Goal: Task Accomplishment & Management: Manage account settings

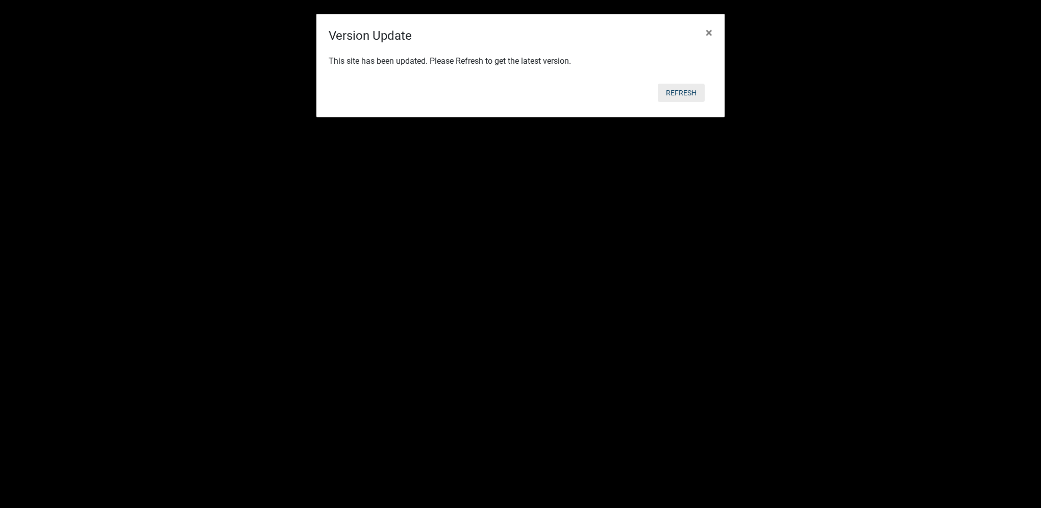
click at [679, 96] on button "Refresh" at bounding box center [681, 93] width 47 height 18
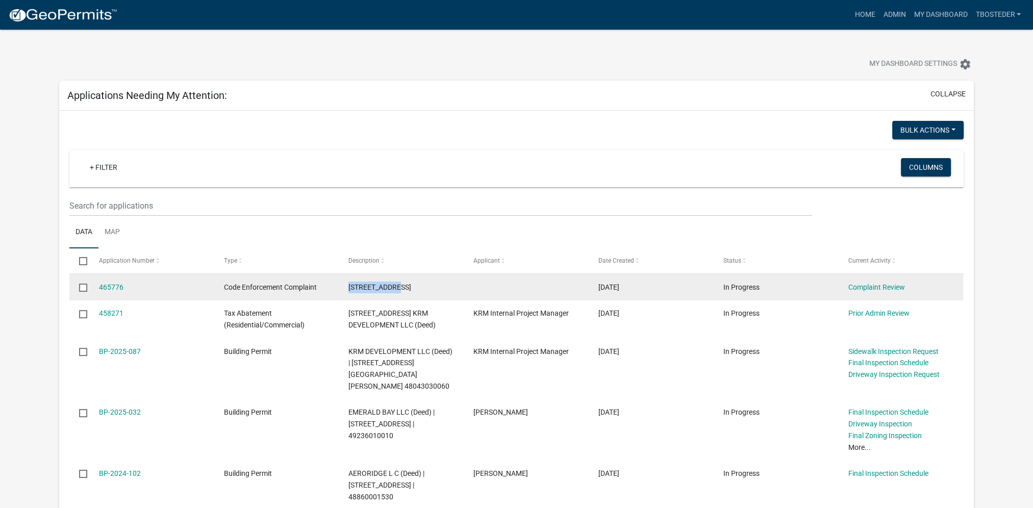
drag, startPoint x: 344, startPoint y: 288, endPoint x: 413, endPoint y: 289, distance: 69.4
click at [413, 289] on datatable-body-cell "[STREET_ADDRESS]" at bounding box center [401, 287] width 125 height 27
drag, startPoint x: 413, startPoint y: 289, endPoint x: 396, endPoint y: 286, distance: 17.6
copy span "[STREET_ADDRESS]"
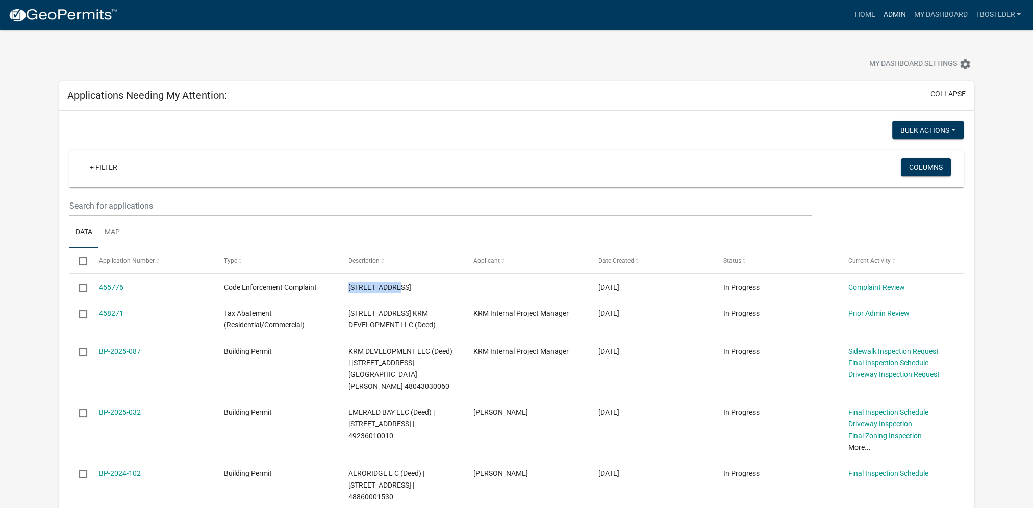
click at [898, 15] on link "Admin" at bounding box center [894, 14] width 31 height 19
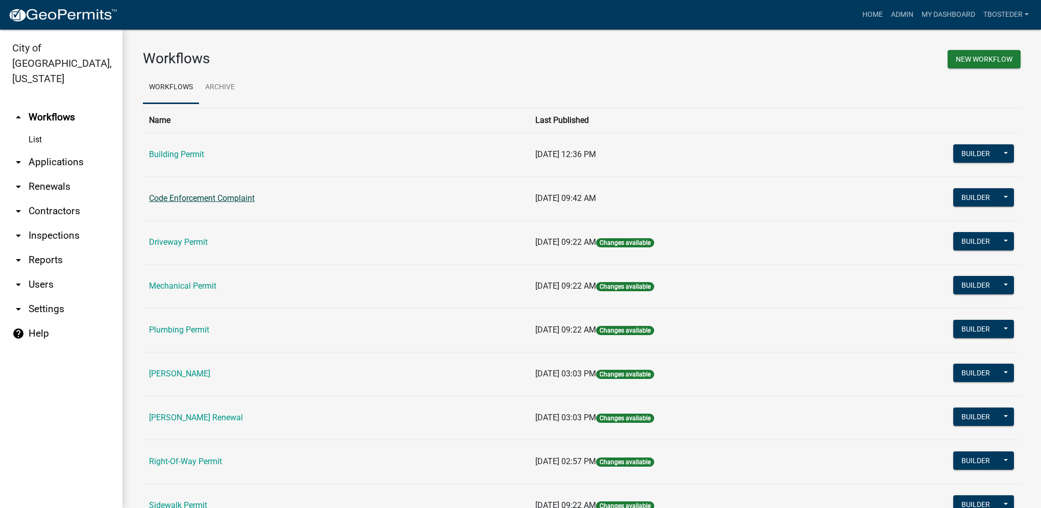
click at [250, 202] on link "Code Enforcement Complaint" at bounding box center [202, 198] width 106 height 10
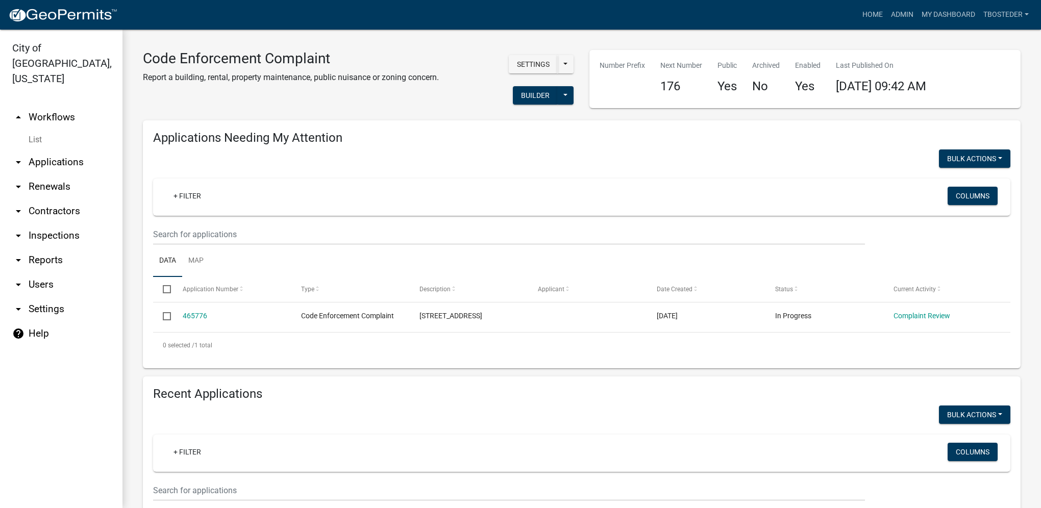
select select "1: 25"
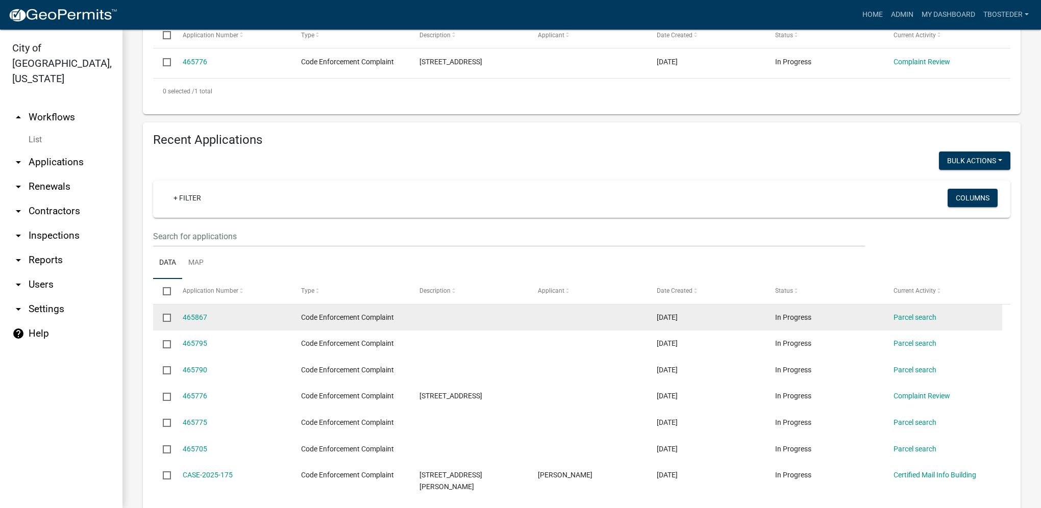
scroll to position [255, 0]
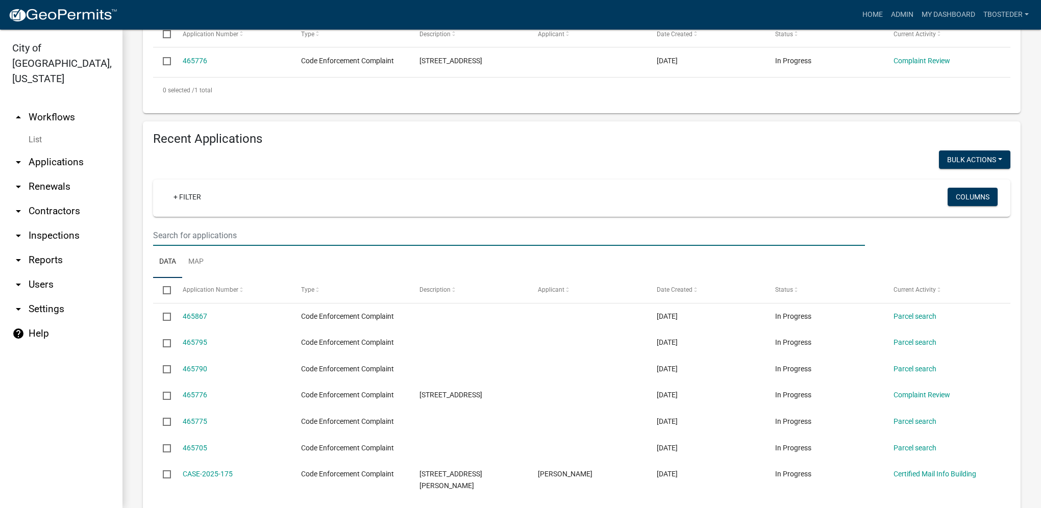
paste input "[STREET_ADDRESS]"
type input "[STREET_ADDRESS]"
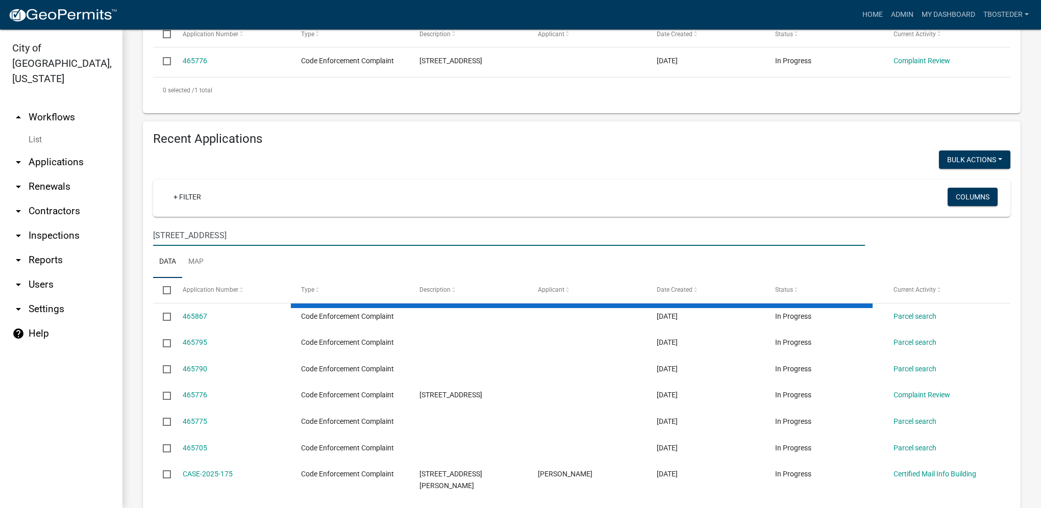
scroll to position [162, 0]
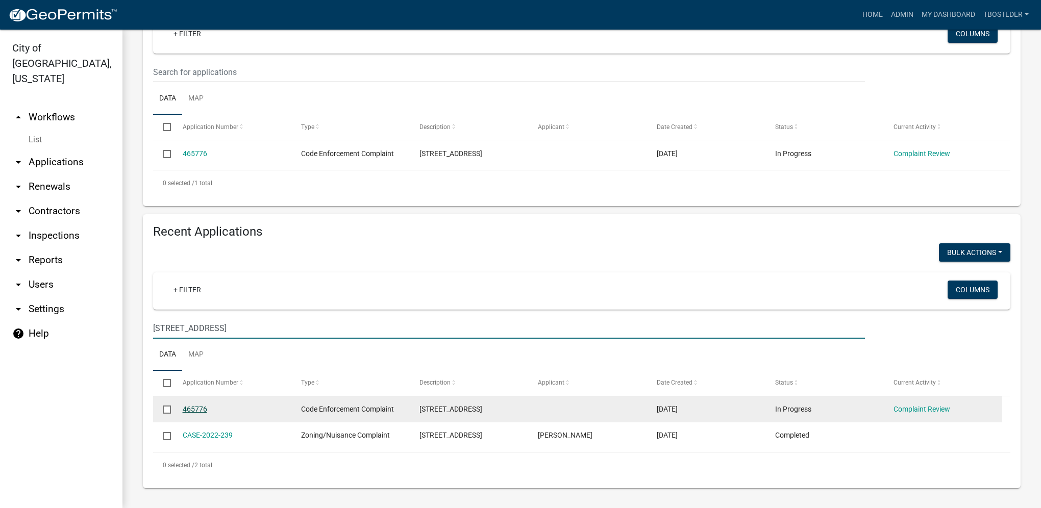
click at [183, 411] on link "465776" at bounding box center [195, 409] width 24 height 8
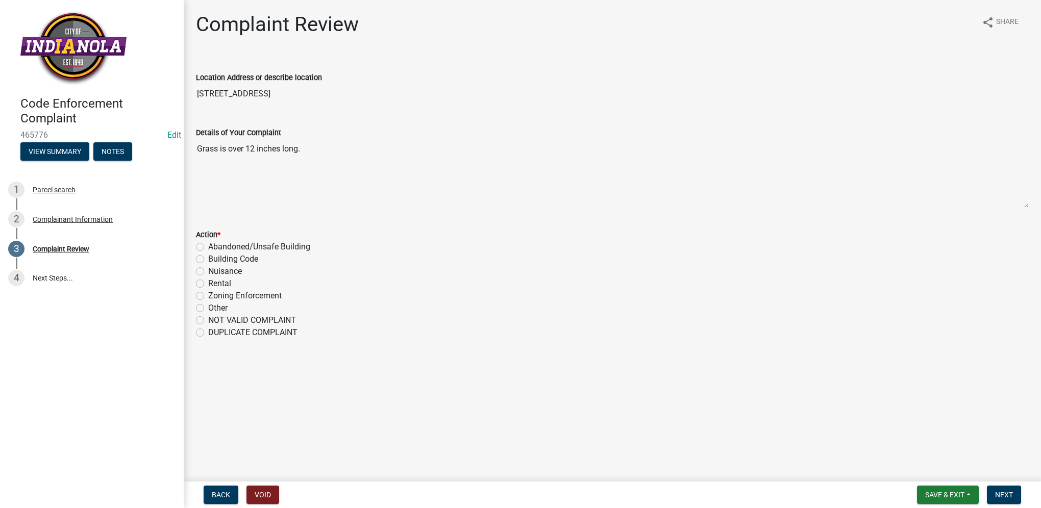
click at [208, 275] on label "Nuisance" at bounding box center [225, 271] width 34 height 12
click at [208, 272] on input "Nuisance" at bounding box center [211, 268] width 7 height 7
radio input "true"
click at [1012, 497] on span "Next" at bounding box center [1004, 495] width 18 height 8
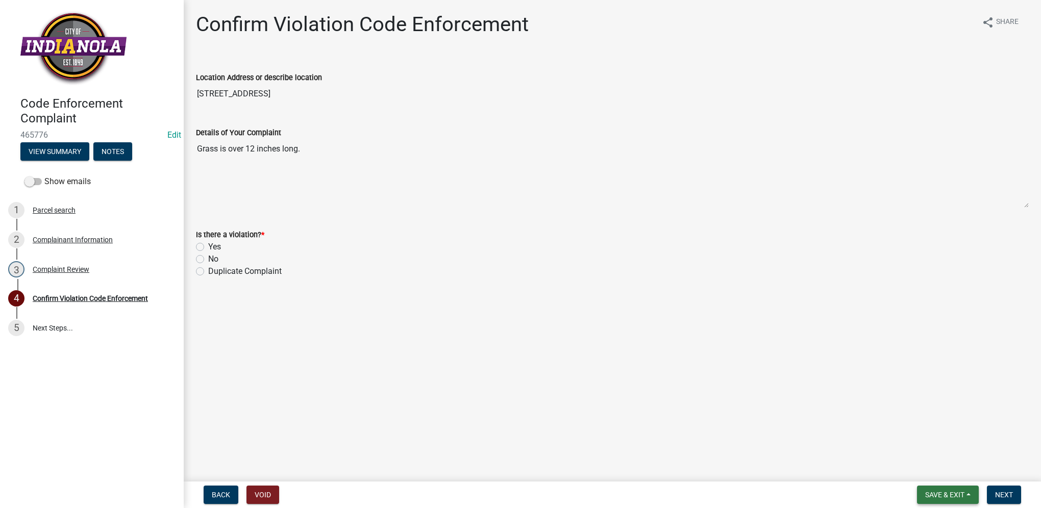
click at [957, 492] on span "Save & Exit" at bounding box center [944, 495] width 39 height 8
click at [956, 478] on button "Save & Exit" at bounding box center [938, 468] width 82 height 24
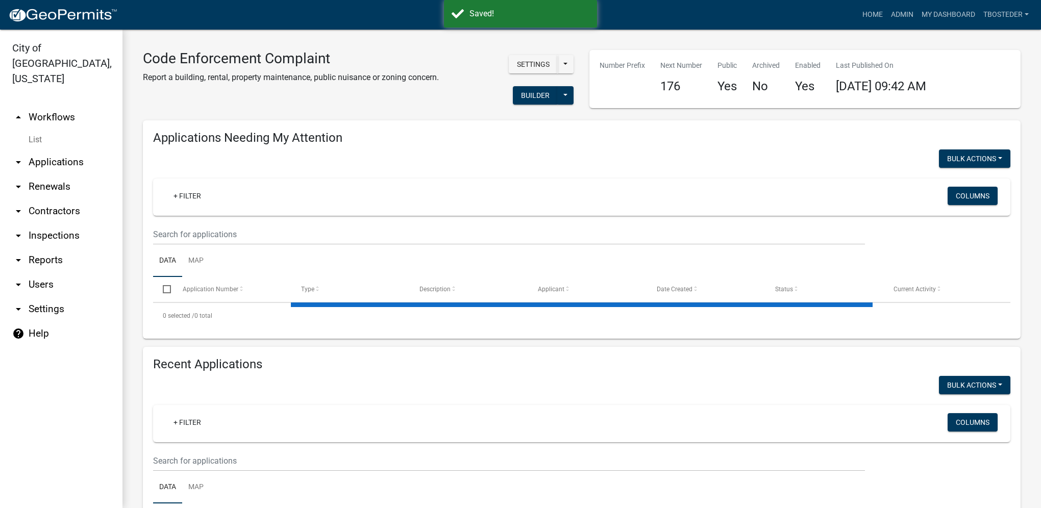
select select "1: 25"
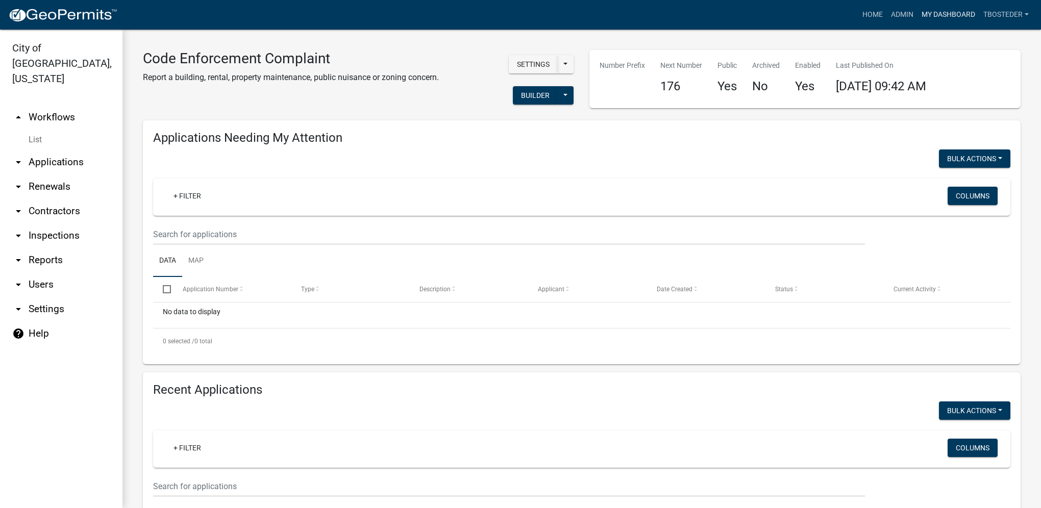
click at [955, 20] on link "My Dashboard" at bounding box center [948, 14] width 62 height 19
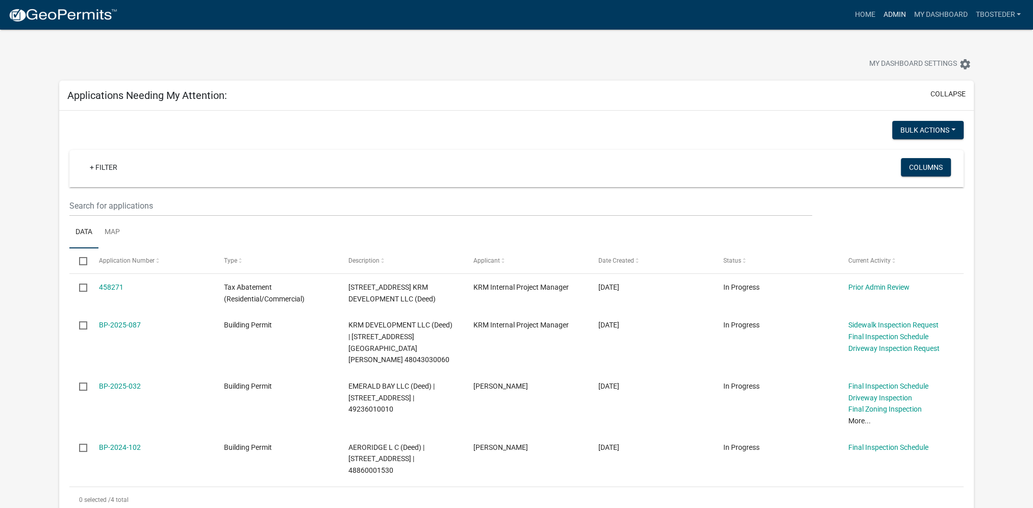
drag, startPoint x: 886, startPoint y: 12, endPoint x: 831, endPoint y: 31, distance: 58.3
click at [886, 12] on link "Admin" at bounding box center [894, 14] width 31 height 19
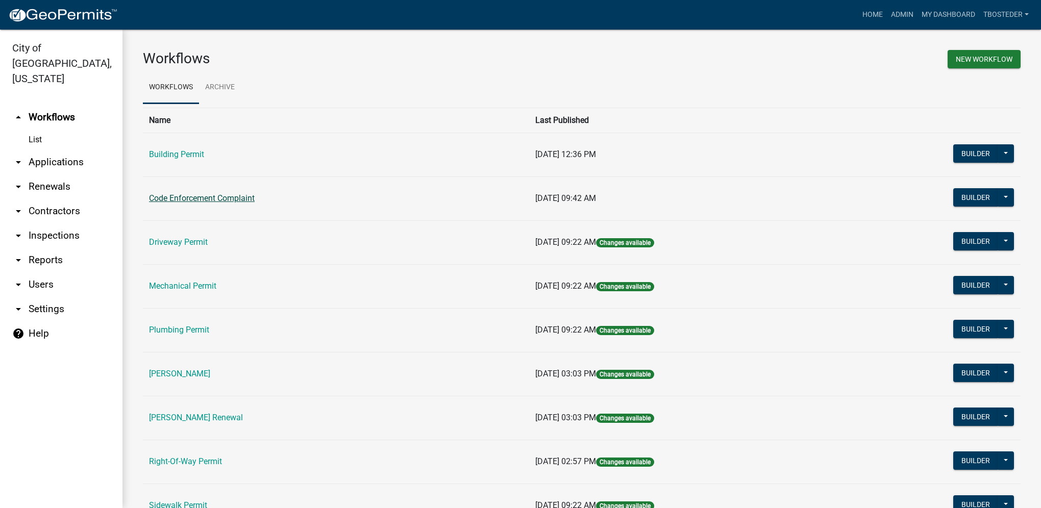
click at [249, 198] on link "Code Enforcement Complaint" at bounding box center [202, 198] width 106 height 10
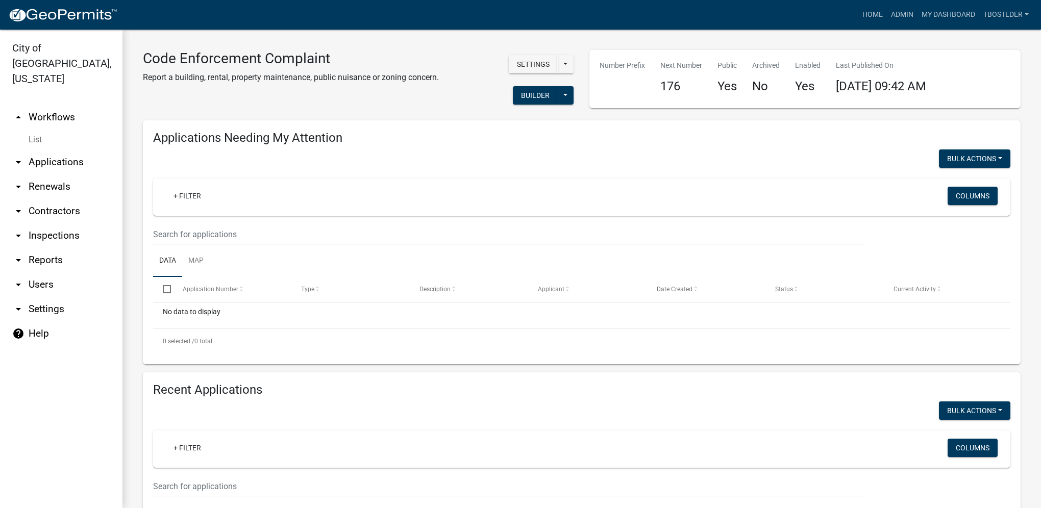
select select "1: 25"
click at [532, 99] on button "Builder" at bounding box center [535, 95] width 45 height 18
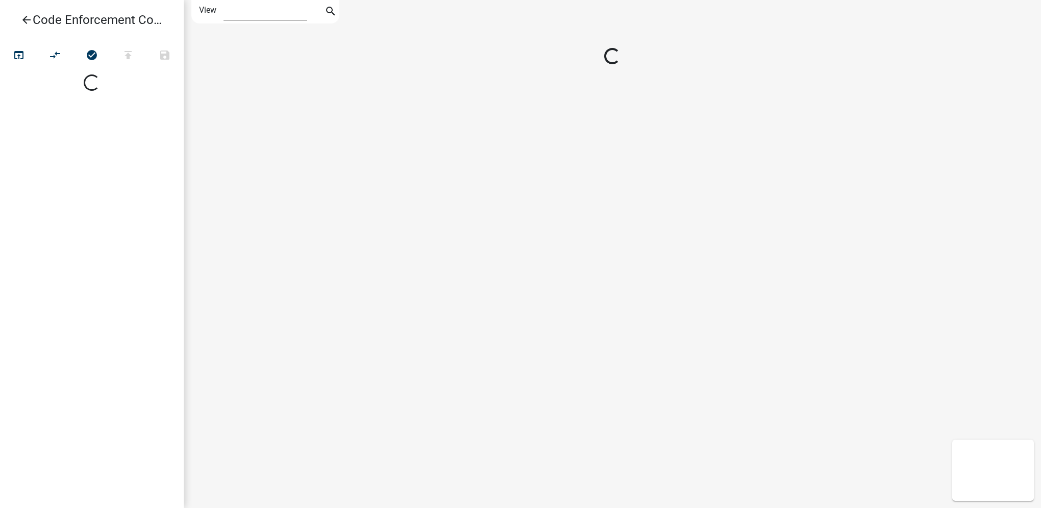
select select "1"
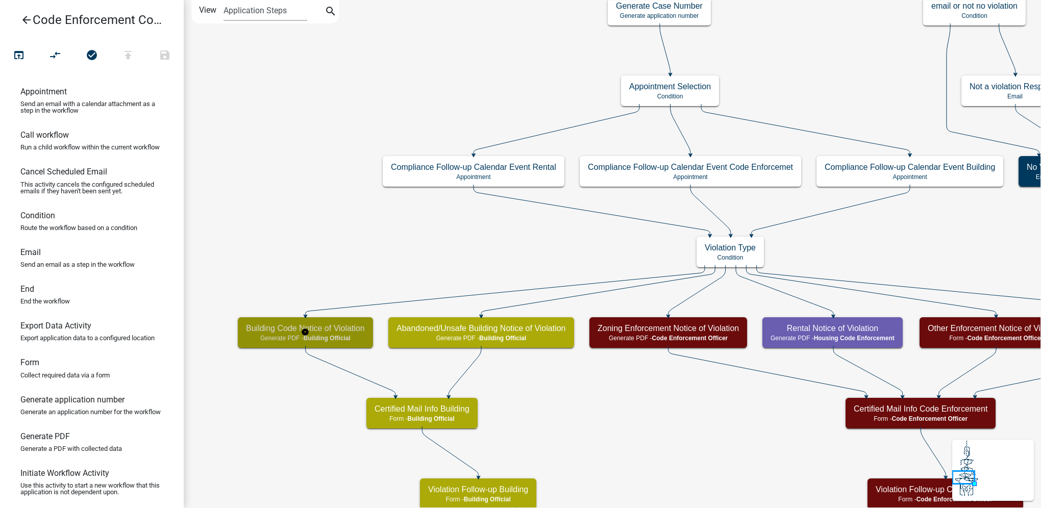
click at [341, 335] on span "Building Official" at bounding box center [327, 338] width 47 height 7
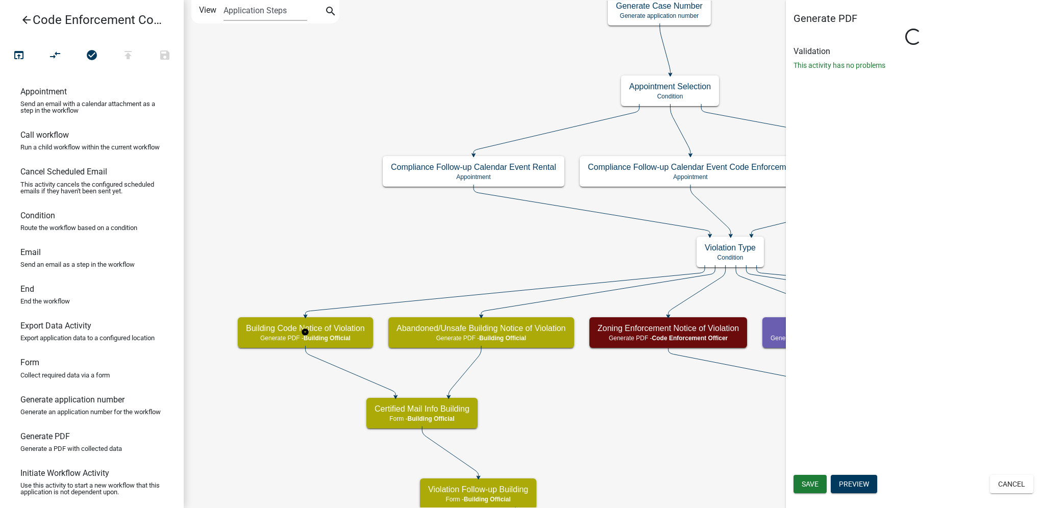
select select "F0AECD7E-1716-40EC-8448-0295D5F17524"
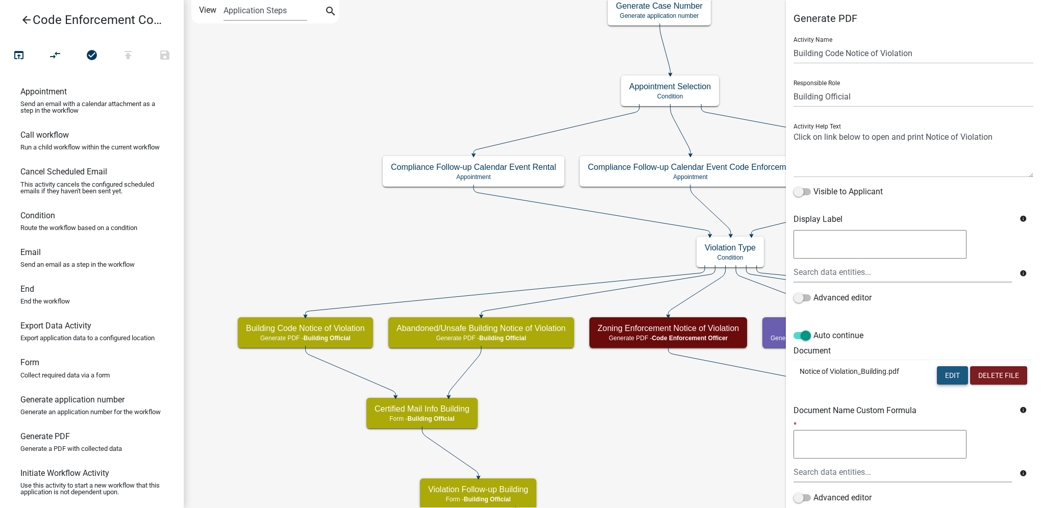
click at [945, 372] on button "Edit" at bounding box center [952, 375] width 31 height 18
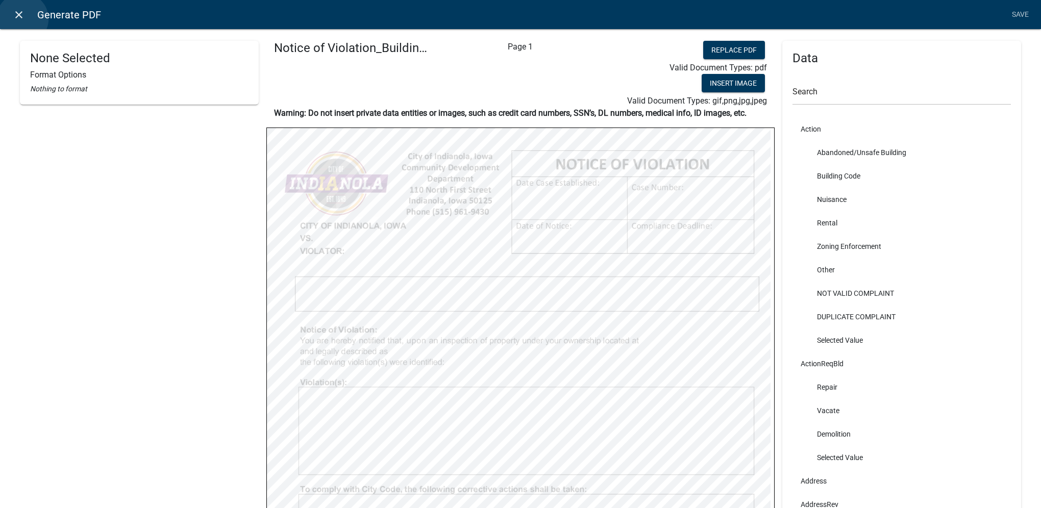
click at [22, 19] on icon "close" at bounding box center [19, 15] width 12 height 12
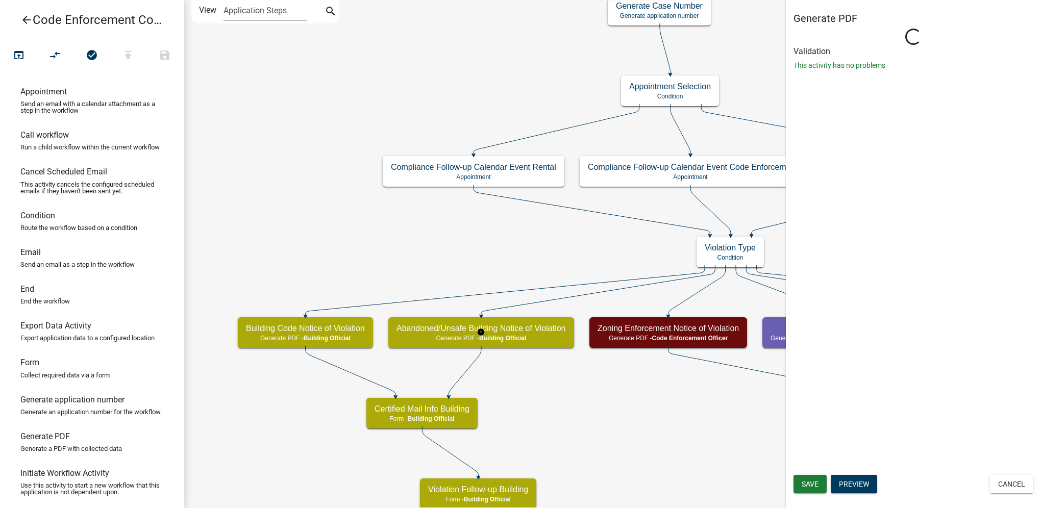
select select "F0AECD7E-1716-40EC-8448-0295D5F17524"
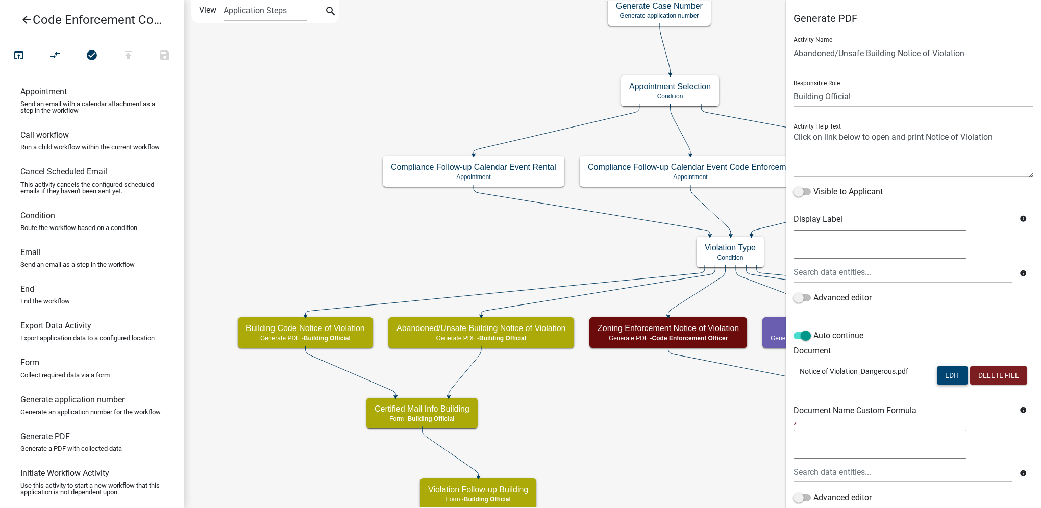
click at [937, 368] on button "Edit" at bounding box center [952, 375] width 31 height 18
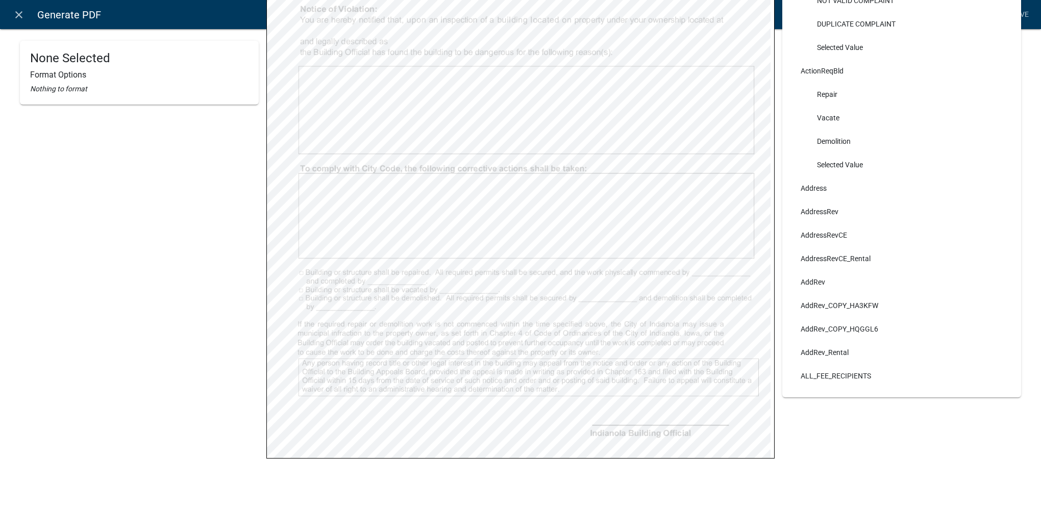
scroll to position [333, 0]
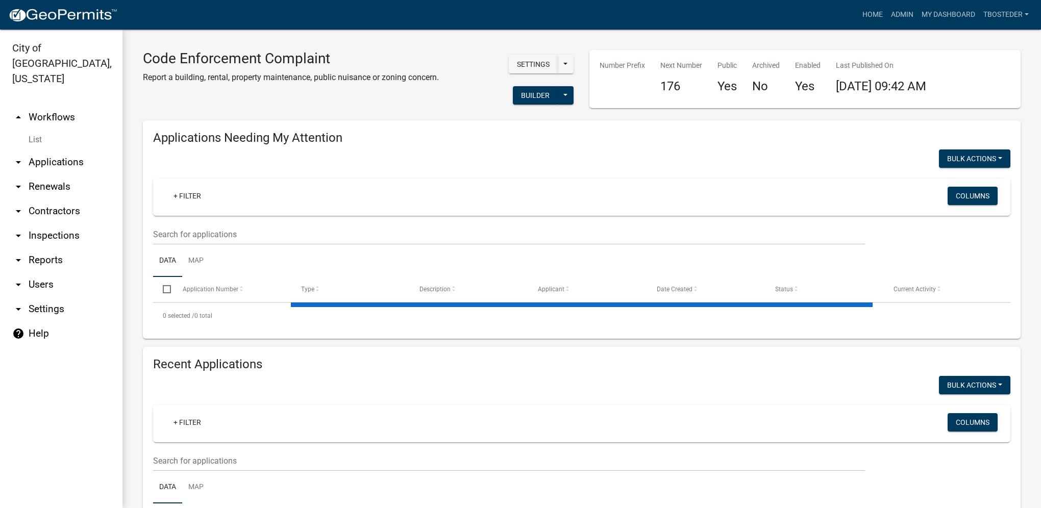
select select "1: 25"
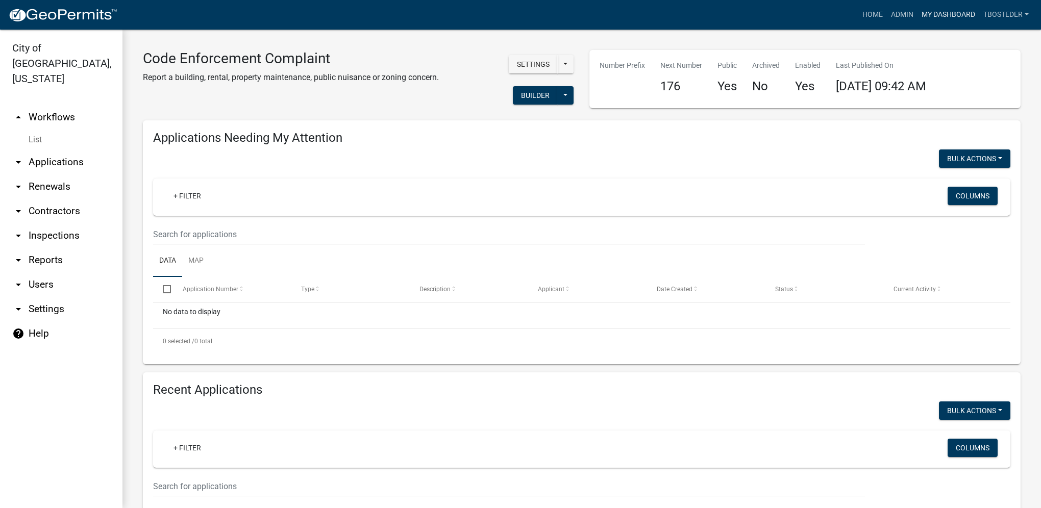
click at [945, 14] on link "My Dashboard" at bounding box center [948, 14] width 62 height 19
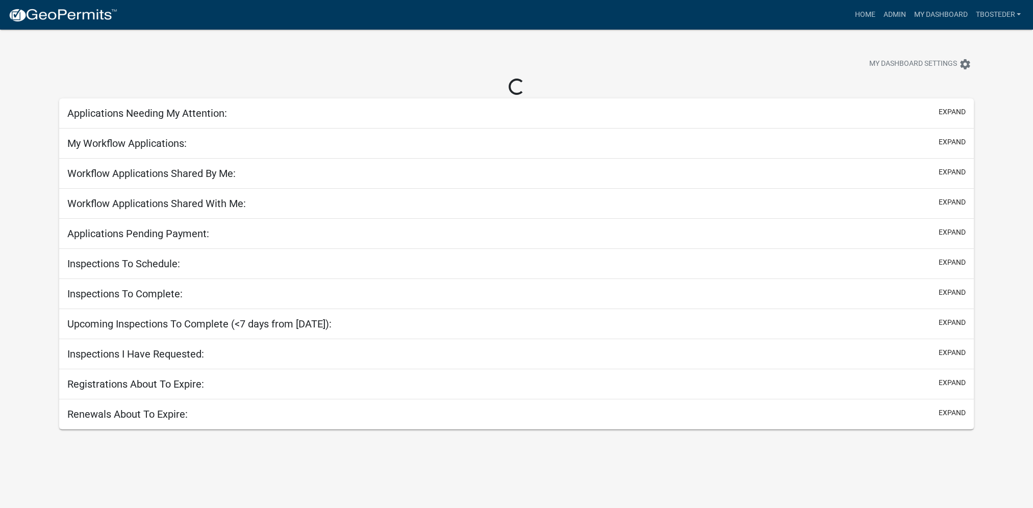
click at [322, 294] on div "Inspections To Complete: expand" at bounding box center [516, 294] width 915 height 30
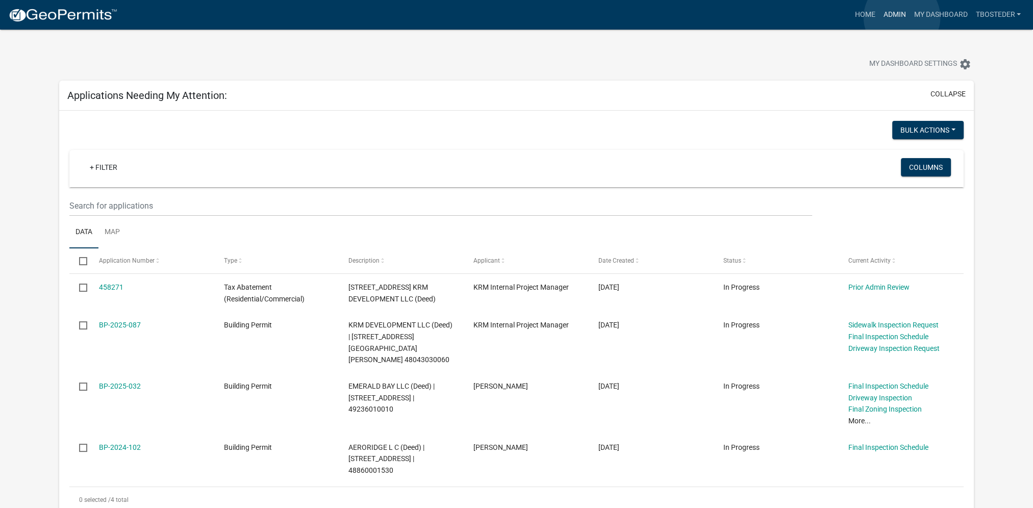
click at [902, 17] on link "Admin" at bounding box center [894, 14] width 31 height 19
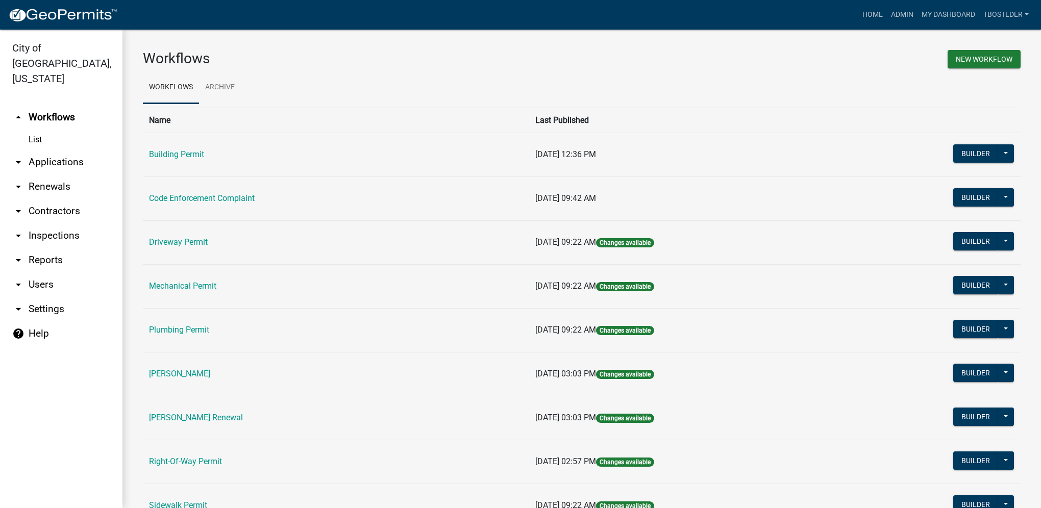
click at [53, 248] on link "arrow_drop_down Reports" at bounding box center [61, 260] width 122 height 24
select select "0: null"
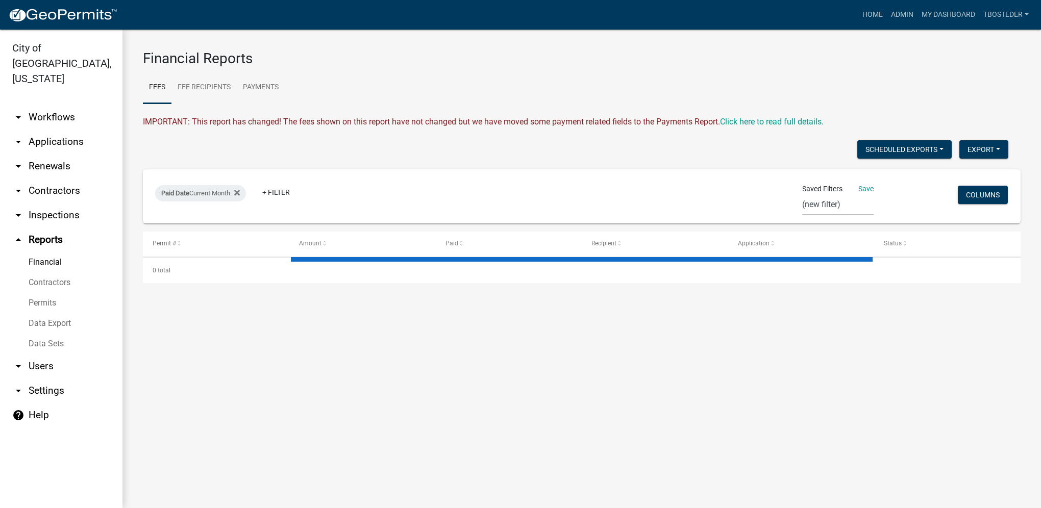
click at [48, 252] on link "Financial" at bounding box center [61, 262] width 122 height 20
select select "2: 50"
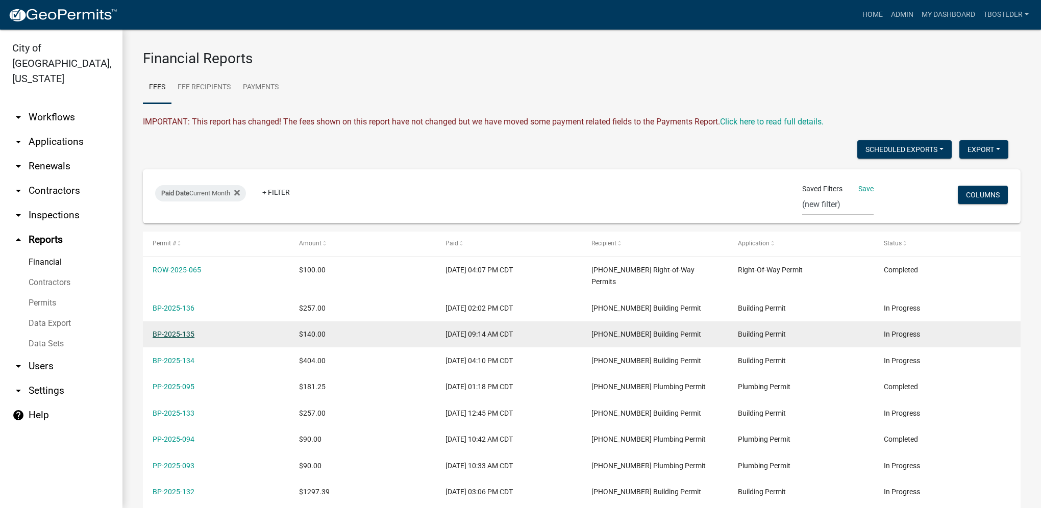
click at [163, 330] on link "BP-2025-135" at bounding box center [174, 334] width 42 height 8
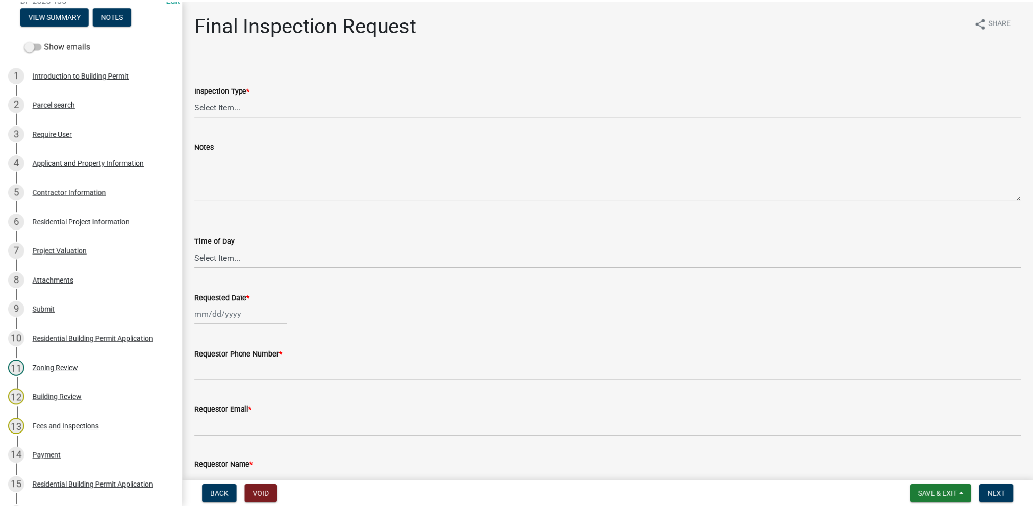
scroll to position [5, 0]
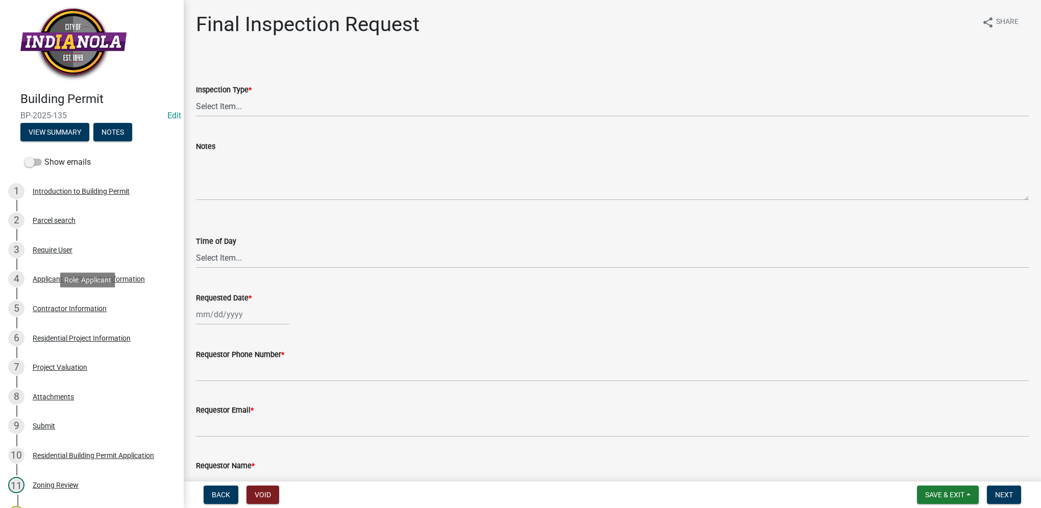
click at [87, 312] on div "Contractor Information" at bounding box center [70, 308] width 74 height 7
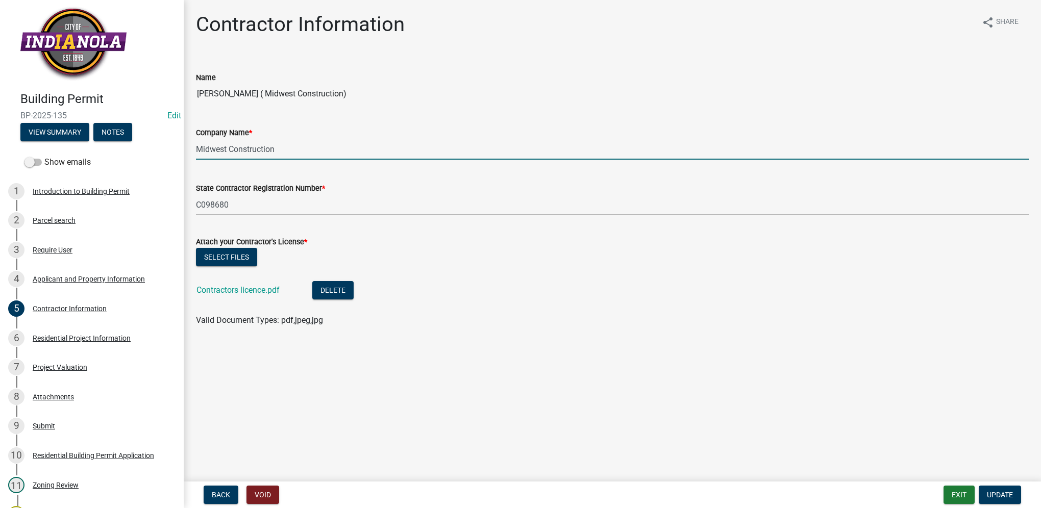
click at [267, 146] on input "Midwest Construction" at bounding box center [612, 149] width 833 height 21
drag, startPoint x: 278, startPoint y: 147, endPoint x: 194, endPoint y: 154, distance: 83.5
click at [194, 154] on div "Company Name * Midwest Construction" at bounding box center [612, 135] width 848 height 47
click at [104, 286] on div "4 Applicant and Property Information" at bounding box center [87, 279] width 159 height 16
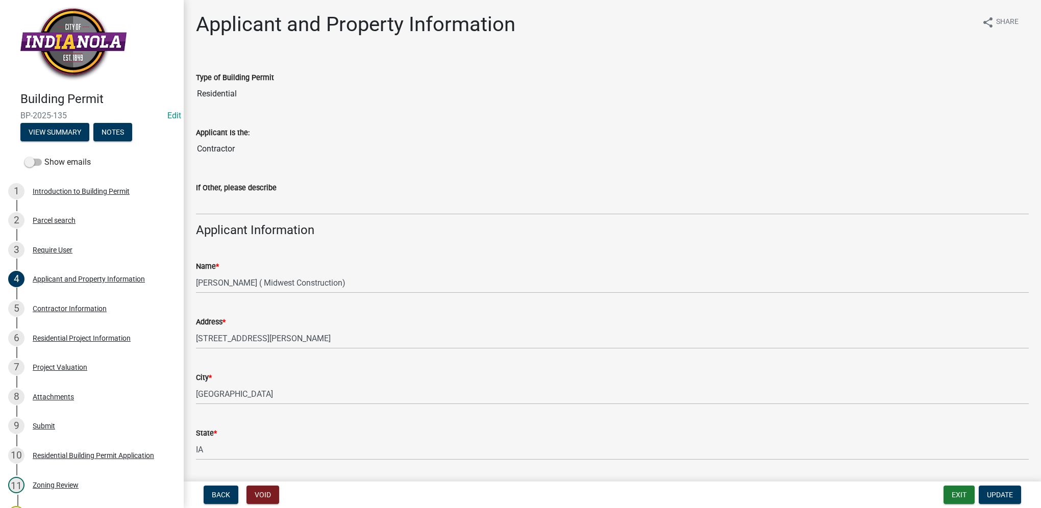
select select "0: null"
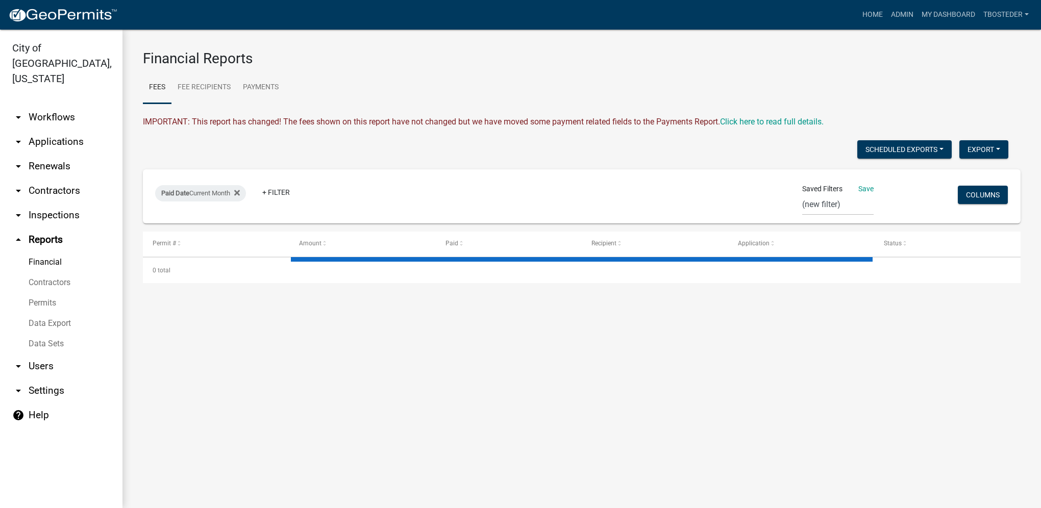
select select "2: 50"
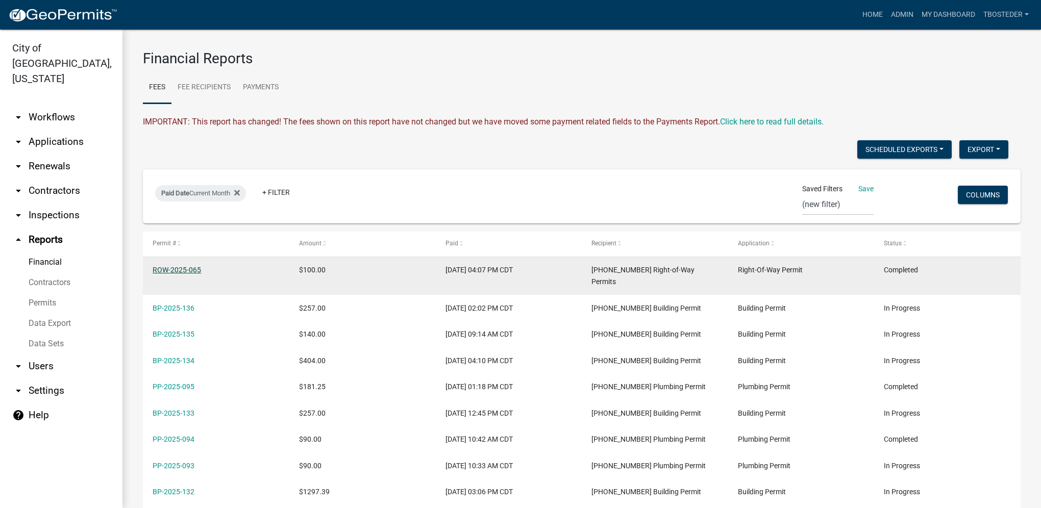
click at [193, 270] on link "ROW-2025-065" at bounding box center [177, 270] width 48 height 8
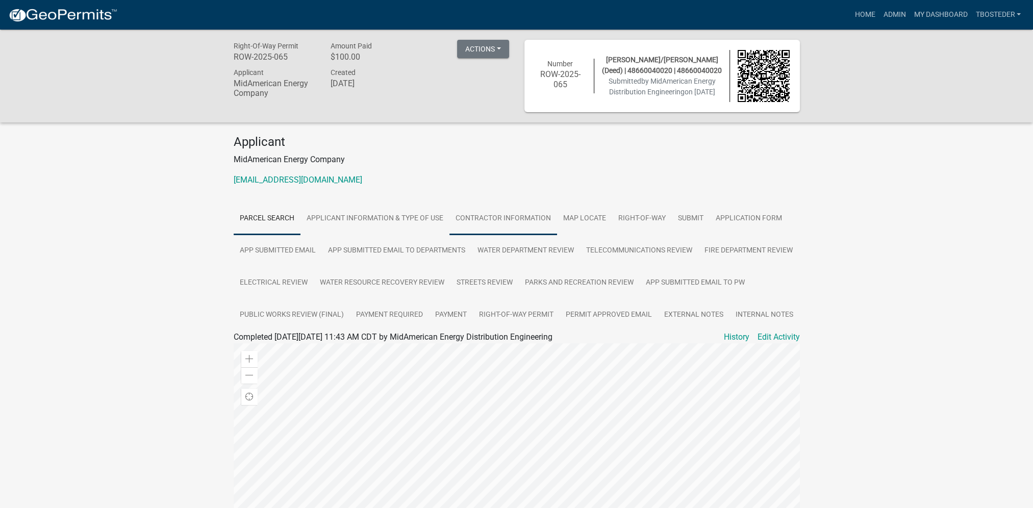
click at [464, 223] on link "Contractor Information" at bounding box center [504, 219] width 108 height 33
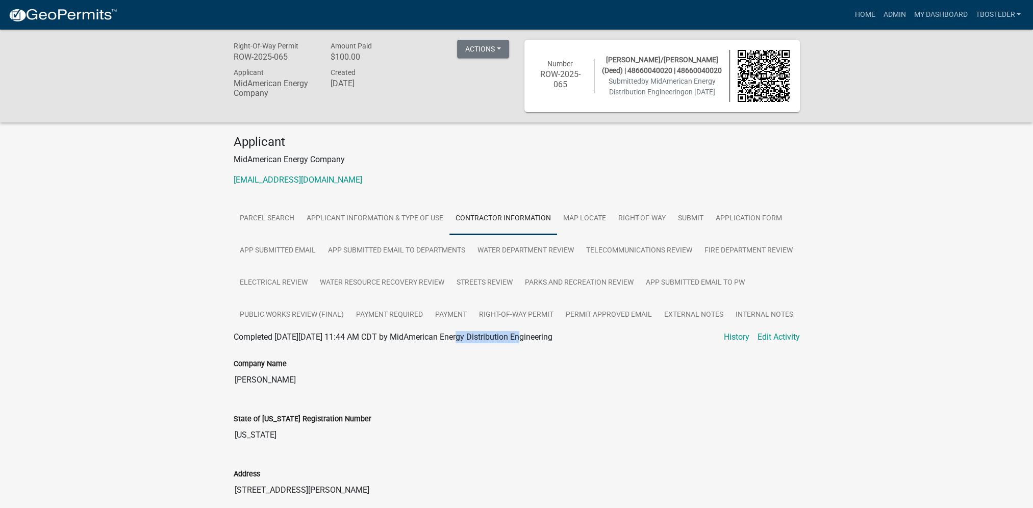
drag, startPoint x: 442, startPoint y: 370, endPoint x: 518, endPoint y: 371, distance: 76.5
click at [518, 342] on span "Completed On Friday, August 8, 2025 at 11:44 AM CDT by MidAmerican Energy Distr…" at bounding box center [393, 337] width 319 height 10
copy span "MidAmerican Energy"
click at [473, 311] on link "Payment" at bounding box center [451, 315] width 44 height 33
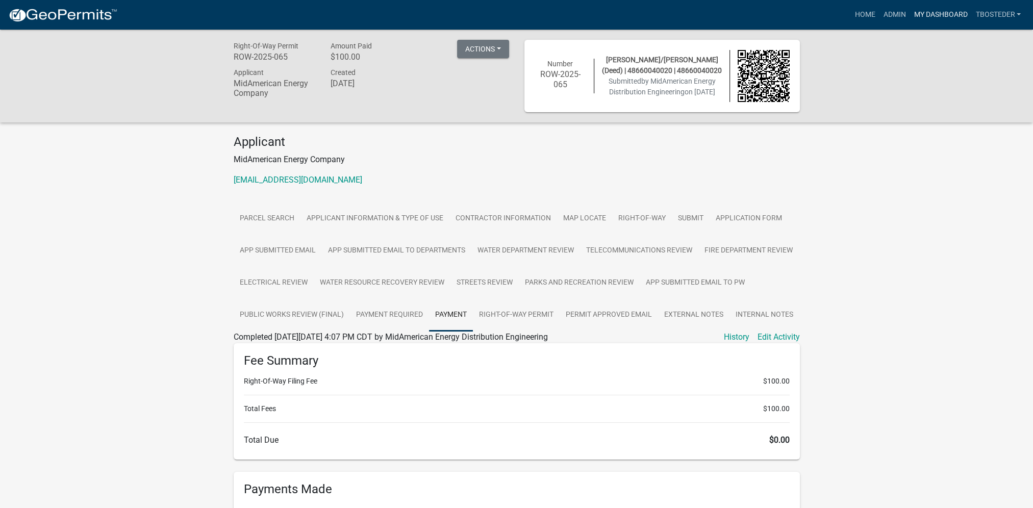
click at [934, 9] on link "My Dashboard" at bounding box center [941, 14] width 62 height 19
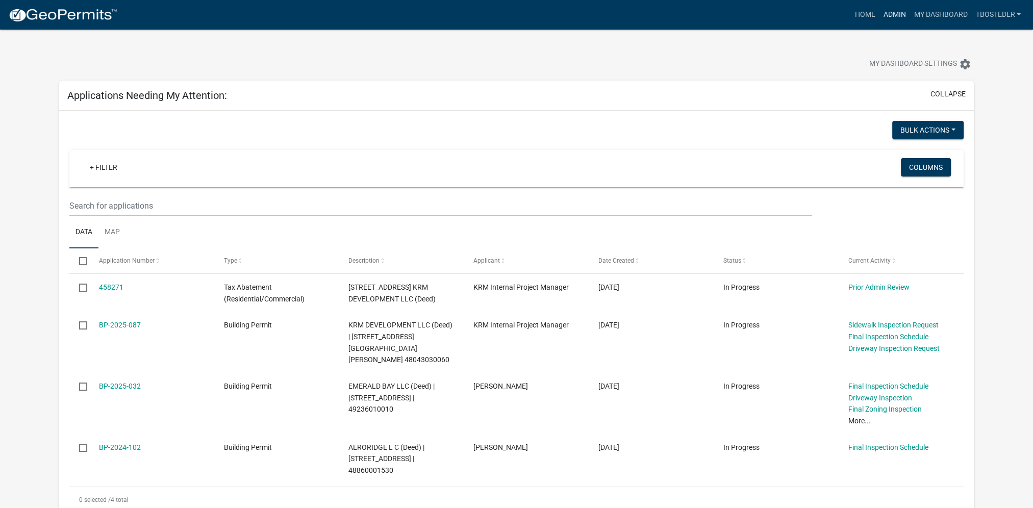
click at [897, 20] on link "Admin" at bounding box center [894, 14] width 31 height 19
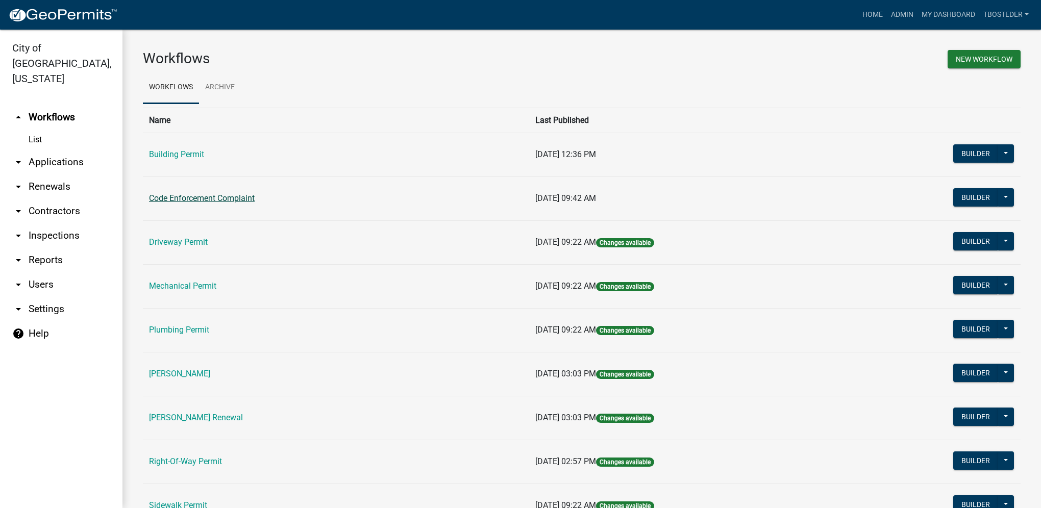
click at [247, 198] on link "Code Enforcement Complaint" at bounding box center [202, 198] width 106 height 10
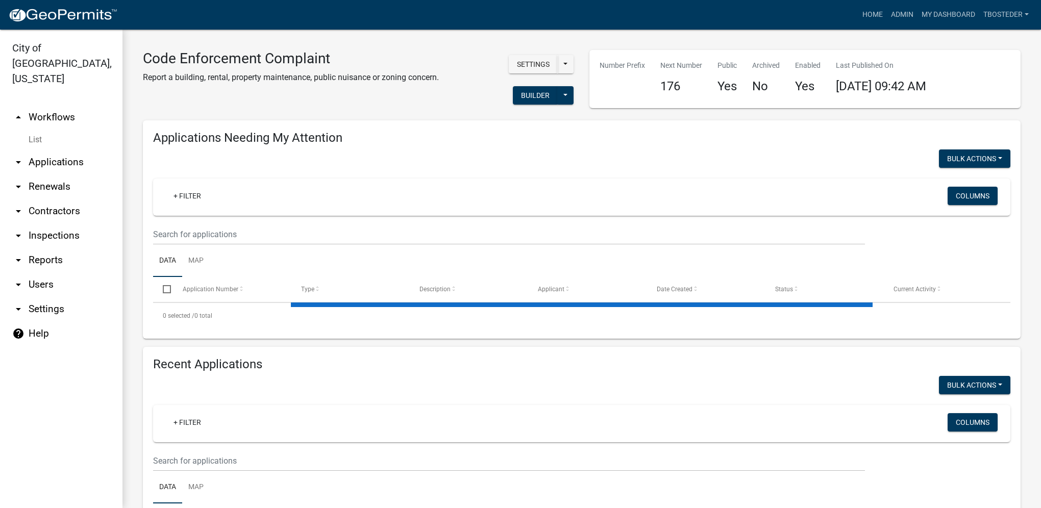
select select "1: 25"
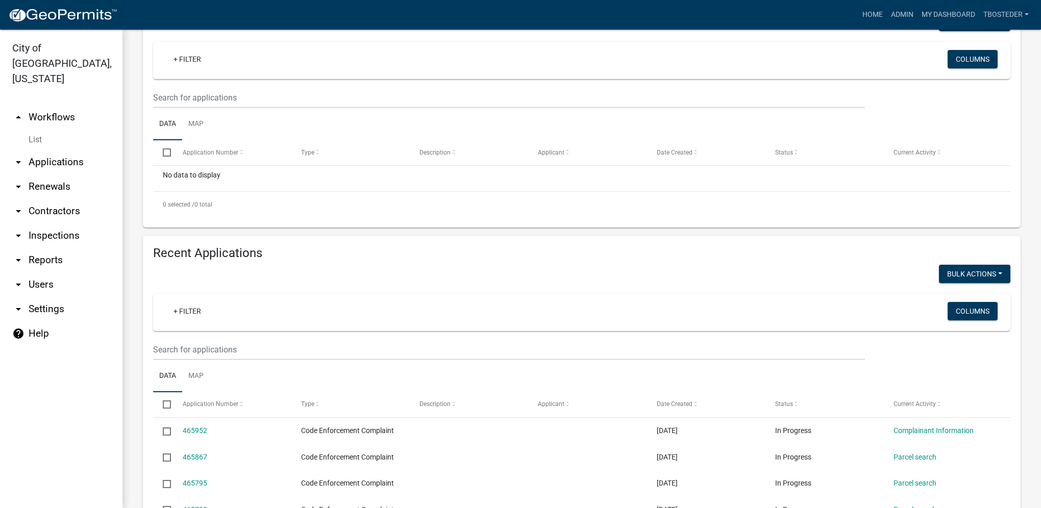
scroll to position [204, 0]
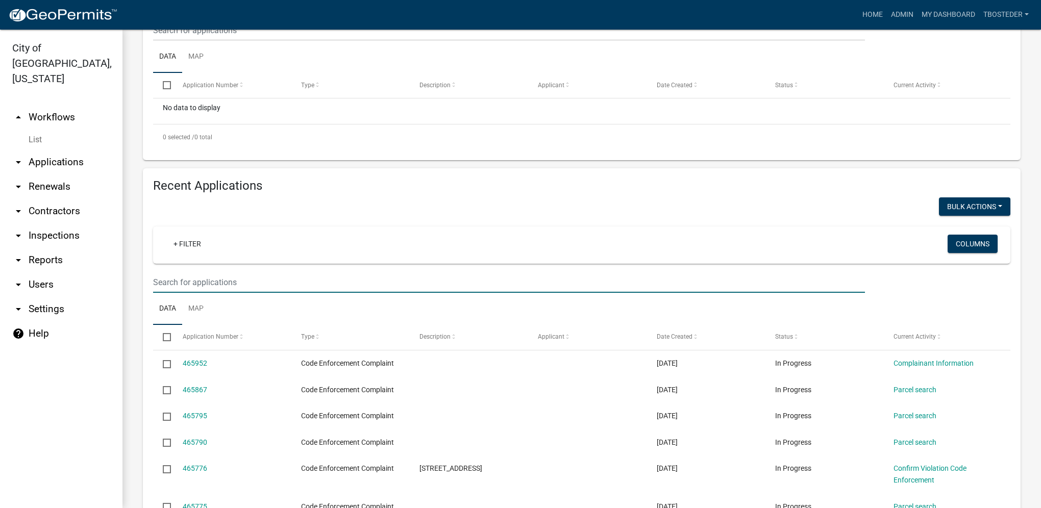
paste input "48500000089"
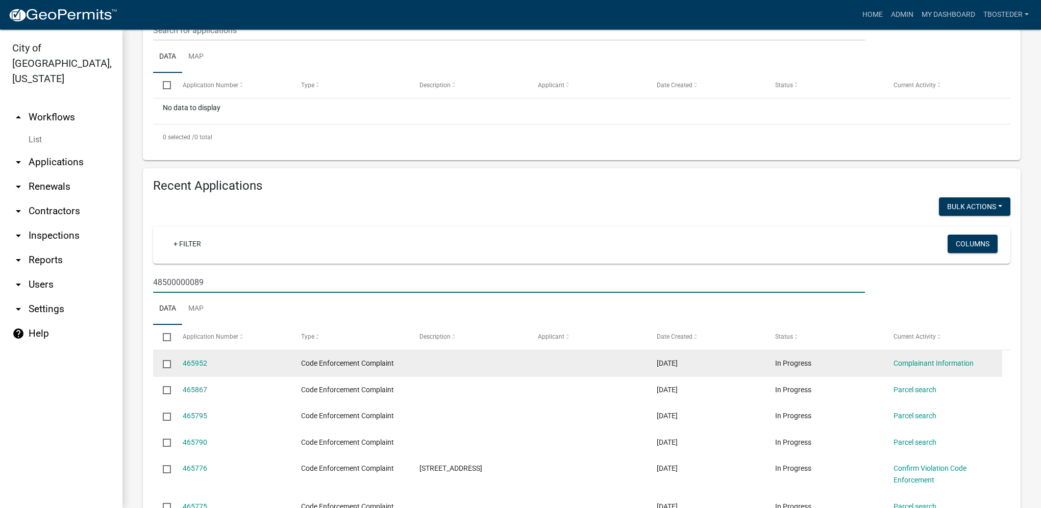
type input "48500000089"
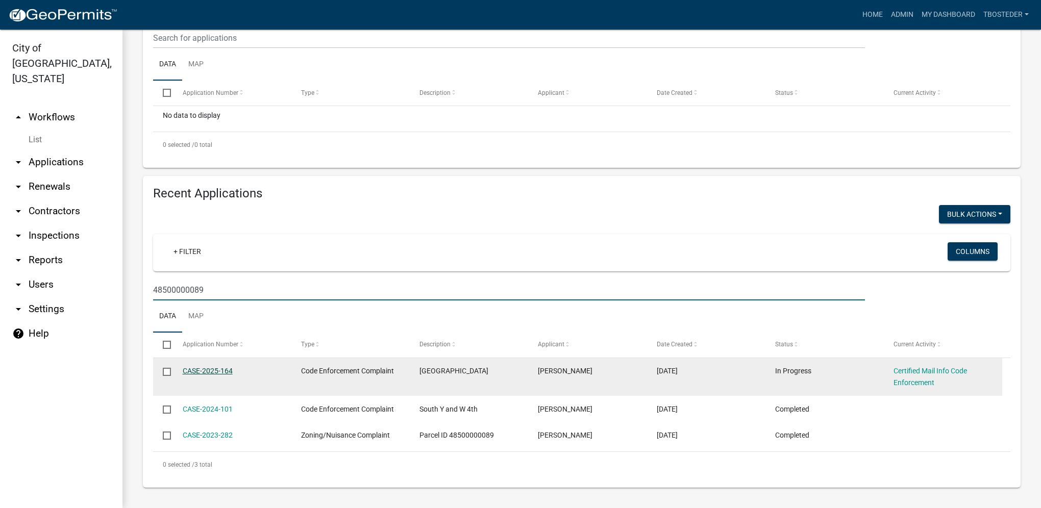
click at [229, 372] on link "CASE-2025-164" at bounding box center [208, 371] width 50 height 8
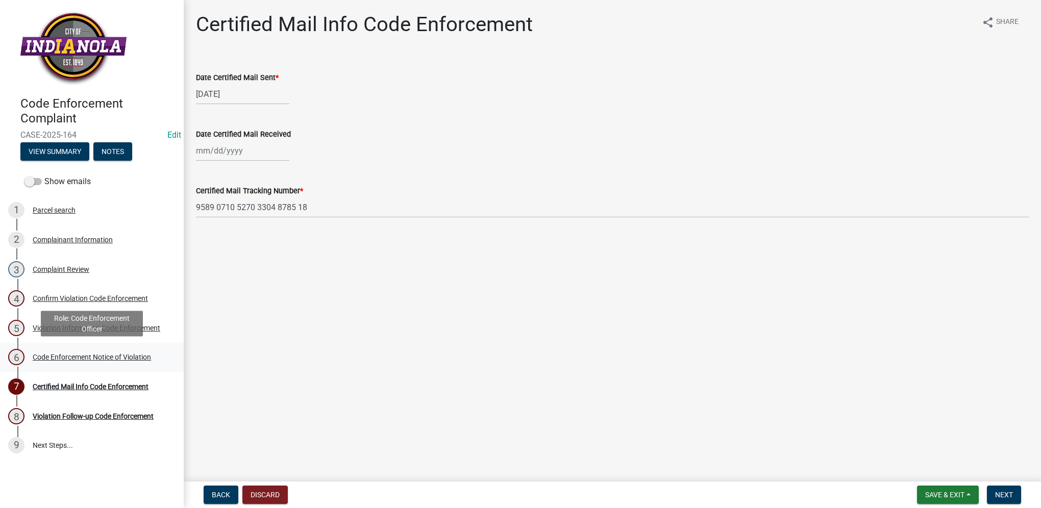
click at [148, 364] on div "6 Code Enforcement Notice of Violation" at bounding box center [87, 357] width 159 height 16
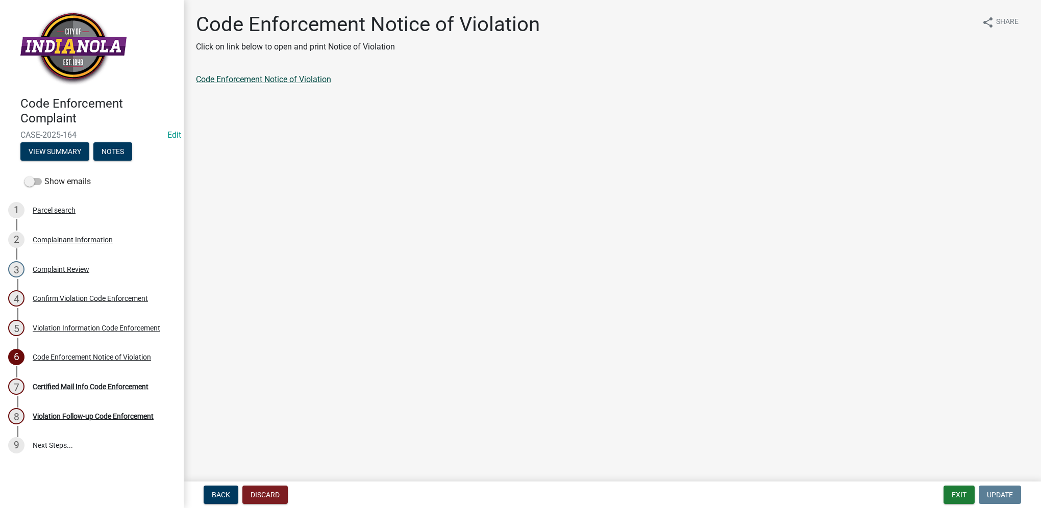
click at [259, 82] on link "Code Enforcement Notice of Violation" at bounding box center [263, 79] width 135 height 10
click at [107, 325] on div "Violation Information Code Enforcement" at bounding box center [97, 328] width 128 height 7
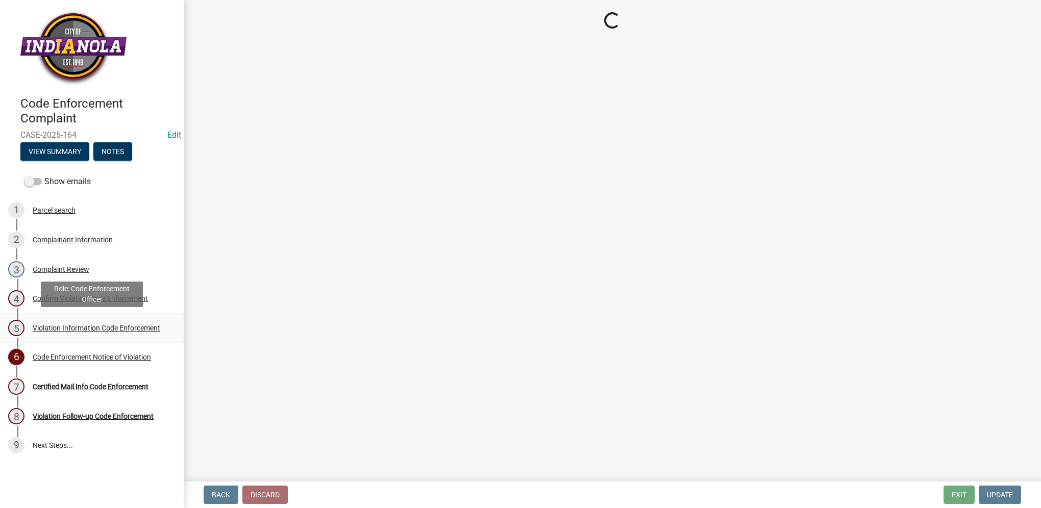
select select "634d5426-b8b3-48ee-aa1e-d523f7499186"
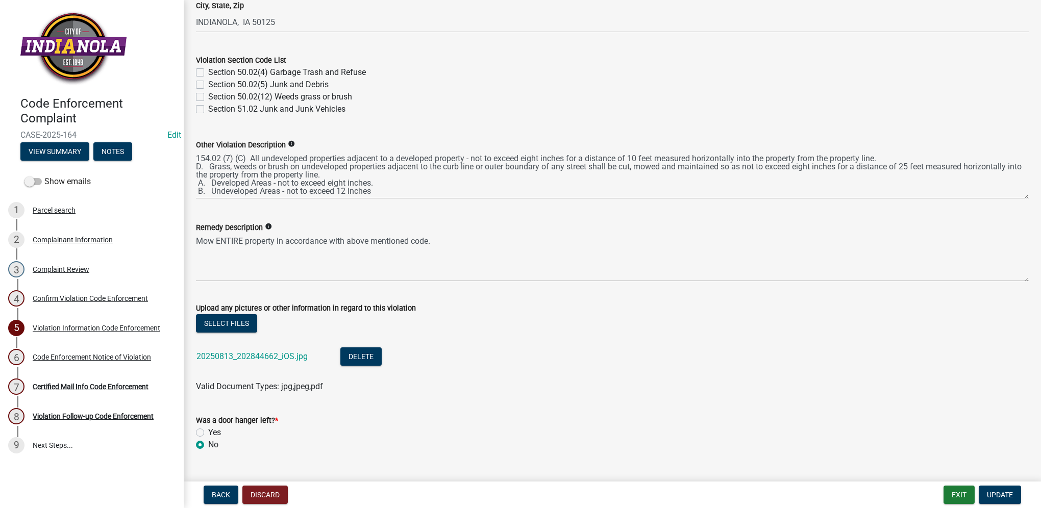
scroll to position [459, 0]
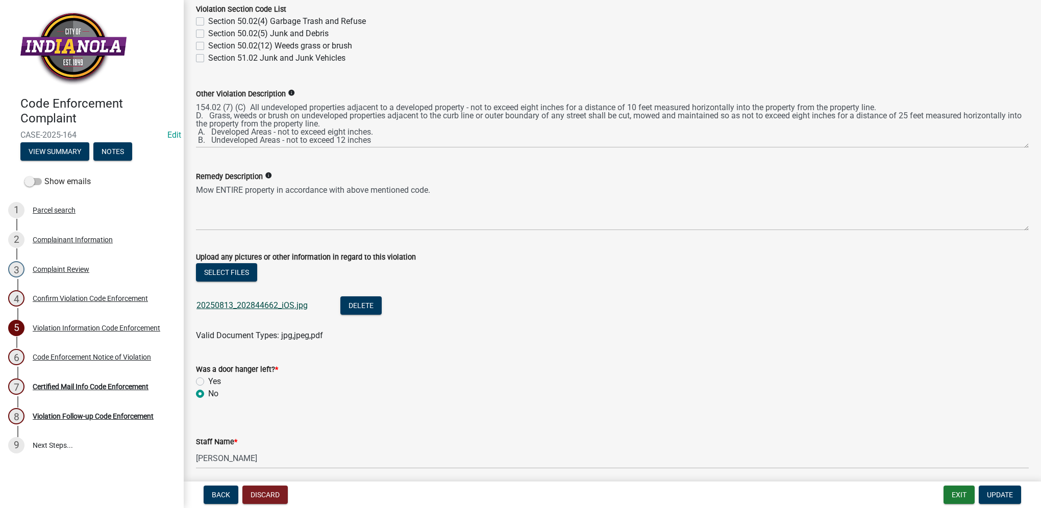
click at [229, 308] on link "20250813_202844662_iOS.jpg" at bounding box center [251, 306] width 111 height 10
click at [151, 354] on div "Code Enforcement Notice of Violation" at bounding box center [92, 357] width 118 height 7
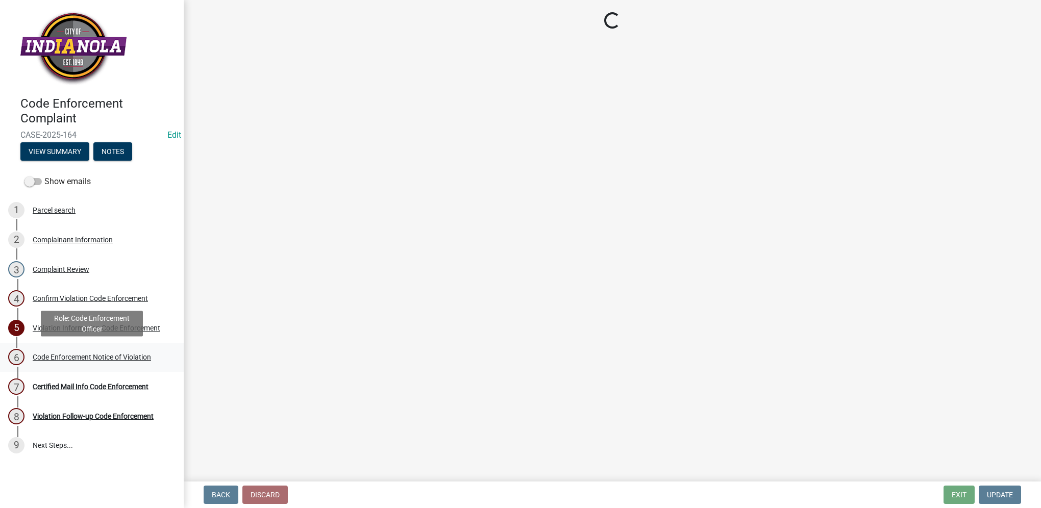
scroll to position [0, 0]
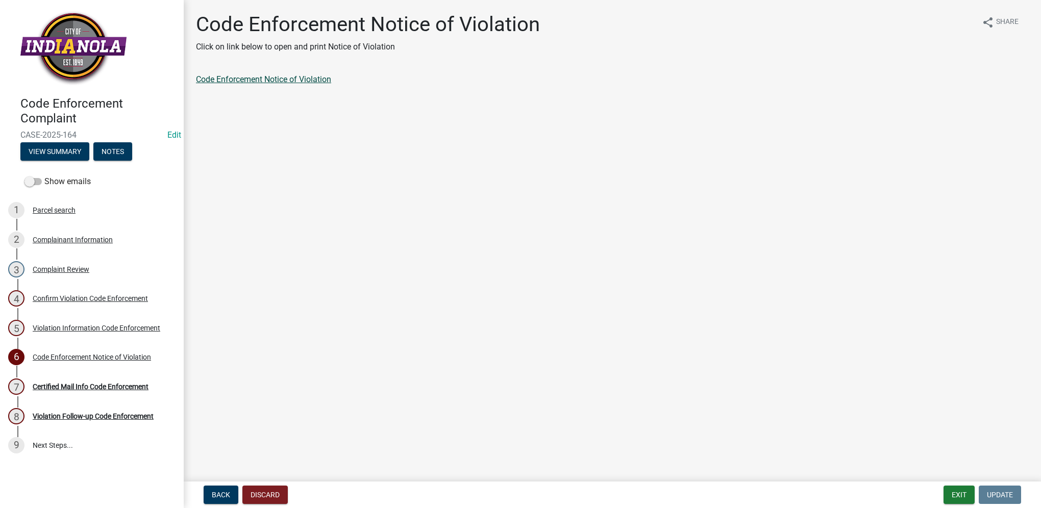
click at [328, 82] on link "Code Enforcement Notice of Violation" at bounding box center [263, 79] width 135 height 10
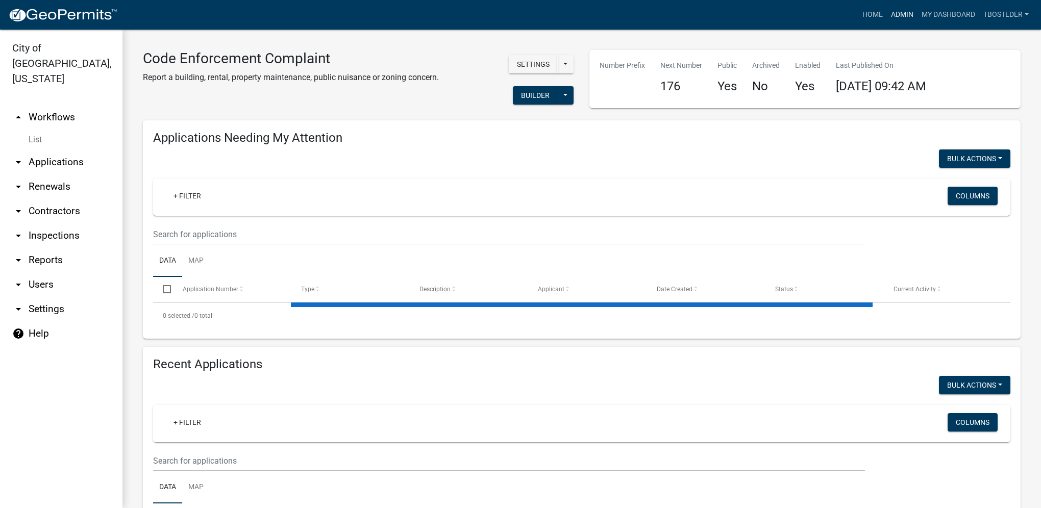
select select "1: 25"
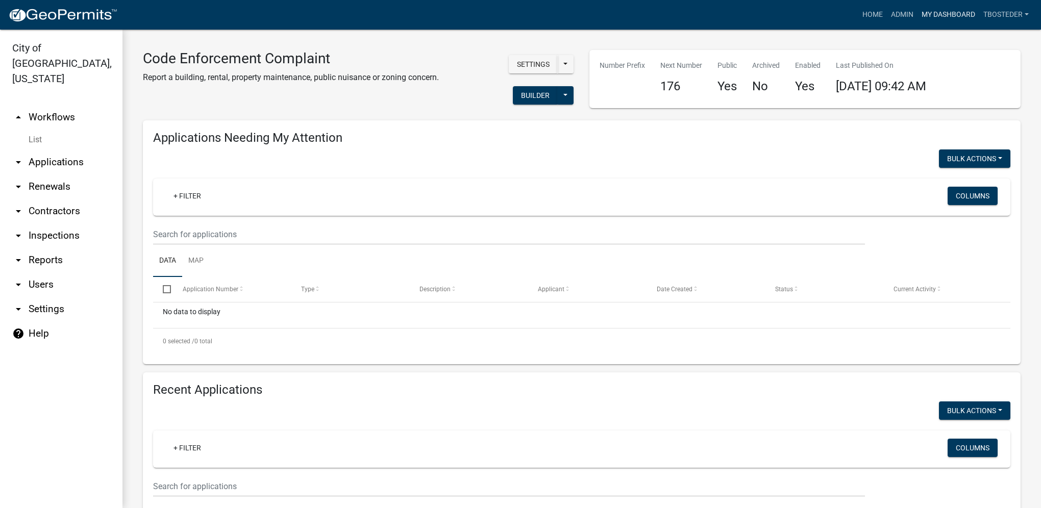
click at [940, 9] on link "My Dashboard" at bounding box center [948, 14] width 62 height 19
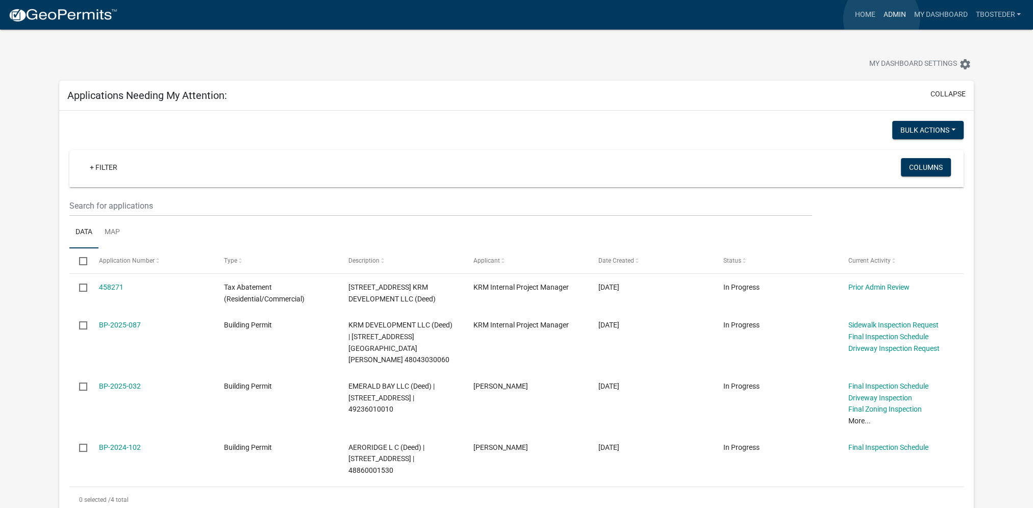
click at [882, 19] on link "Admin" at bounding box center [894, 14] width 31 height 19
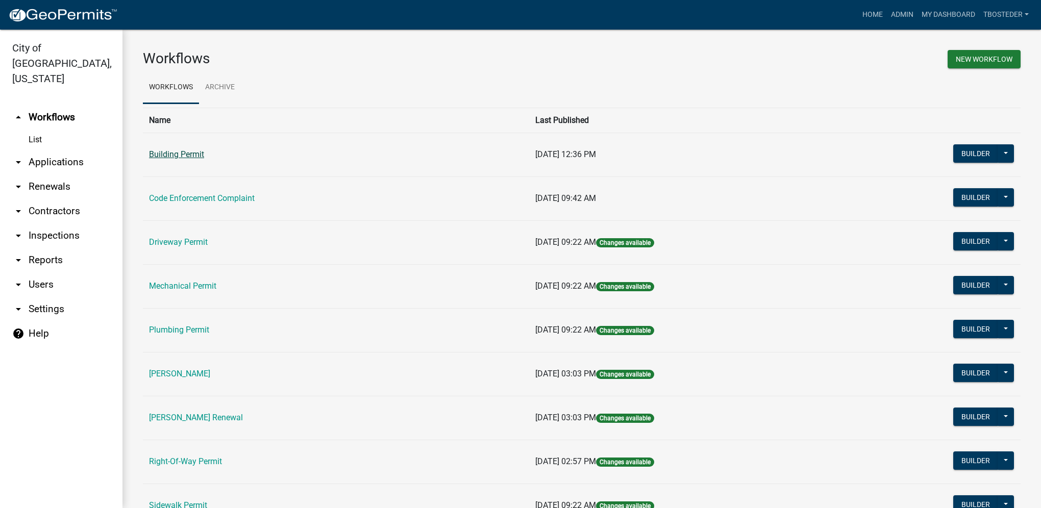
click at [188, 159] on link "Building Permit" at bounding box center [176, 155] width 55 height 10
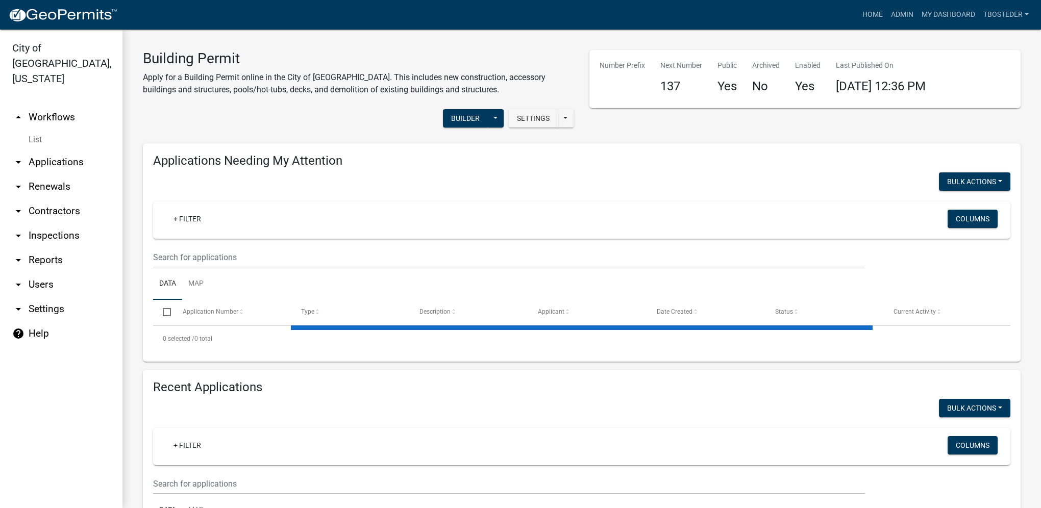
select select "1: 25"
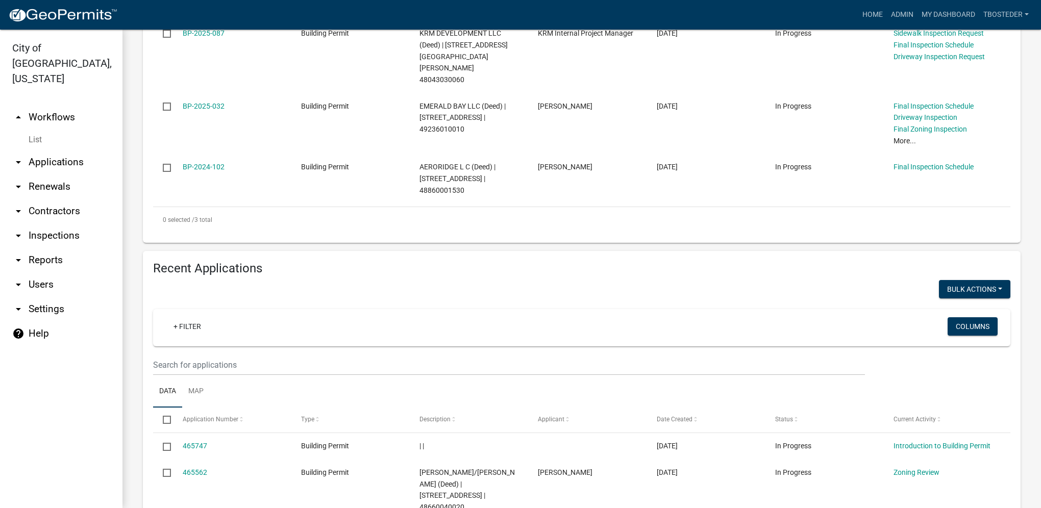
scroll to position [306, 0]
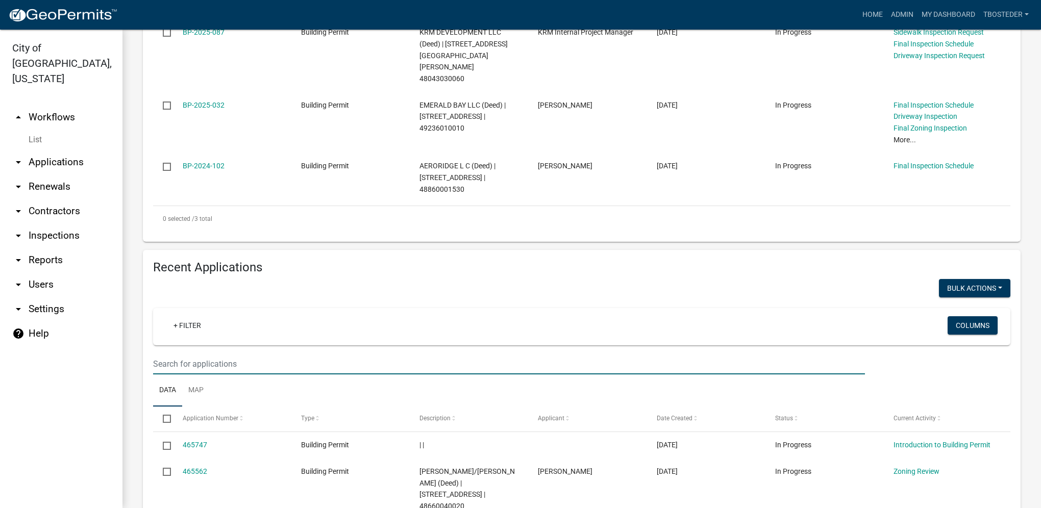
type input "404 n 19th"
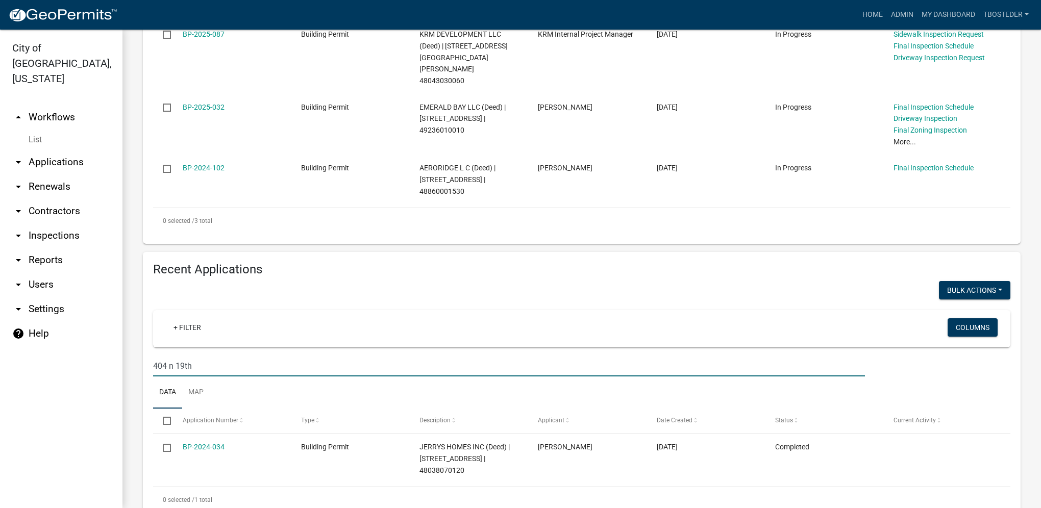
scroll to position [304, 0]
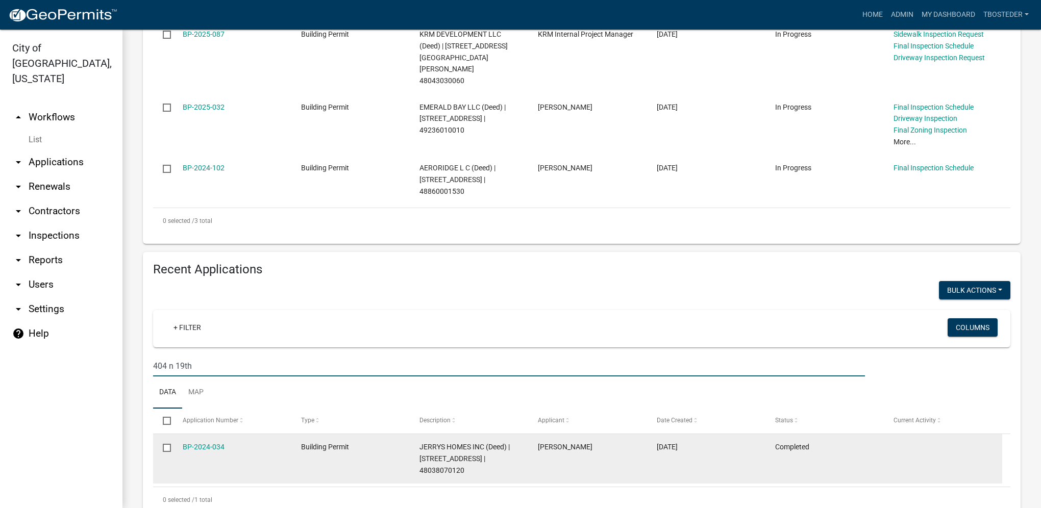
click at [224, 441] on div "BP-2024-034" at bounding box center [232, 447] width 99 height 12
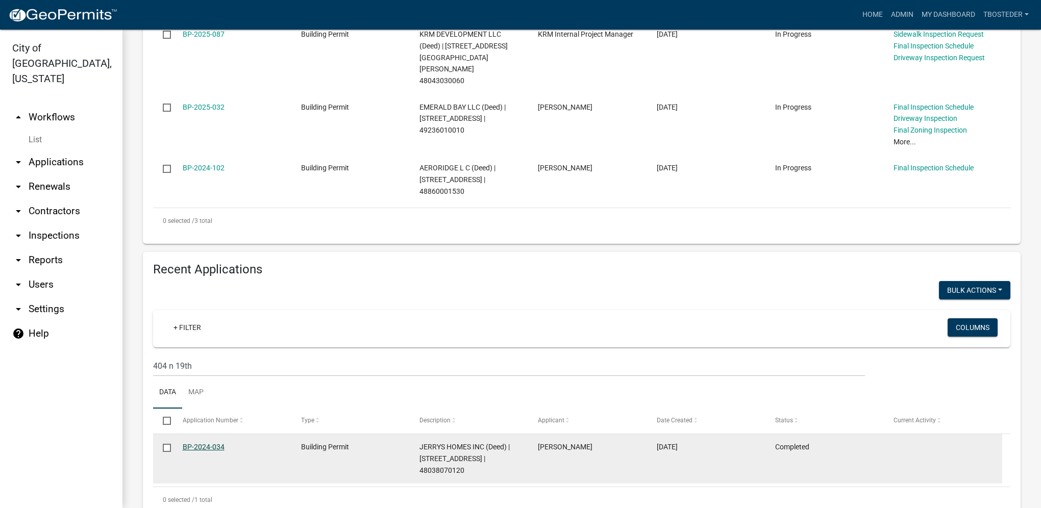
click at [217, 443] on link "BP-2024-034" at bounding box center [204, 447] width 42 height 8
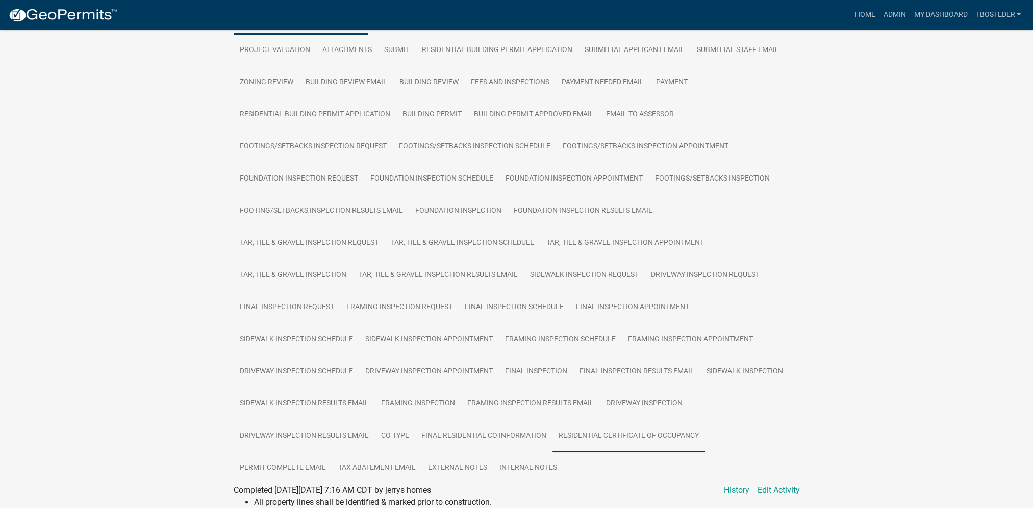
scroll to position [366, 0]
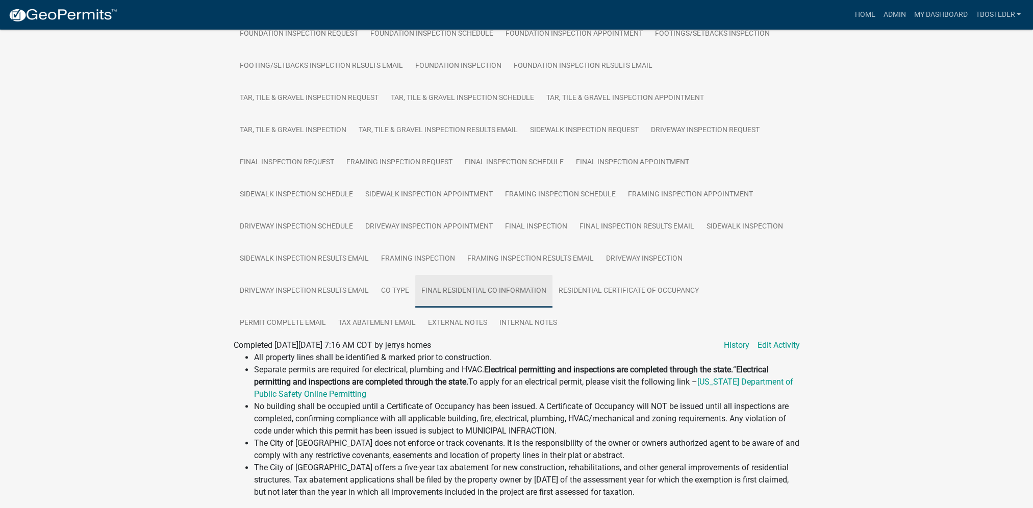
click at [420, 295] on link "Final Residential CO Information" at bounding box center [483, 291] width 137 height 33
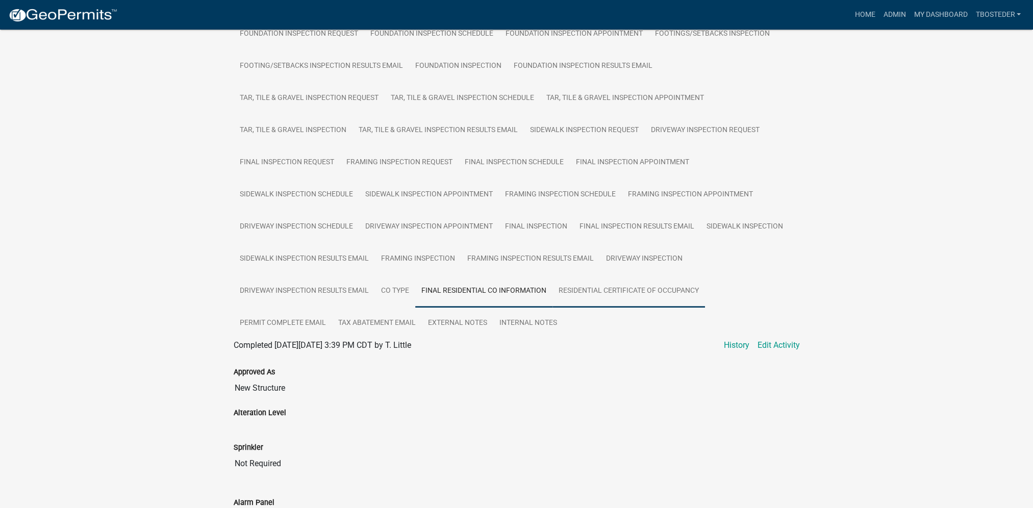
click at [561, 301] on link "Residential Certificate of Occupancy" at bounding box center [629, 291] width 153 height 33
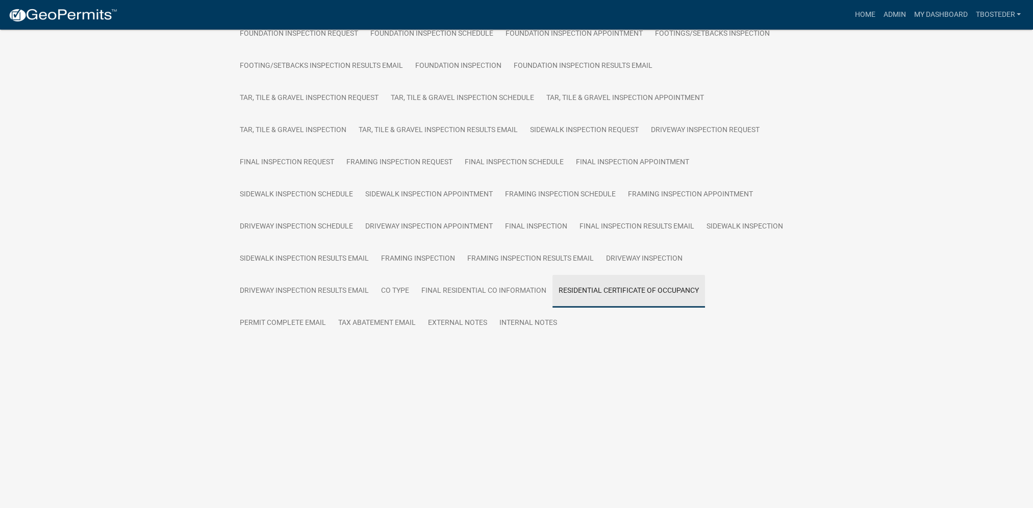
scroll to position [265, 0]
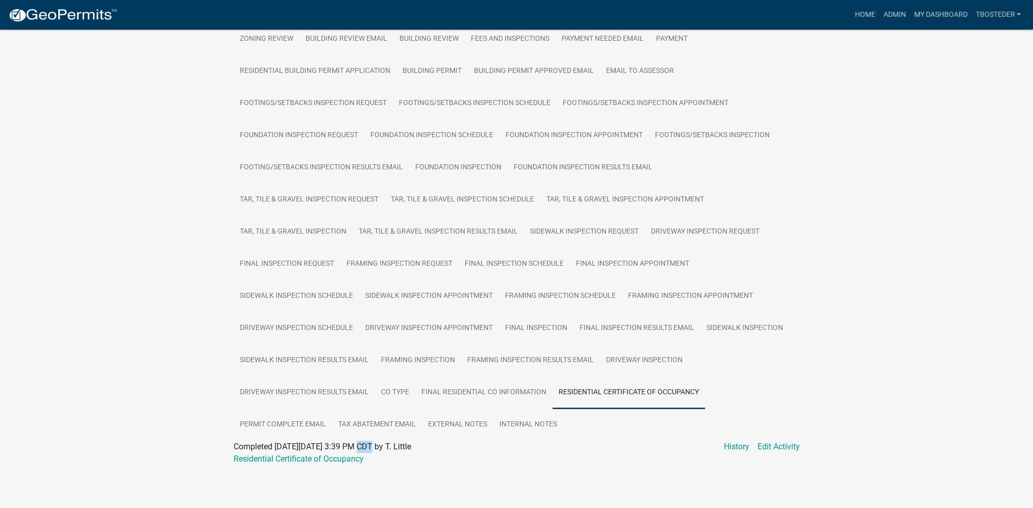
drag, startPoint x: 356, startPoint y: 445, endPoint x: 366, endPoint y: 445, distance: 9.7
click at [366, 445] on span "Completed On Thursday, October 24, 2024 at 3:39 PM CDT by T. Little" at bounding box center [323, 447] width 178 height 10
drag, startPoint x: 366, startPoint y: 445, endPoint x: 389, endPoint y: 444, distance: 23.0
click at [389, 444] on span "Completed On Thursday, October 24, 2024 at 3:39 PM CDT by T. Little" at bounding box center [323, 447] width 178 height 10
drag, startPoint x: 389, startPoint y: 444, endPoint x: 380, endPoint y: 461, distance: 19.2
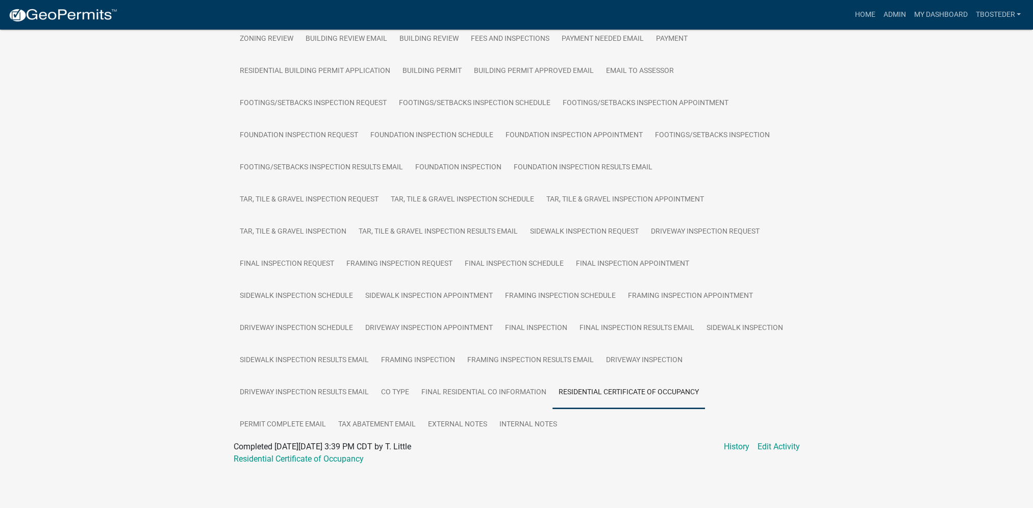
click at [380, 461] on div "Residential Certificate of Occupancy" at bounding box center [517, 459] width 582 height 12
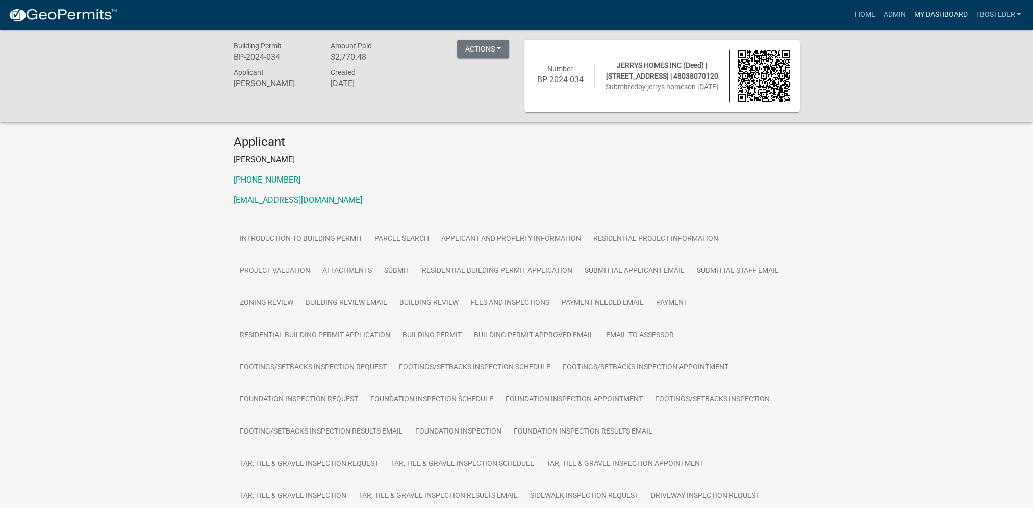
click at [948, 19] on link "My Dashboard" at bounding box center [941, 14] width 62 height 19
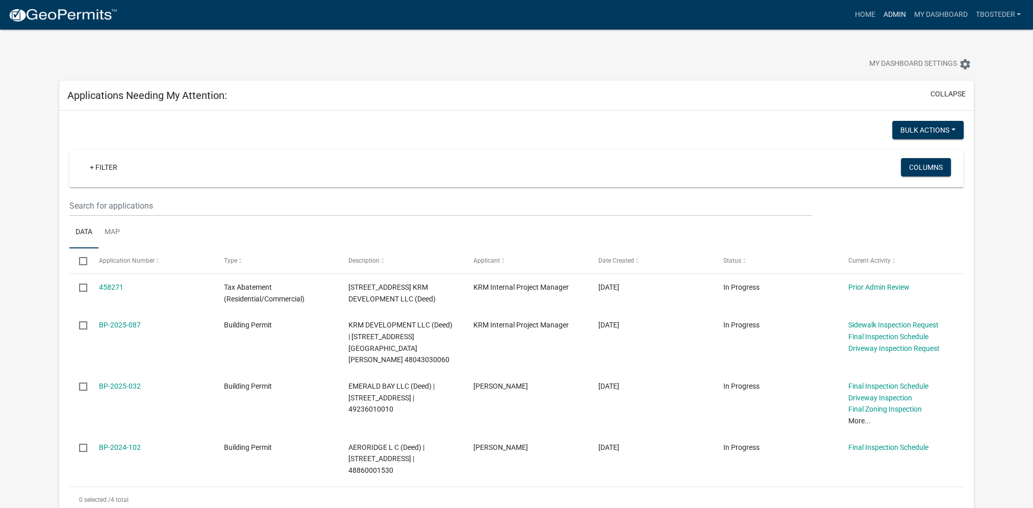
click at [882, 14] on link "Admin" at bounding box center [894, 14] width 31 height 19
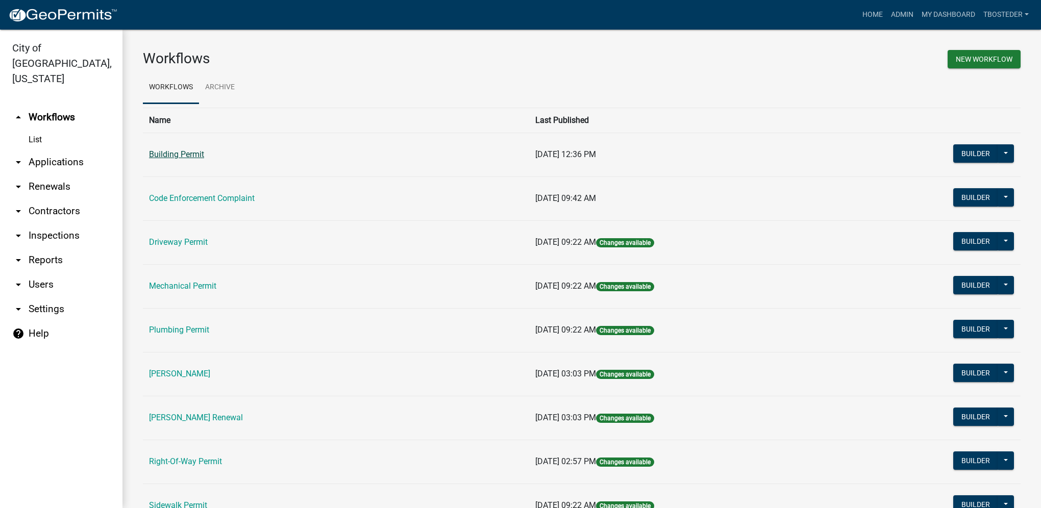
click at [181, 159] on link "Building Permit" at bounding box center [176, 155] width 55 height 10
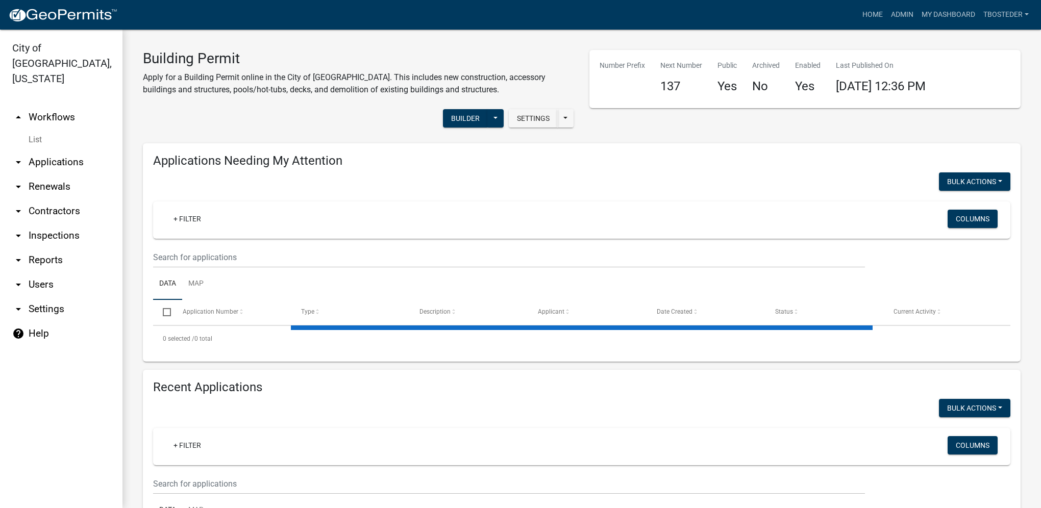
select select "1: 25"
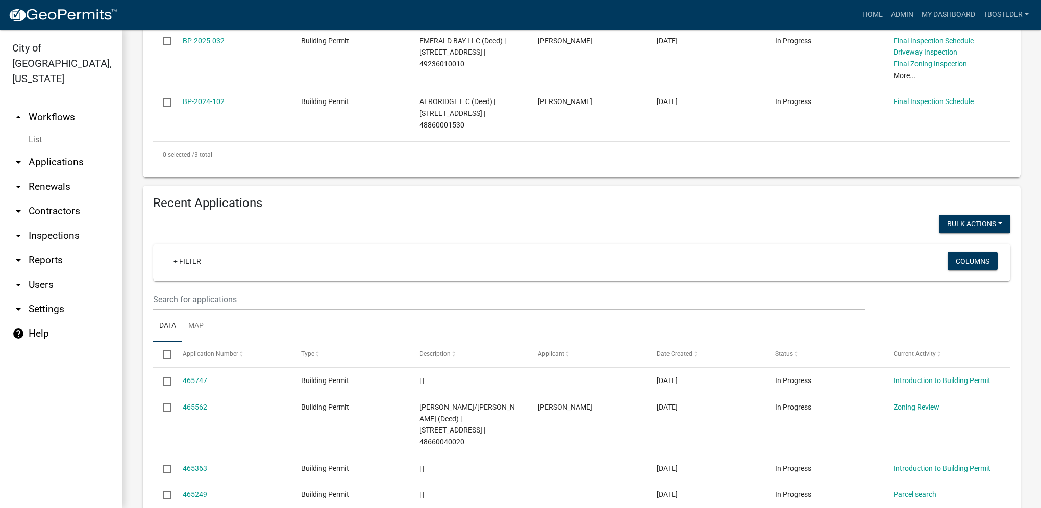
scroll to position [459, 0]
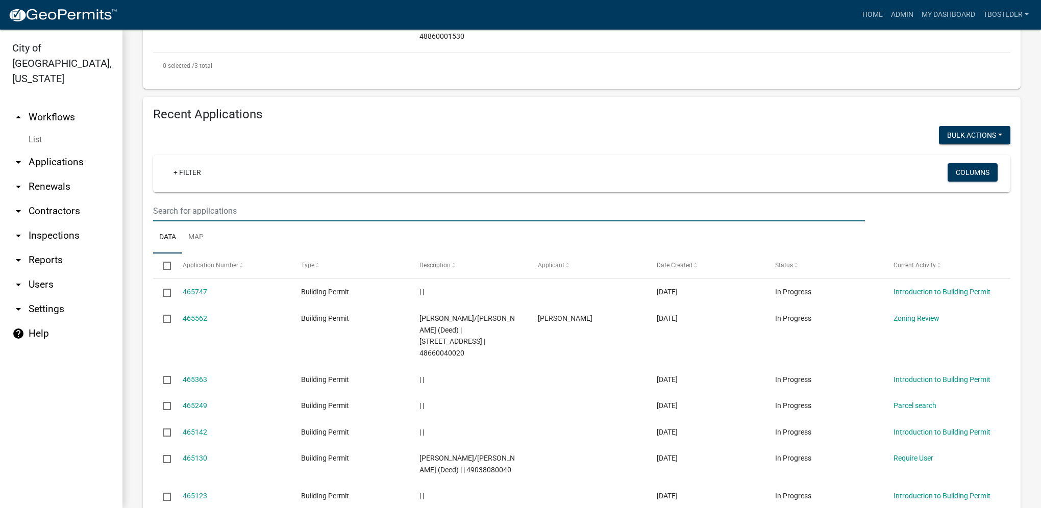
type input "amos"
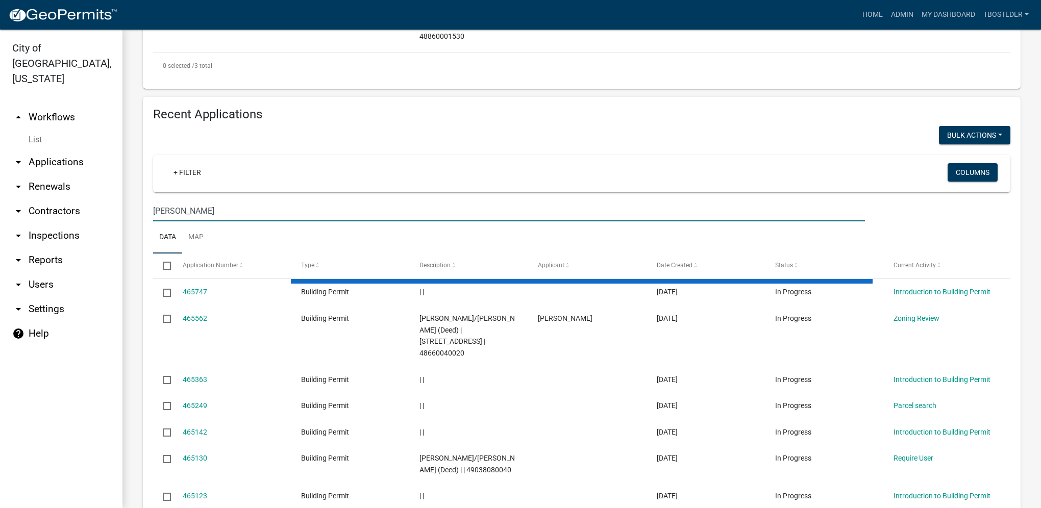
scroll to position [316, 0]
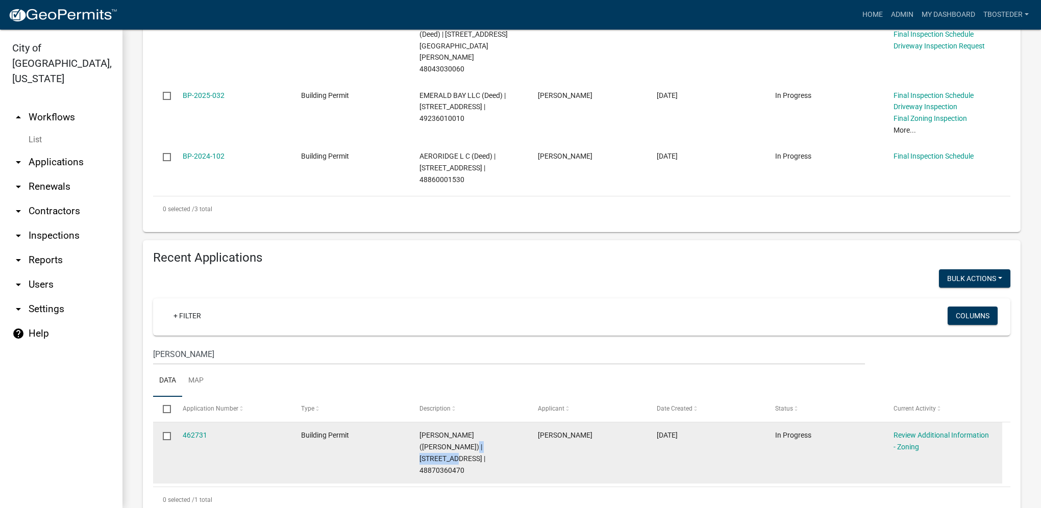
drag, startPoint x: 418, startPoint y: 425, endPoint x: 469, endPoint y: 428, distance: 51.1
click at [469, 428] on datatable-body-cell "LIVINGSTON, CAROL J (Deed) | 14841 R63 Hwy | 48870360470" at bounding box center [469, 452] width 118 height 61
copy span "14841 R63 Hwy"
click at [206, 431] on link "462731" at bounding box center [195, 435] width 24 height 8
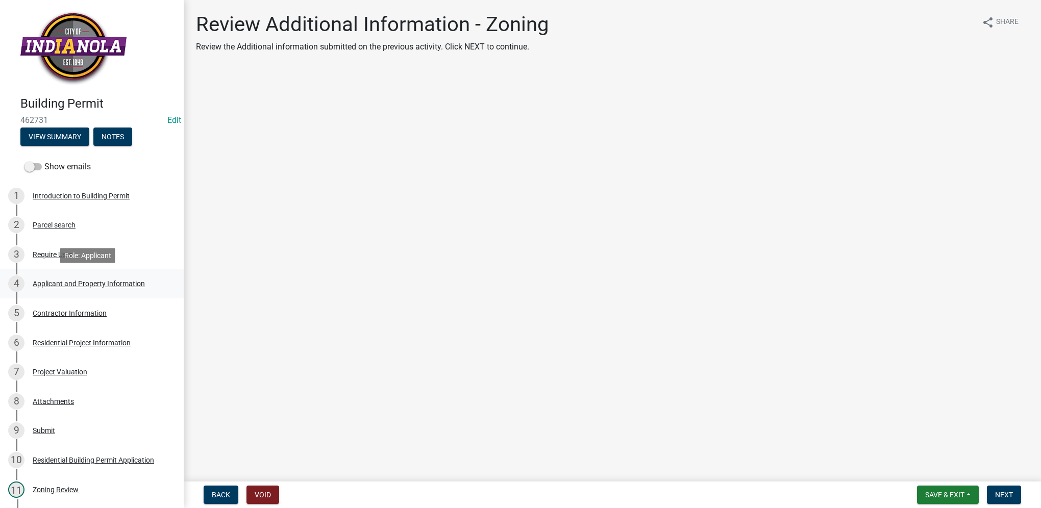
click at [100, 276] on div "4 Applicant and Property Information" at bounding box center [87, 284] width 159 height 16
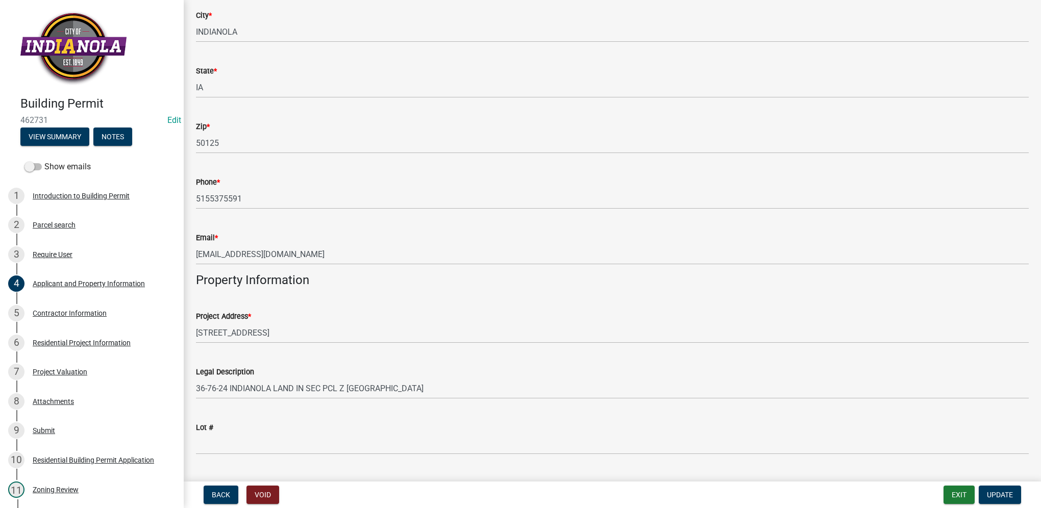
scroll to position [408, 0]
click at [128, 344] on div "Residential Project Information" at bounding box center [82, 342] width 98 height 7
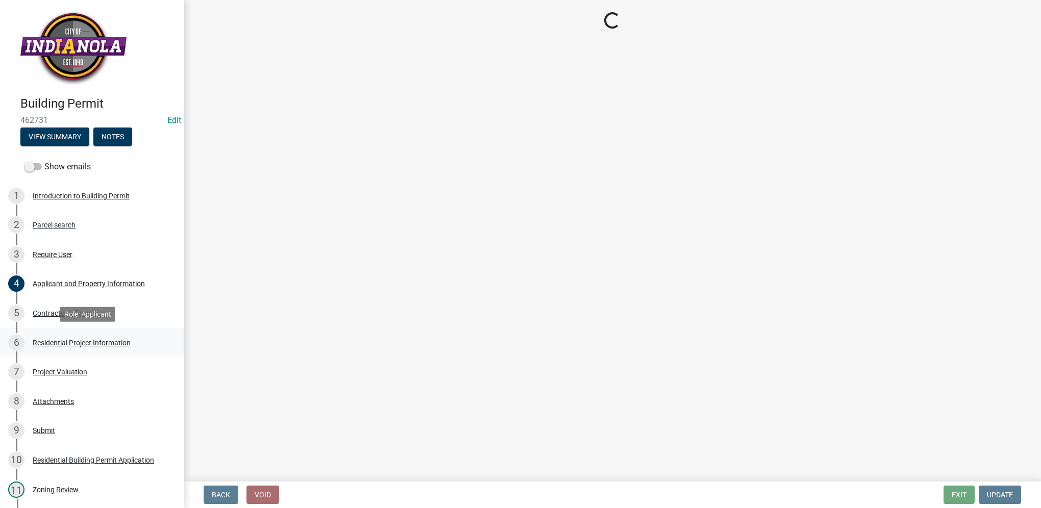
scroll to position [0, 0]
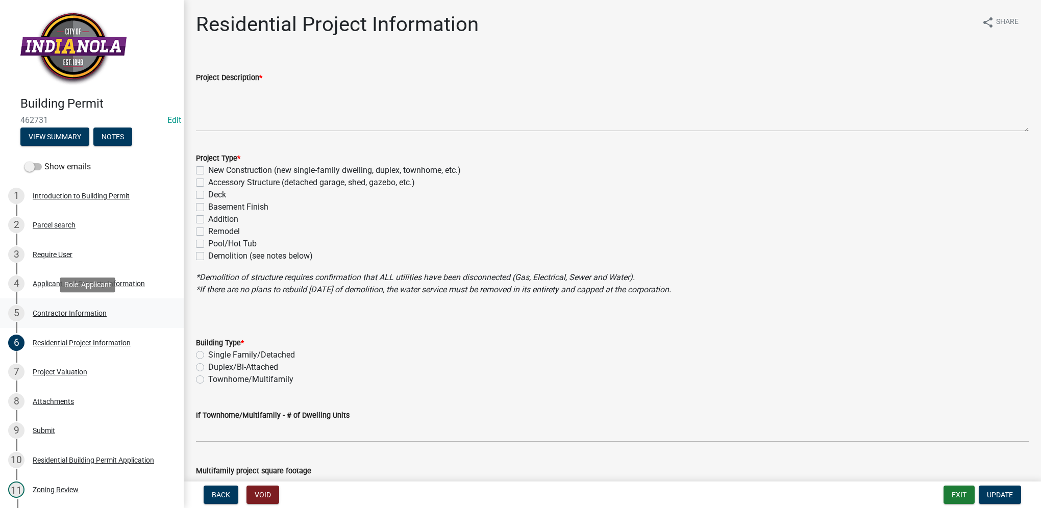
click at [138, 322] on link "5 Contractor Information" at bounding box center [92, 313] width 184 height 30
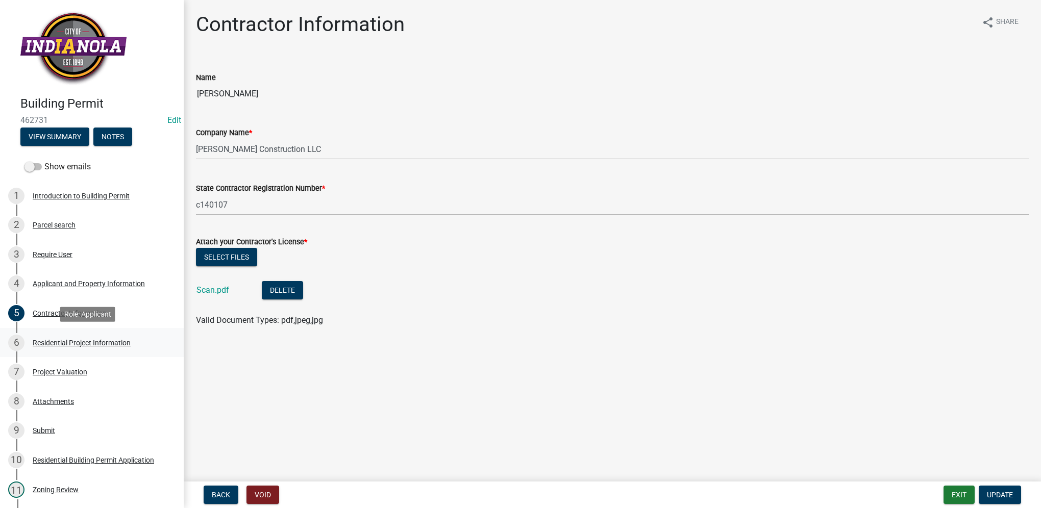
click at [134, 347] on div "6 Residential Project Information" at bounding box center [87, 343] width 159 height 16
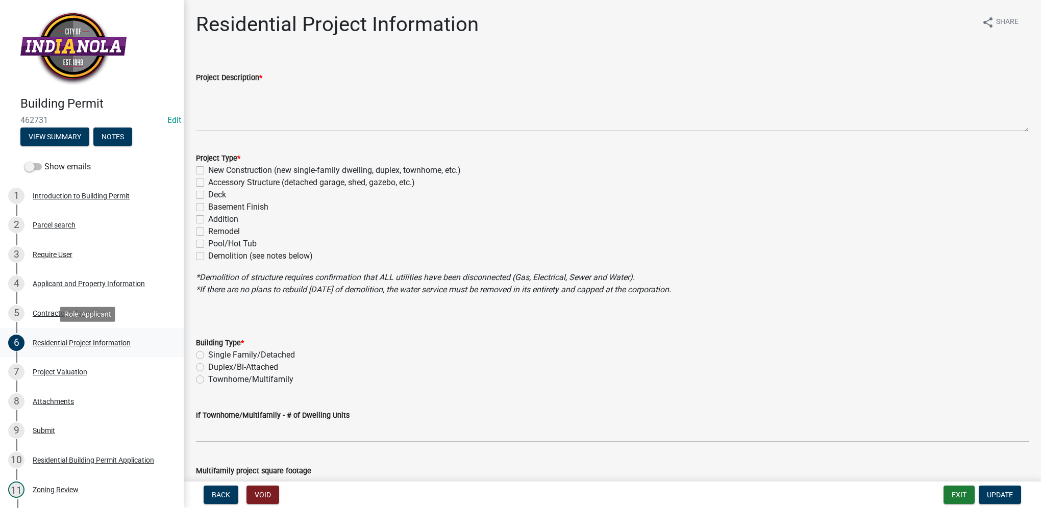
click at [129, 337] on div "6 Residential Project Information" at bounding box center [87, 343] width 159 height 16
click at [111, 365] on div "7 Project Valuation" at bounding box center [87, 372] width 159 height 16
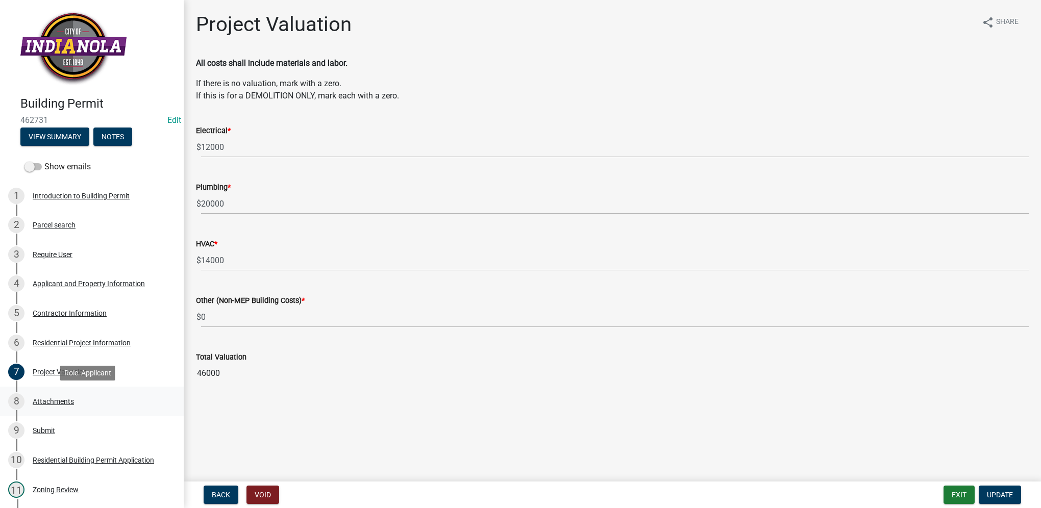
click at [66, 396] on div "8 Attachments" at bounding box center [87, 401] width 159 height 16
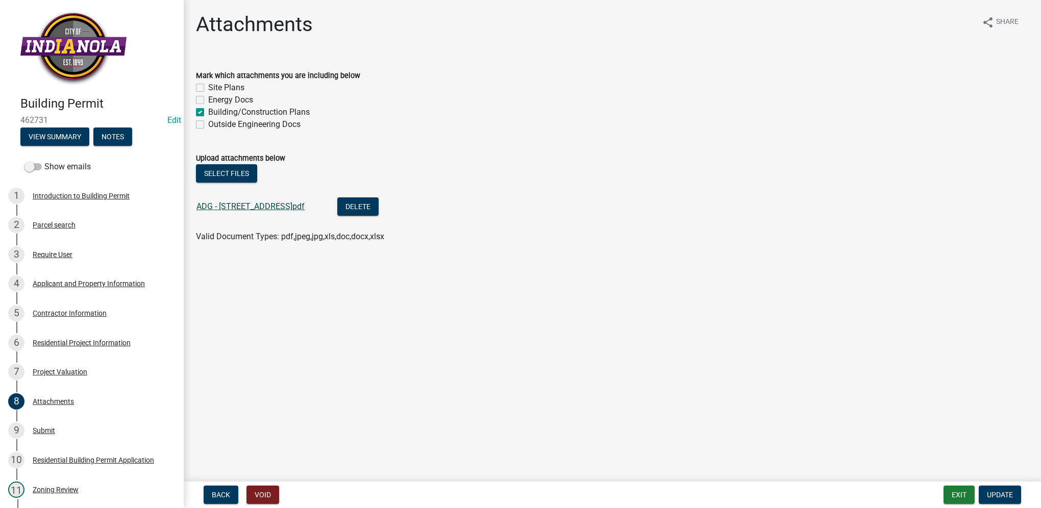
click at [242, 210] on link "ADG - 1205 S G Street 081225.pdf" at bounding box center [250, 207] width 108 height 10
click at [96, 291] on div "4 Applicant and Property Information" at bounding box center [87, 284] width 159 height 16
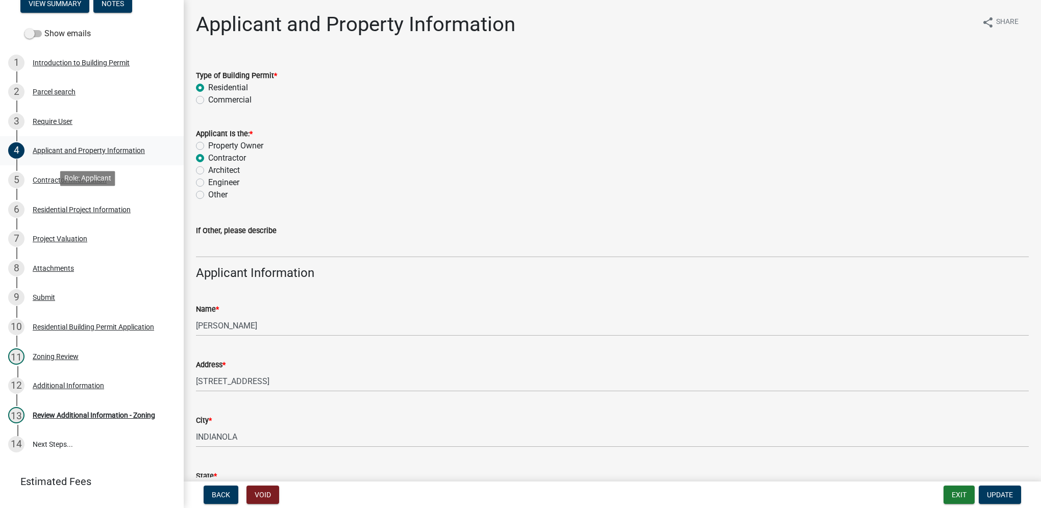
scroll to position [156, 0]
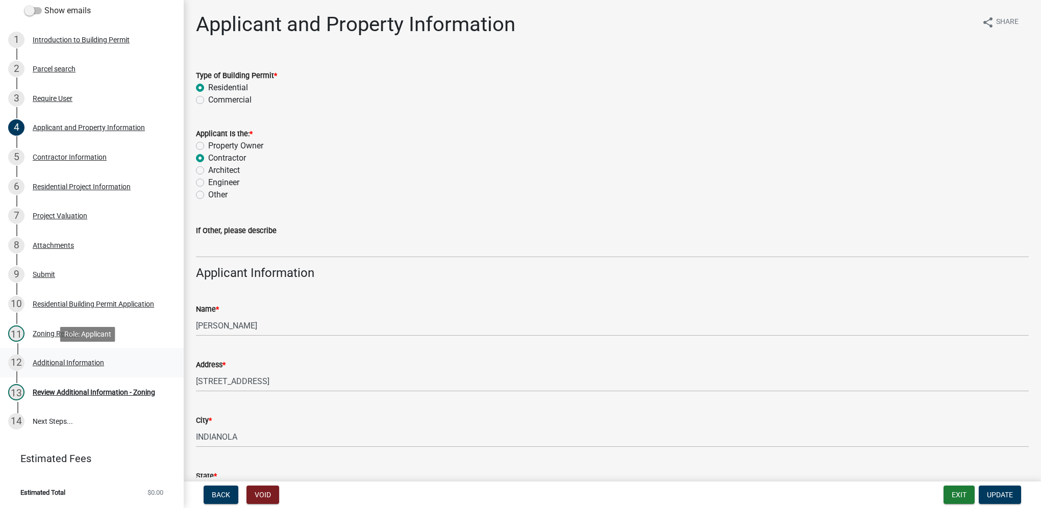
click at [114, 355] on div "12 Additional Information" at bounding box center [87, 363] width 159 height 16
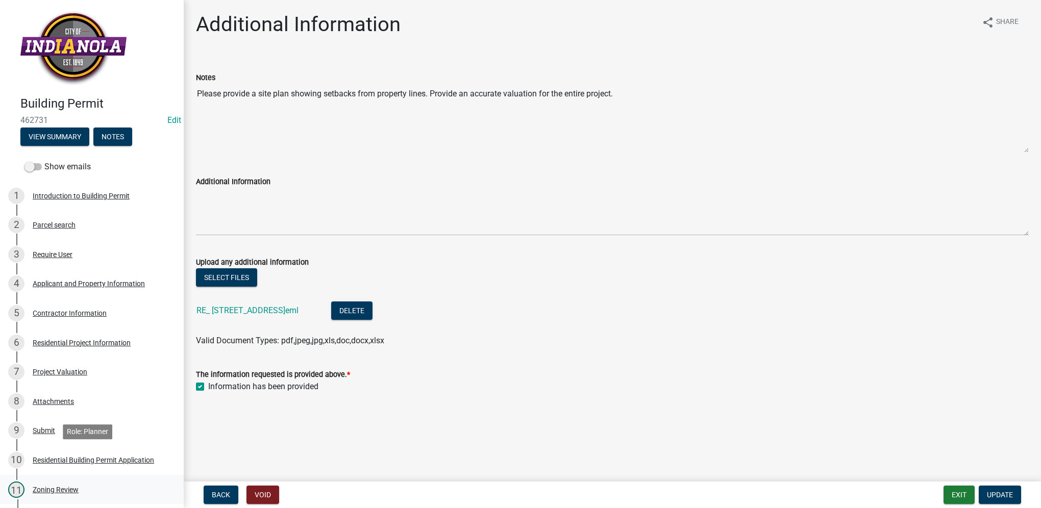
scroll to position [0, 0]
click at [81, 276] on div "4 Applicant and Property Information" at bounding box center [87, 284] width 159 height 16
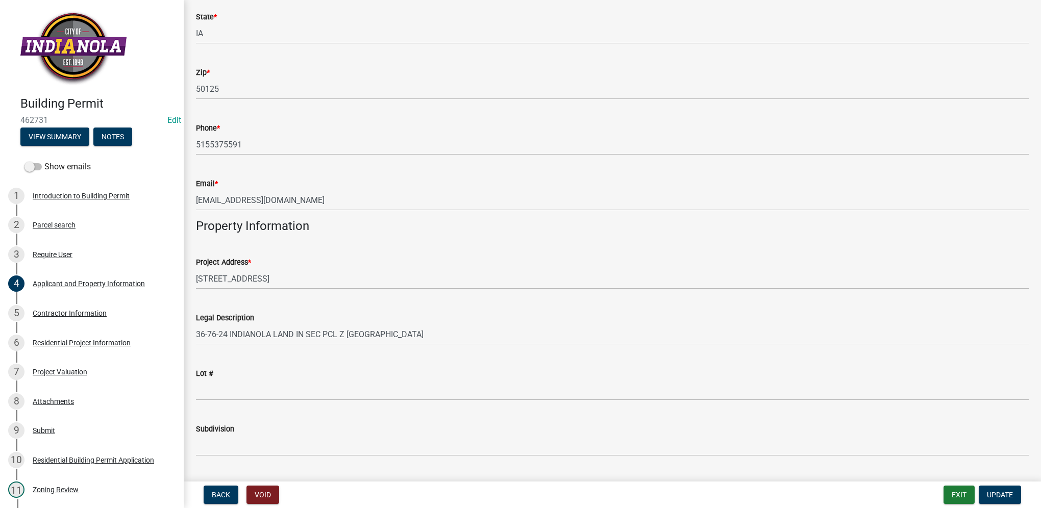
scroll to position [510, 0]
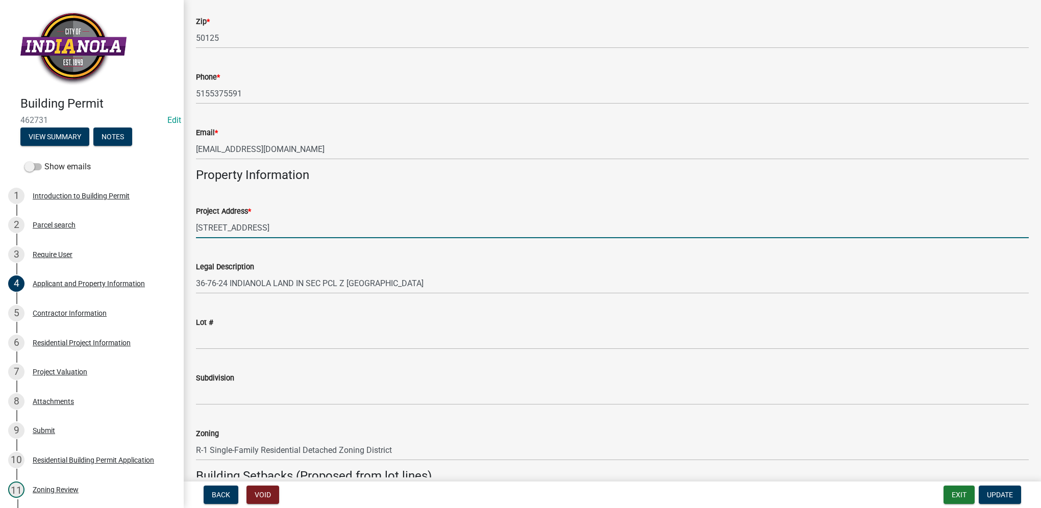
drag, startPoint x: 261, startPoint y: 229, endPoint x: 189, endPoint y: 231, distance: 72.5
click at [189, 231] on div "Project Address * 14841 R63 Hwy" at bounding box center [612, 214] width 848 height 47
type input "1205 S G ST"
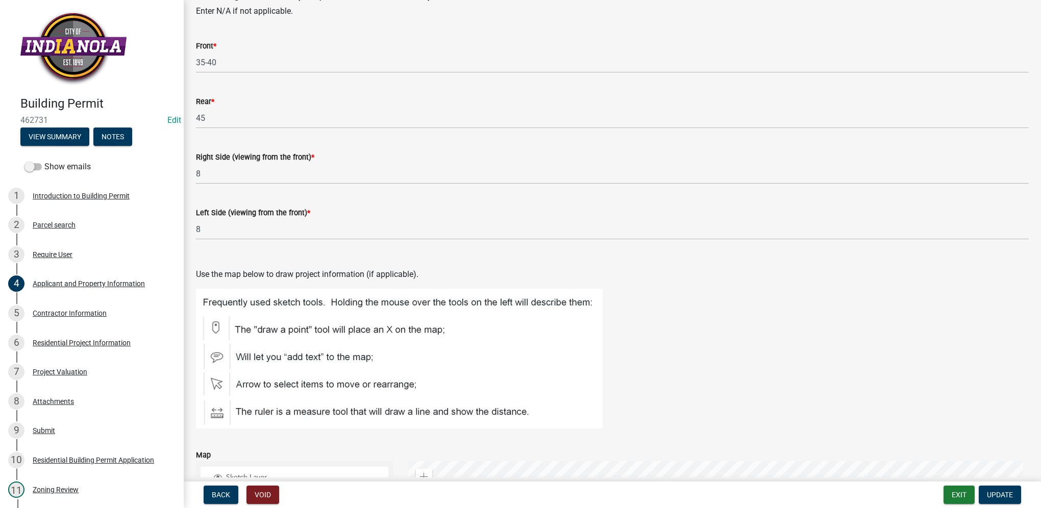
scroll to position [1020, 0]
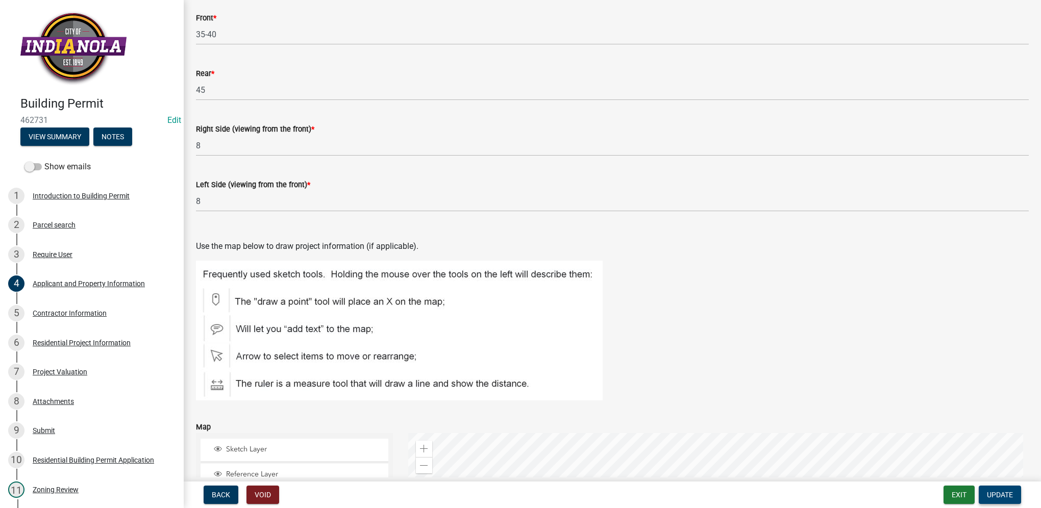
click at [992, 497] on span "Update" at bounding box center [1000, 495] width 26 height 8
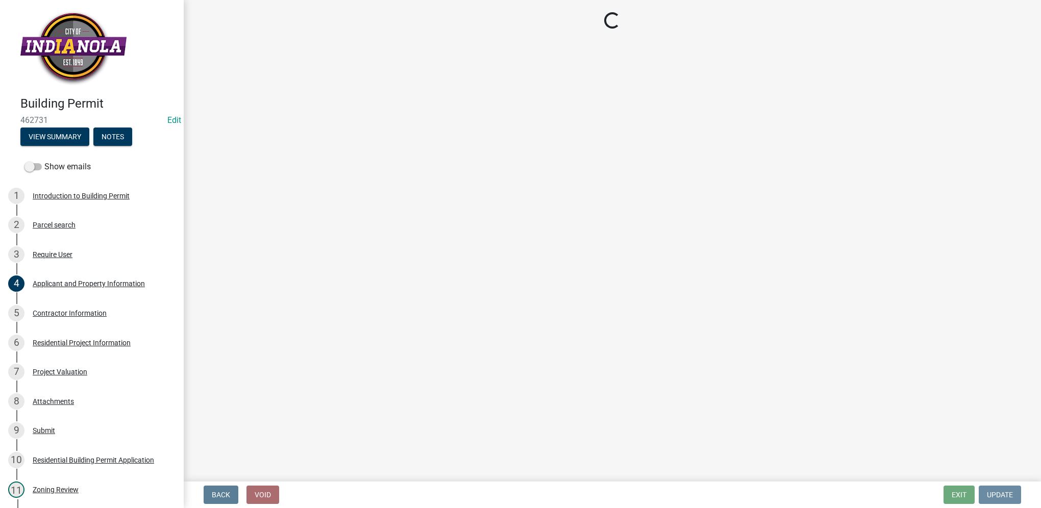
scroll to position [0, 0]
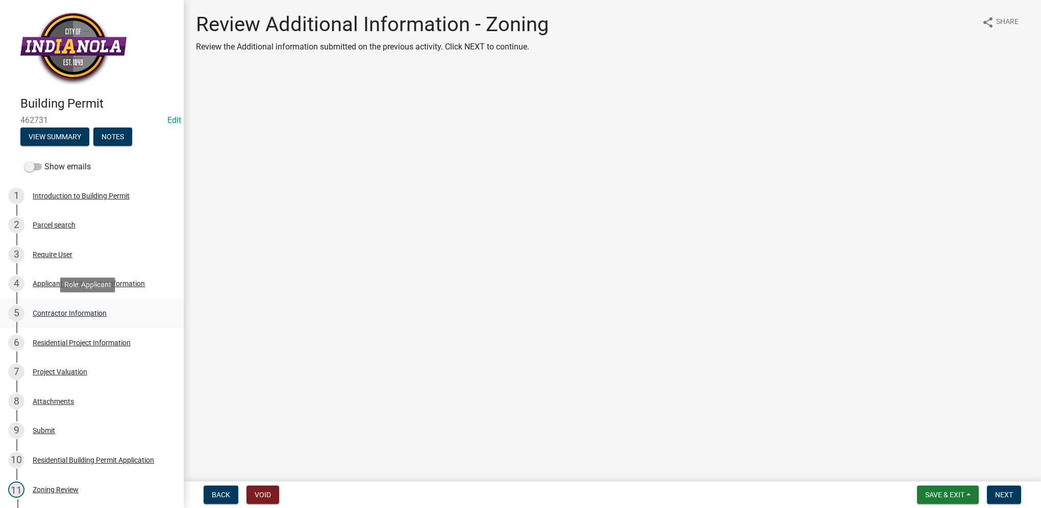
click at [102, 308] on div "5 Contractor Information" at bounding box center [87, 313] width 159 height 16
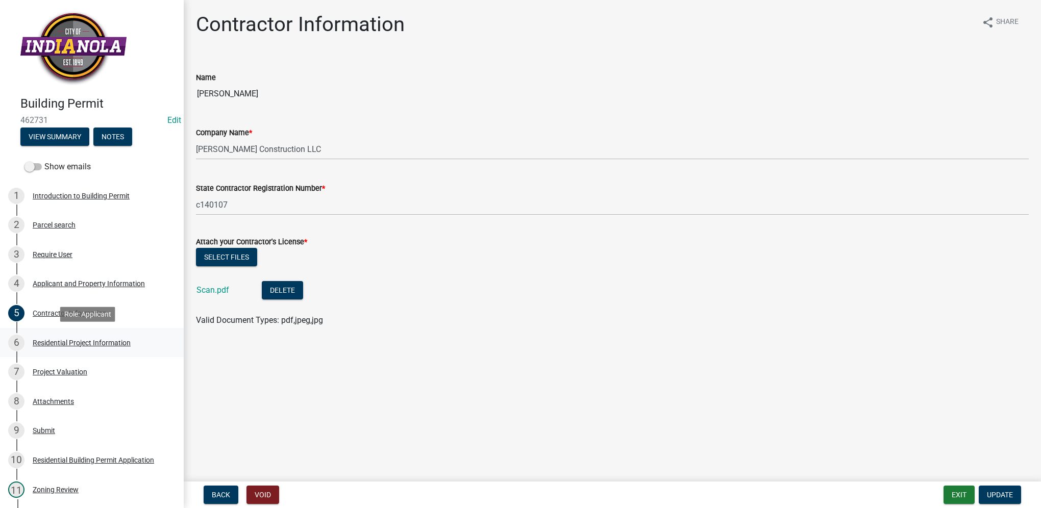
click at [113, 343] on div "Residential Project Information" at bounding box center [82, 342] width 98 height 7
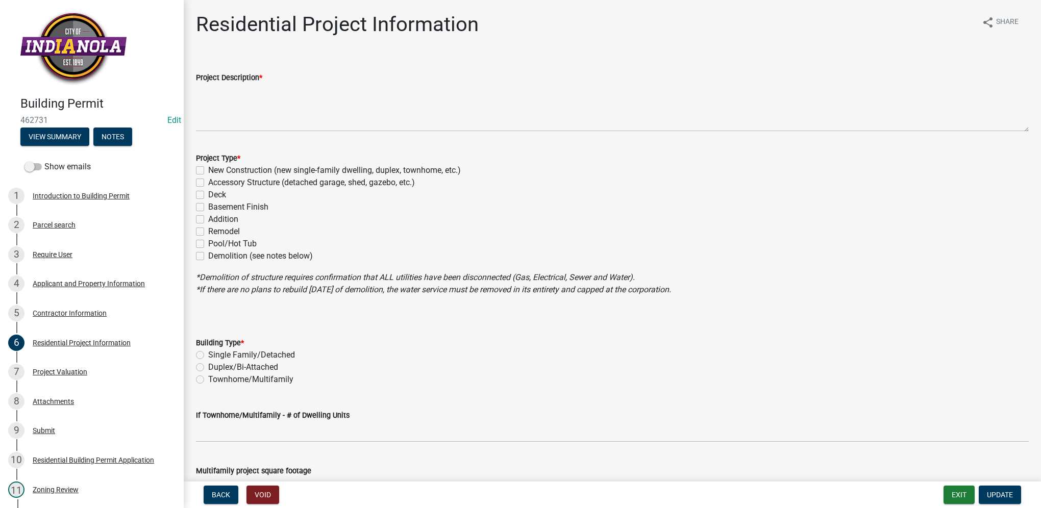
click at [208, 173] on label "New Construction (new single-family dwelling, duplex, townhome, etc.)" at bounding box center [334, 170] width 253 height 12
click at [208, 171] on input "New Construction (new single-family dwelling, duplex, townhome, etc.)" at bounding box center [211, 167] width 7 height 7
checkbox input "true"
checkbox input "false"
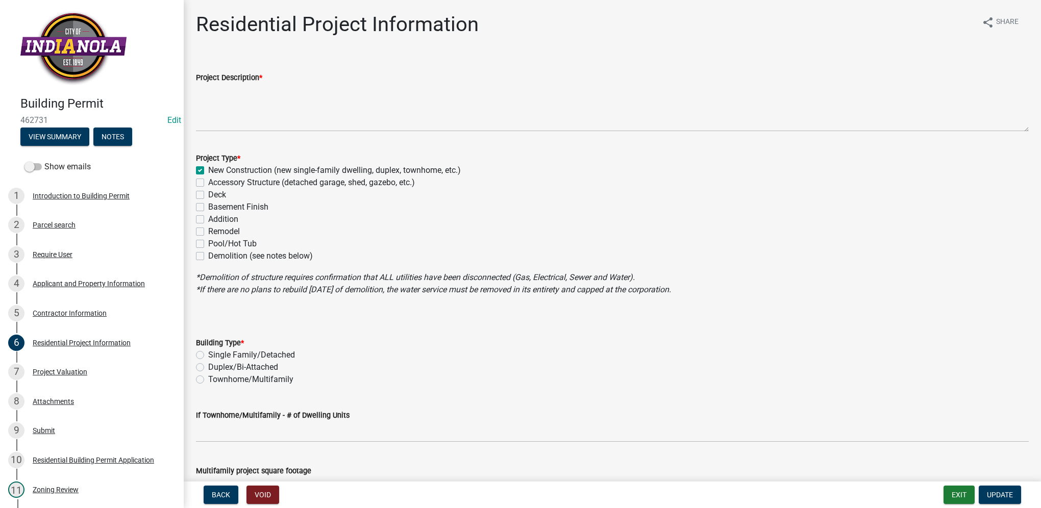
checkbox input "false"
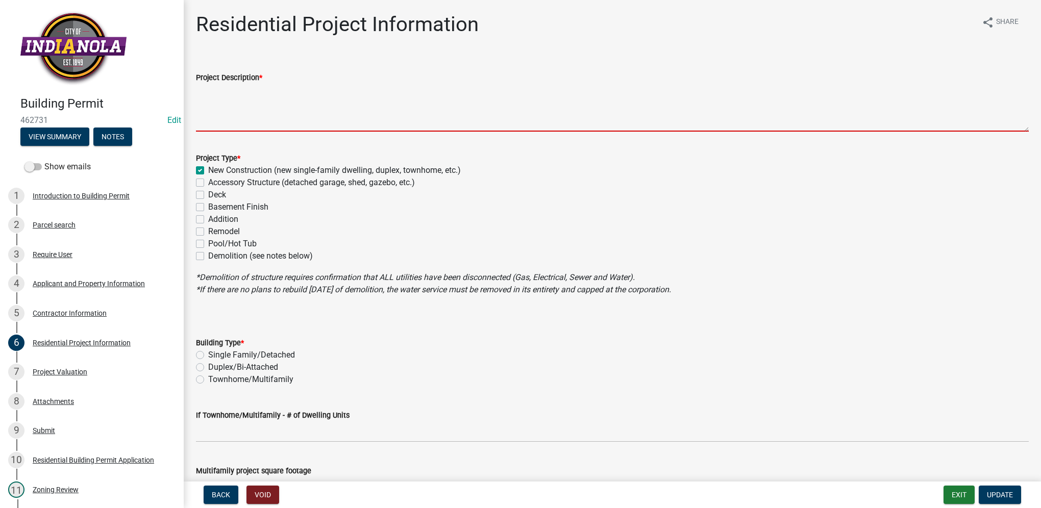
click at [260, 114] on textarea "Project Description *" at bounding box center [612, 108] width 833 height 48
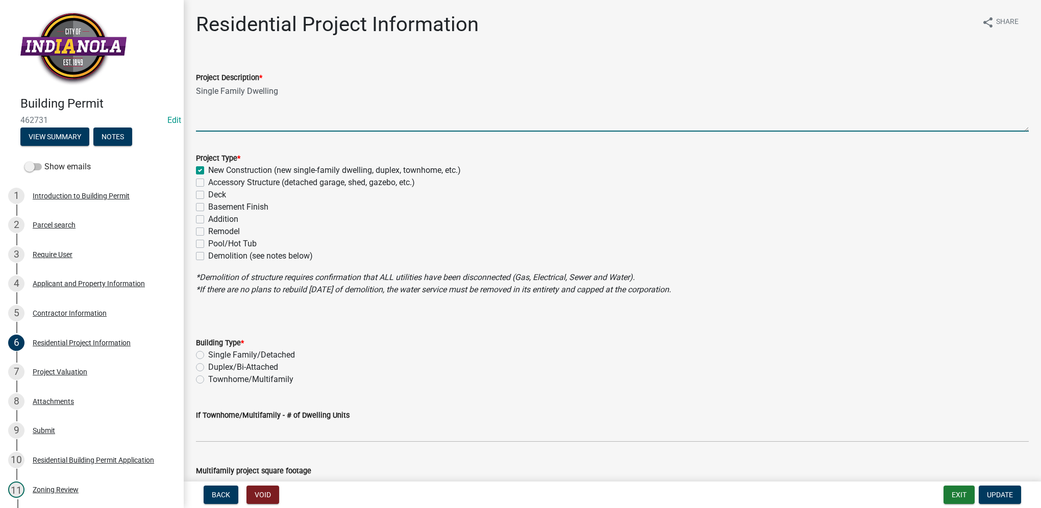
scroll to position [51, 0]
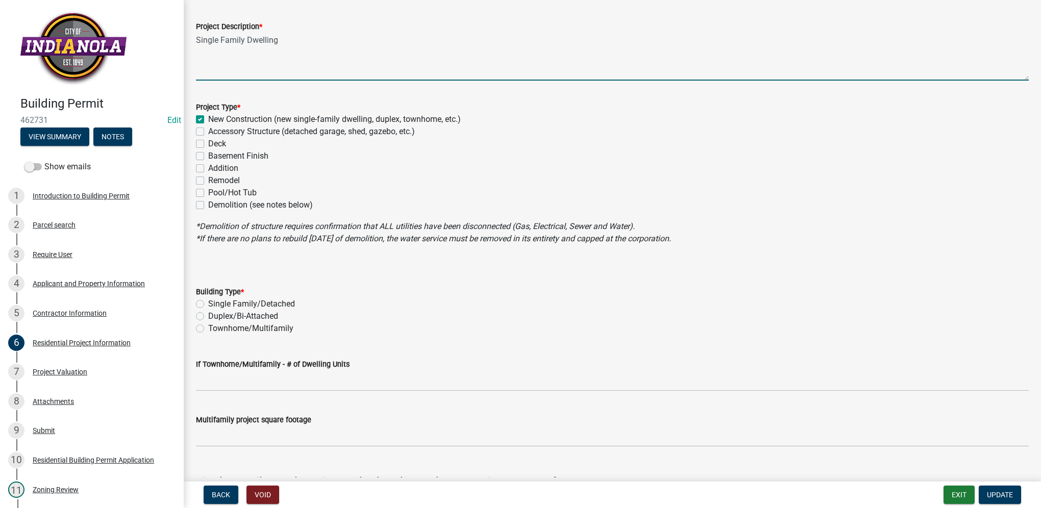
type textarea "Single Family Dwelling"
click at [208, 304] on label "Single Family/Detached" at bounding box center [251, 304] width 87 height 12
click at [208, 304] on input "Single Family/Detached" at bounding box center [211, 301] width 7 height 7
radio input "true"
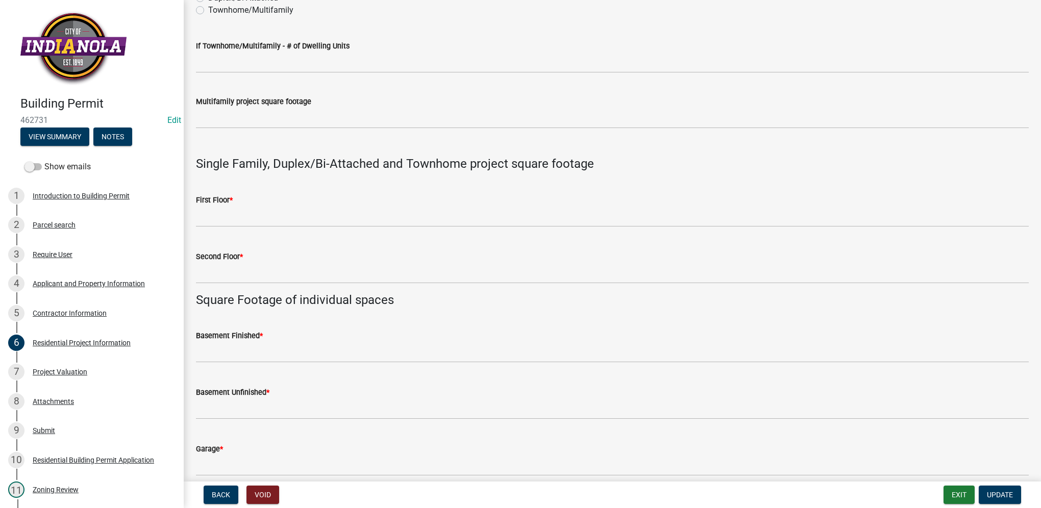
scroll to position [352, 0]
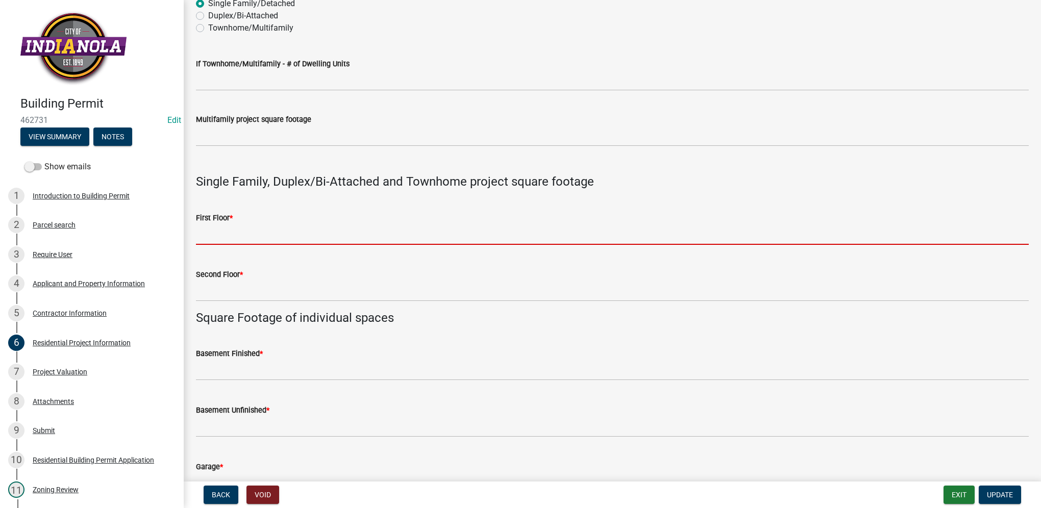
click at [345, 241] on input "text" at bounding box center [612, 234] width 833 height 21
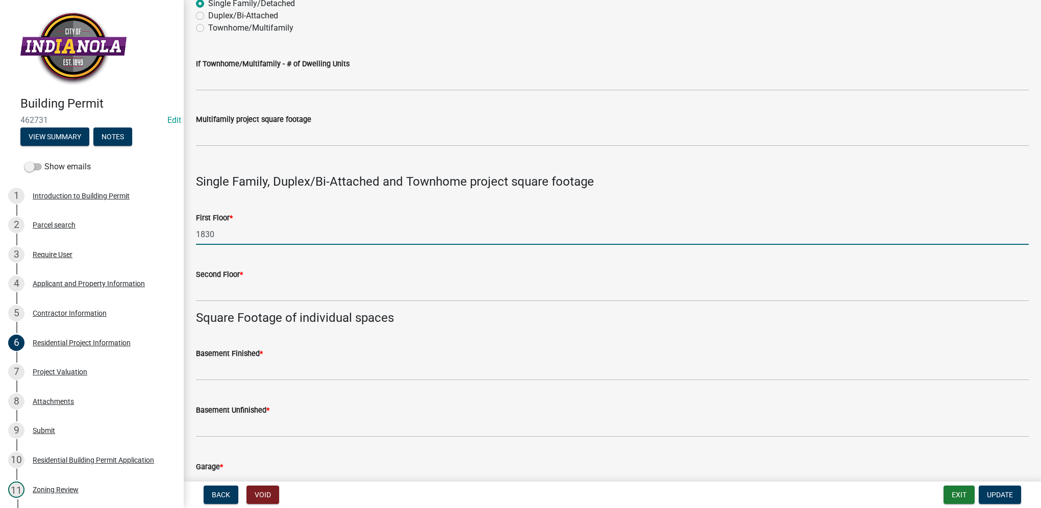
type input "1830"
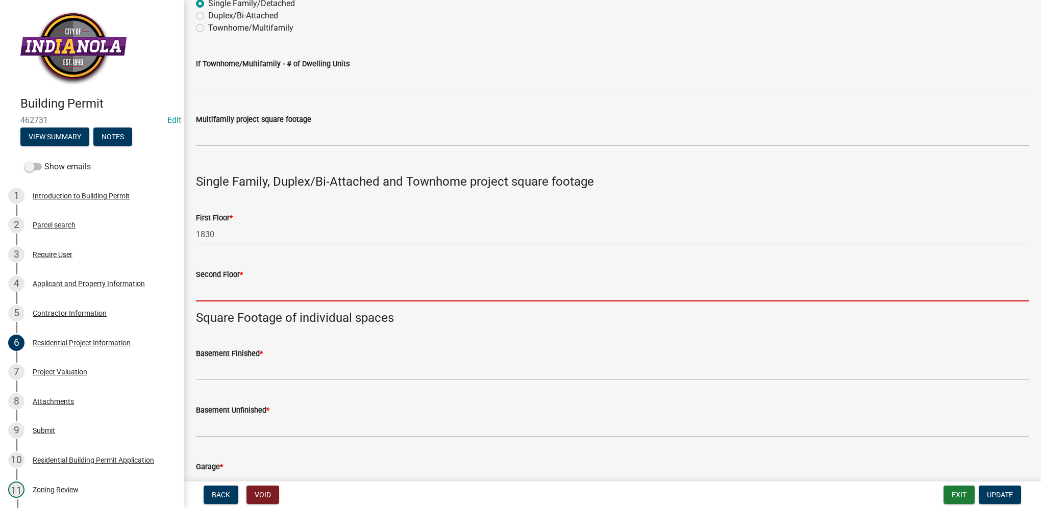
click at [301, 285] on input "text" at bounding box center [612, 291] width 833 height 21
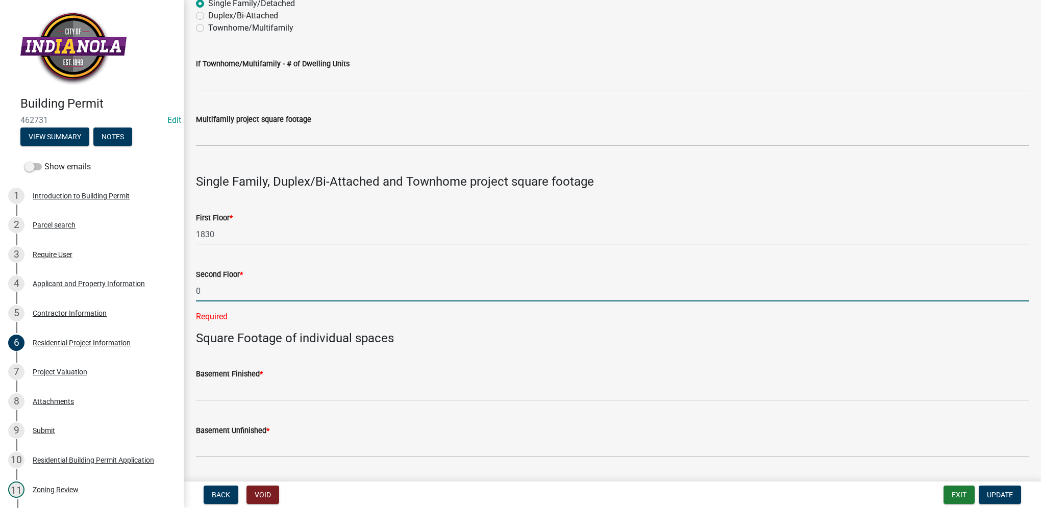
type input "0"
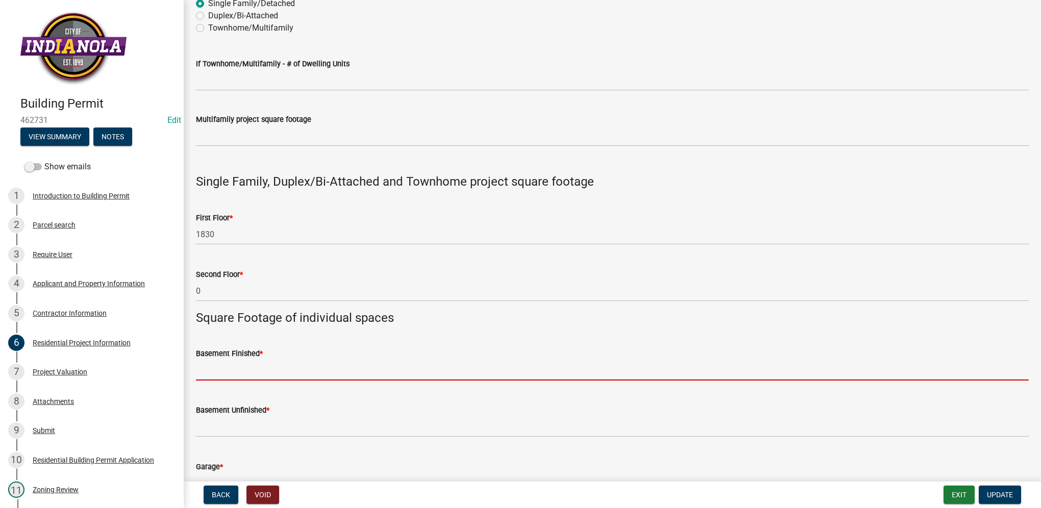
click at [216, 393] on wm-data-entity-input-list "Project Description * Single Family Dwelling Project Type * New Construction (n…" at bounding box center [612, 263] width 833 height 1115
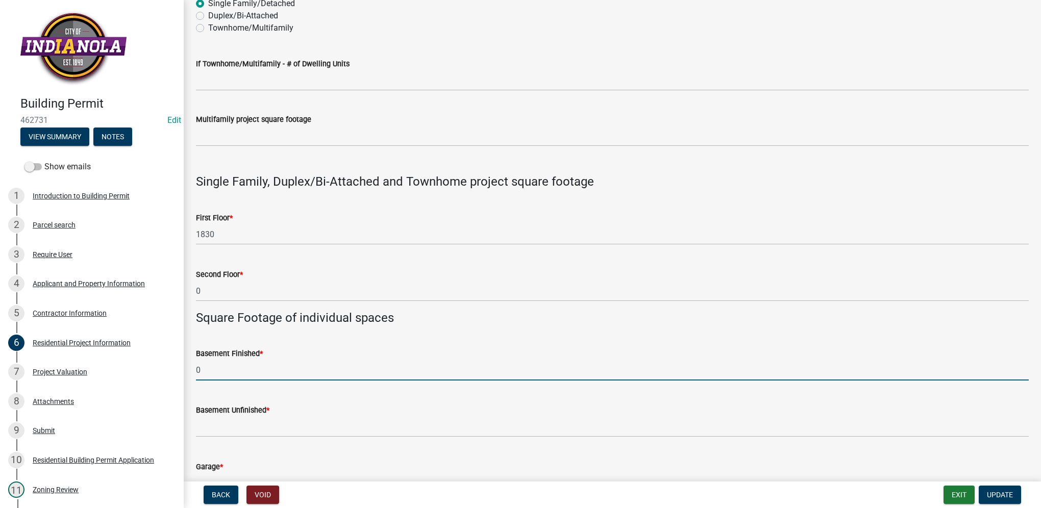
scroll to position [403, 0]
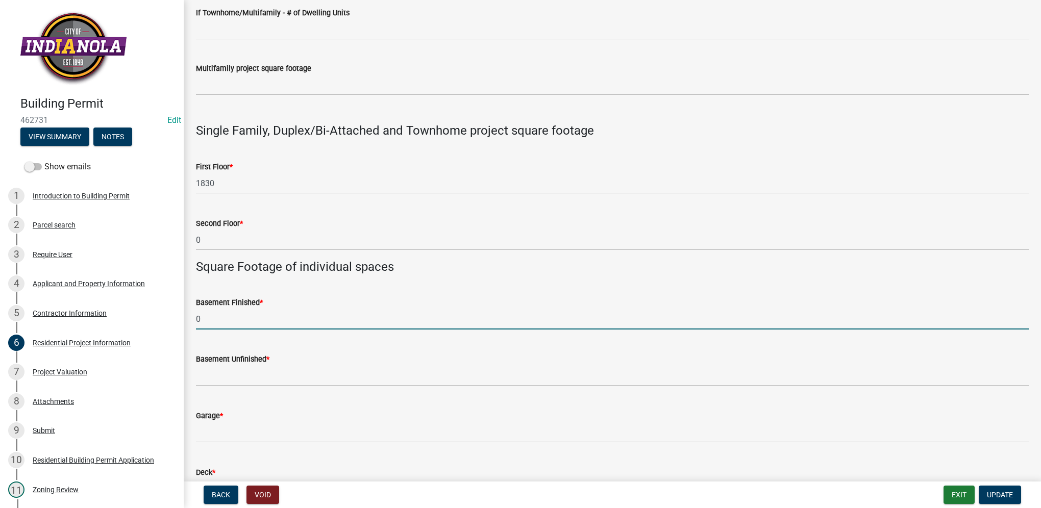
type input "0"
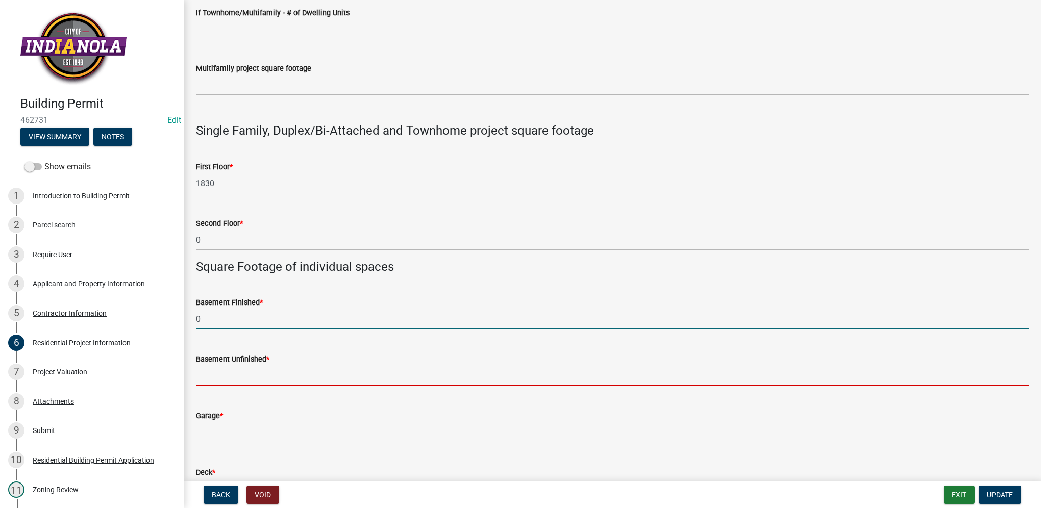
click at [212, 380] on input "text" at bounding box center [612, 375] width 833 height 21
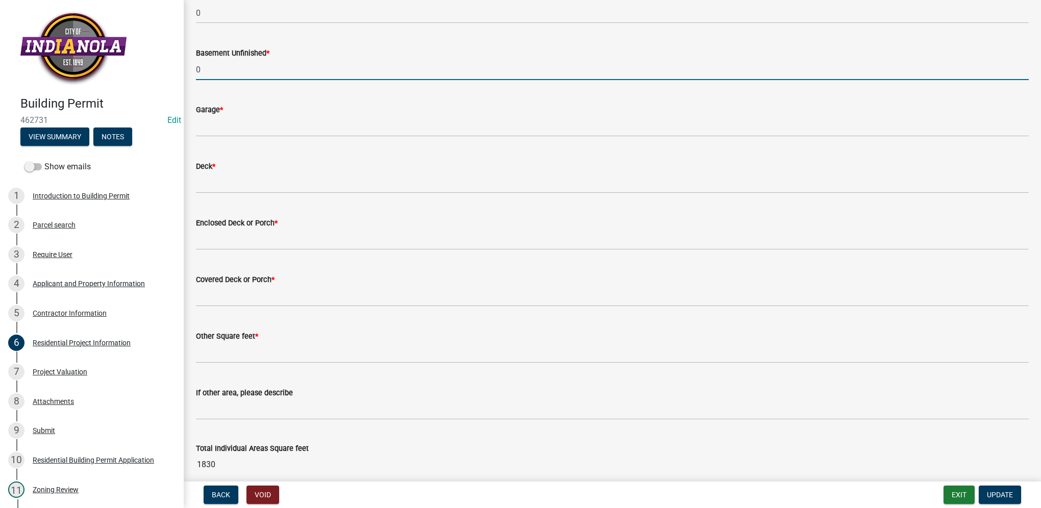
scroll to position [658, 0]
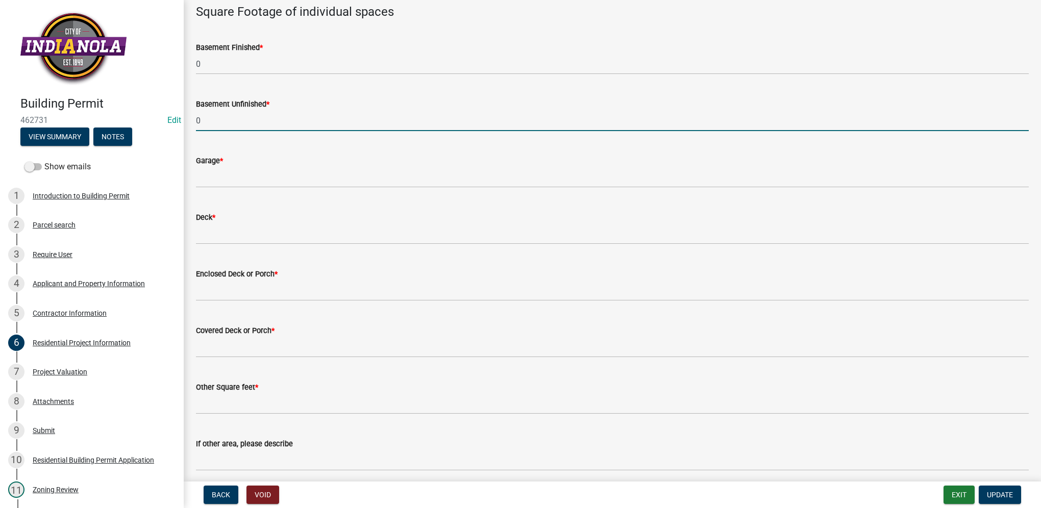
type input "0"
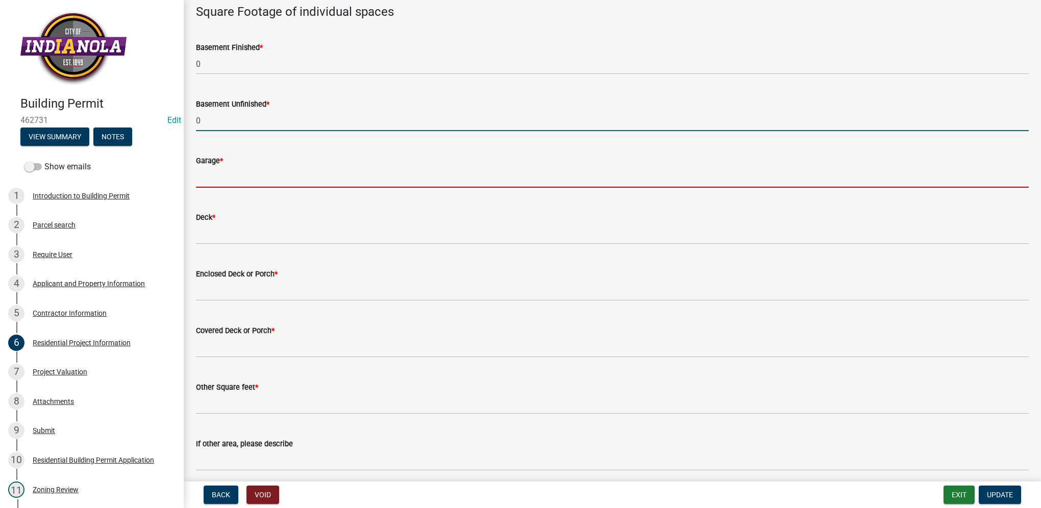
click at [216, 181] on input "text" at bounding box center [612, 177] width 833 height 21
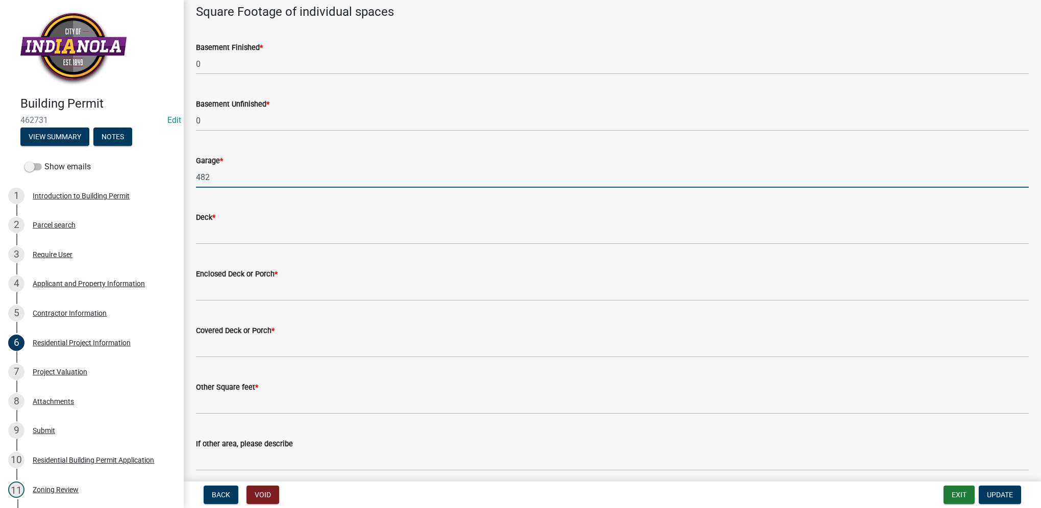
type input "482"
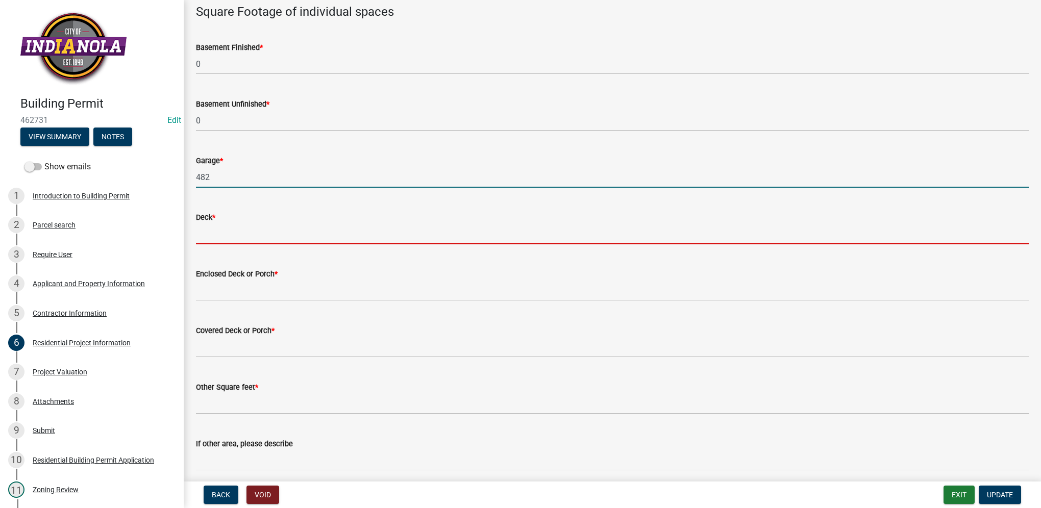
click at [209, 233] on input "text" at bounding box center [612, 233] width 833 height 21
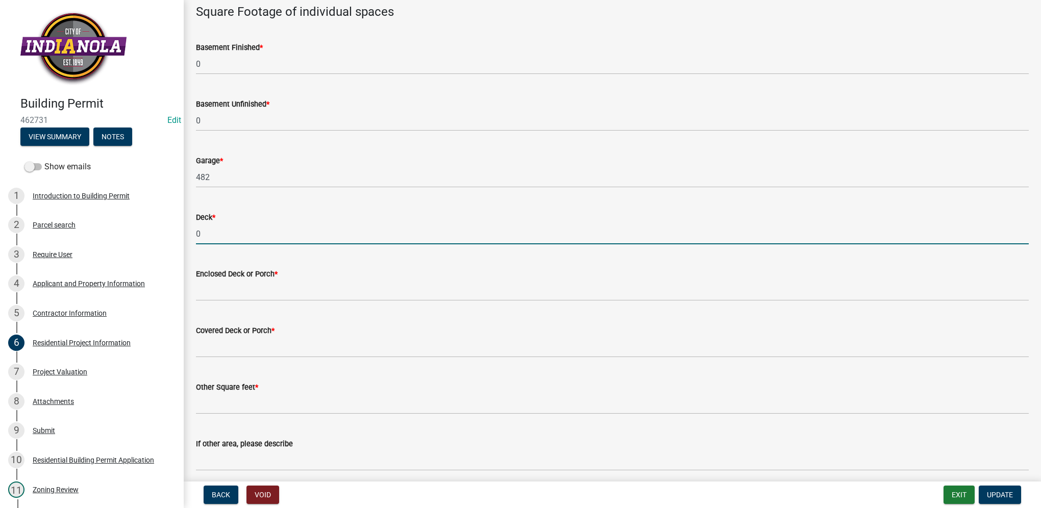
type input "0"
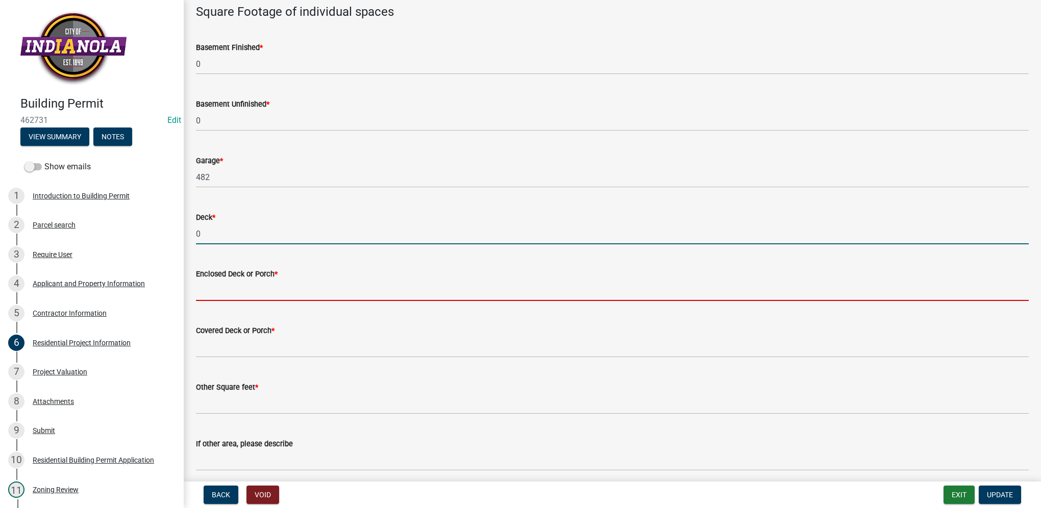
click at [216, 281] on input "text" at bounding box center [612, 290] width 833 height 21
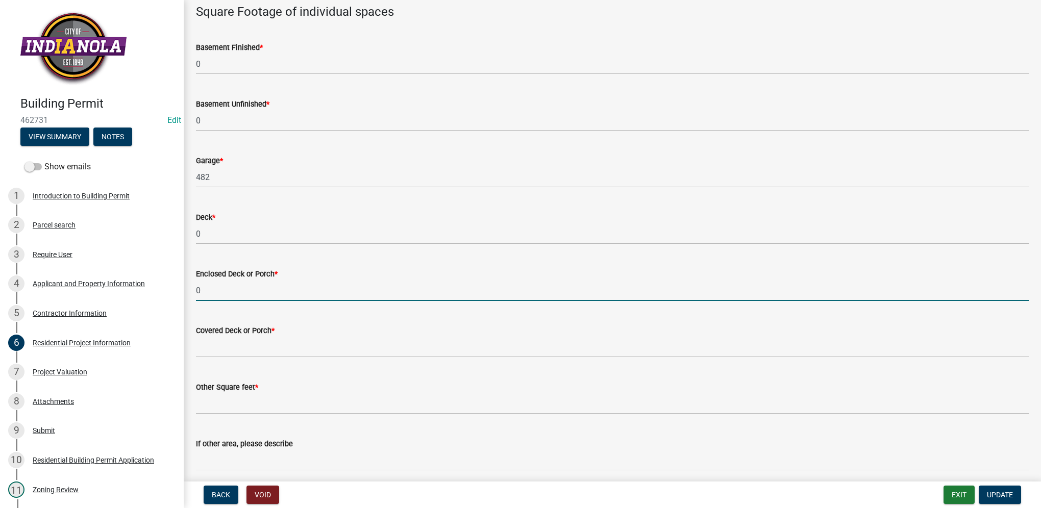
type input "0"
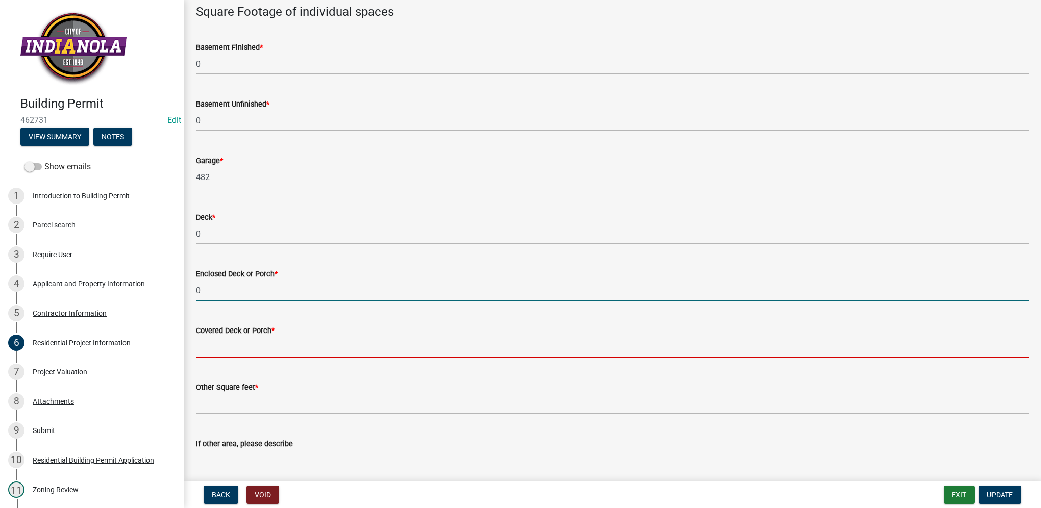
click at [216, 345] on input "text" at bounding box center [612, 347] width 833 height 21
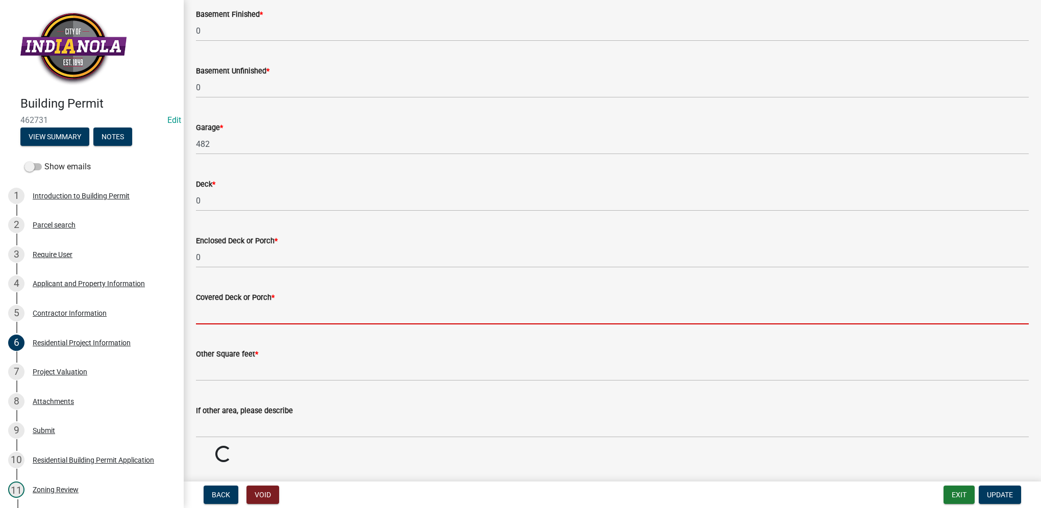
scroll to position [709, 0]
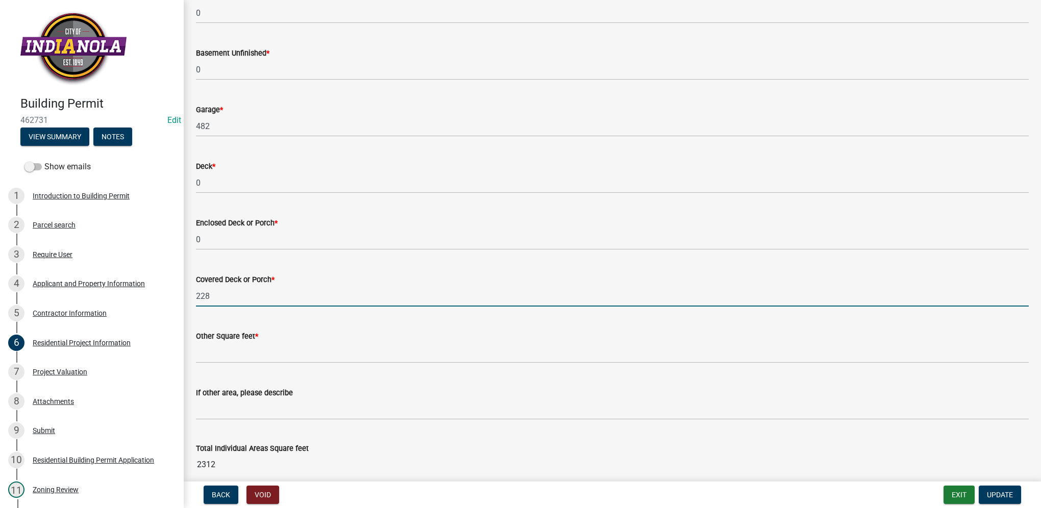
type input "228"
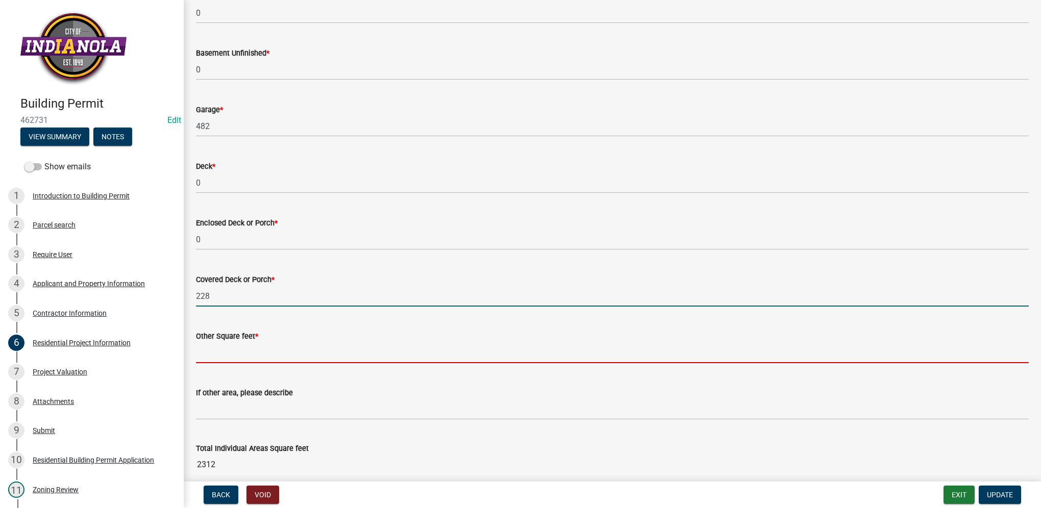
click at [251, 358] on input "text" at bounding box center [612, 352] width 833 height 21
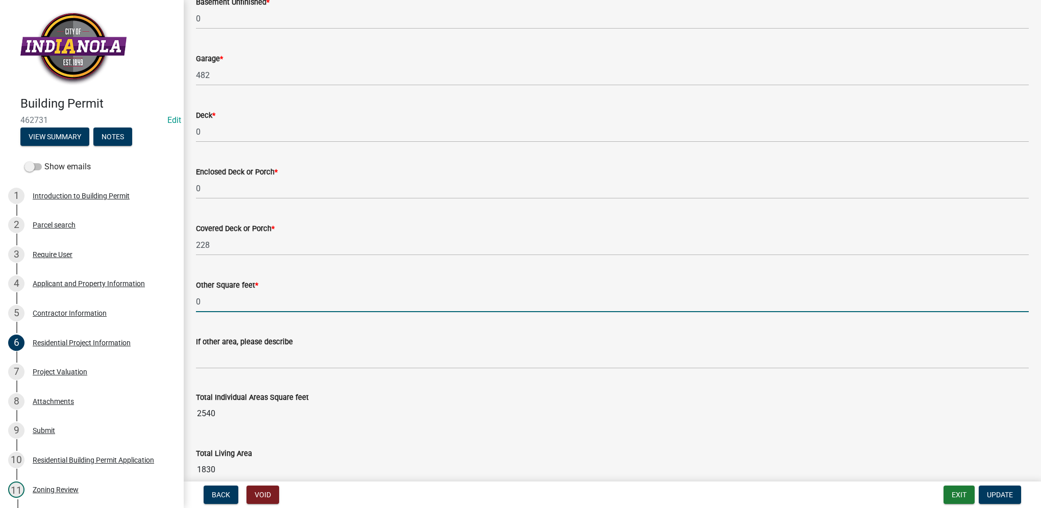
scroll to position [811, 0]
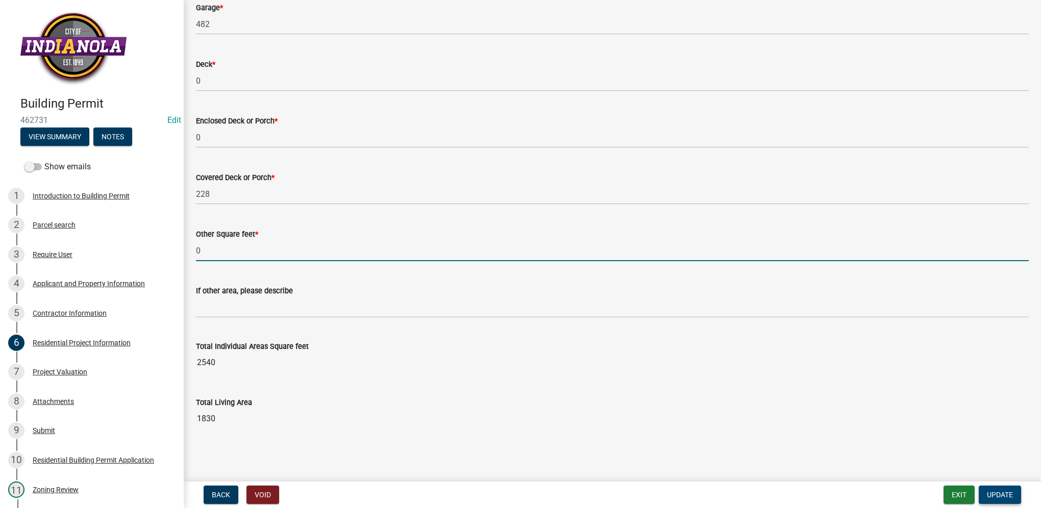
type input "0"
click at [998, 495] on span "Update" at bounding box center [1000, 495] width 26 height 8
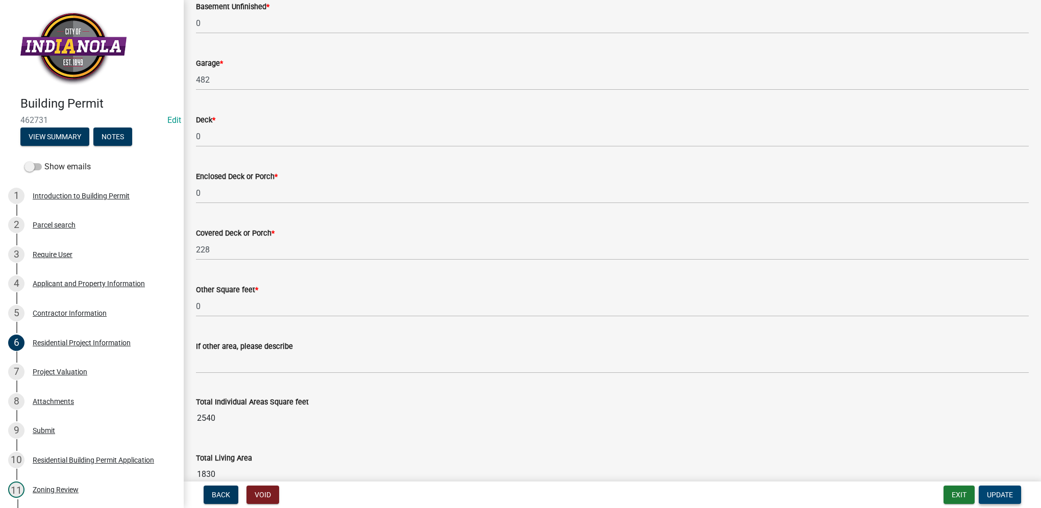
click at [998, 493] on span "Update" at bounding box center [1000, 495] width 26 height 8
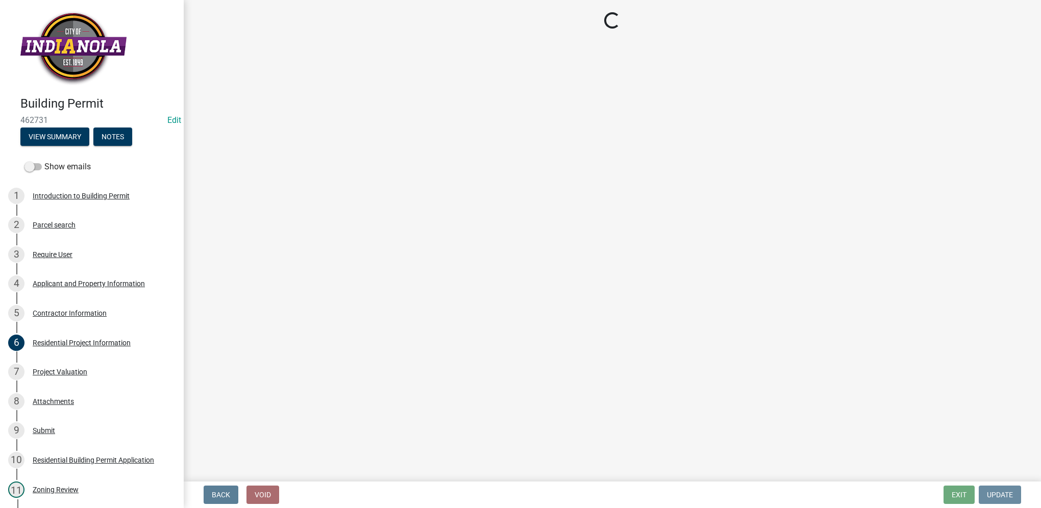
scroll to position [0, 0]
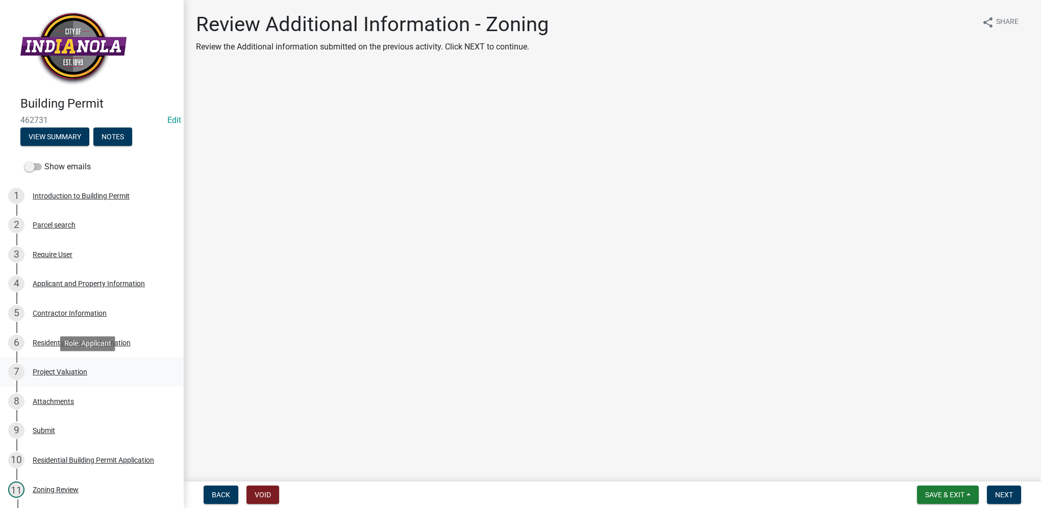
click at [82, 374] on div "Project Valuation" at bounding box center [60, 371] width 55 height 7
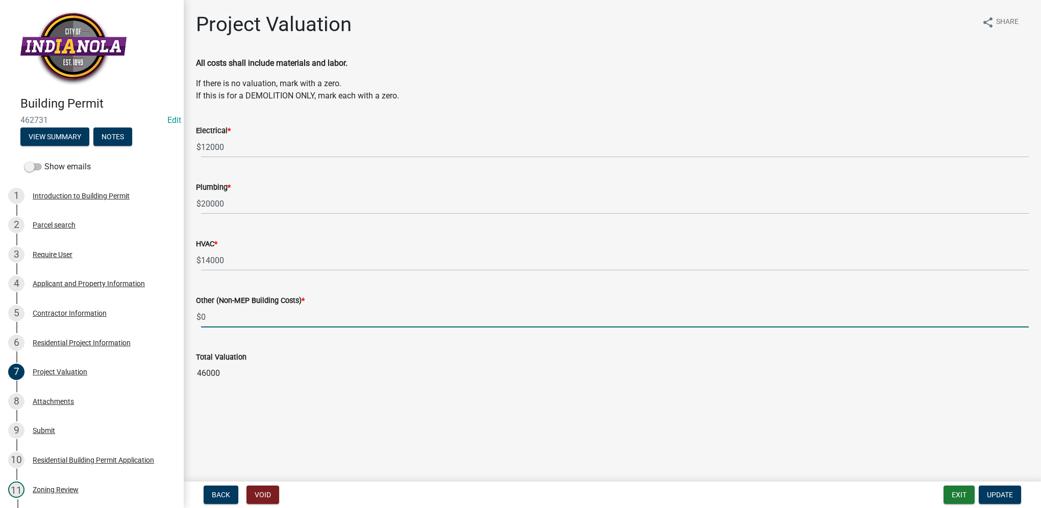
drag, startPoint x: 238, startPoint y: 320, endPoint x: 188, endPoint y: 323, distance: 50.6
click at [188, 323] on div "Other (Non-MEP Building Costs) * $ 0" at bounding box center [612, 303] width 848 height 47
type input "300000"
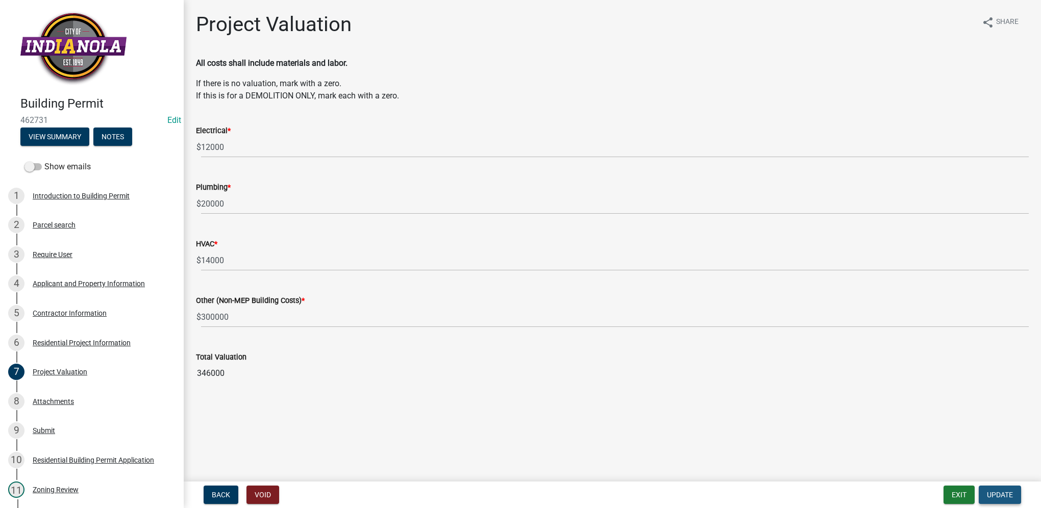
click at [1005, 494] on span "Update" at bounding box center [1000, 495] width 26 height 8
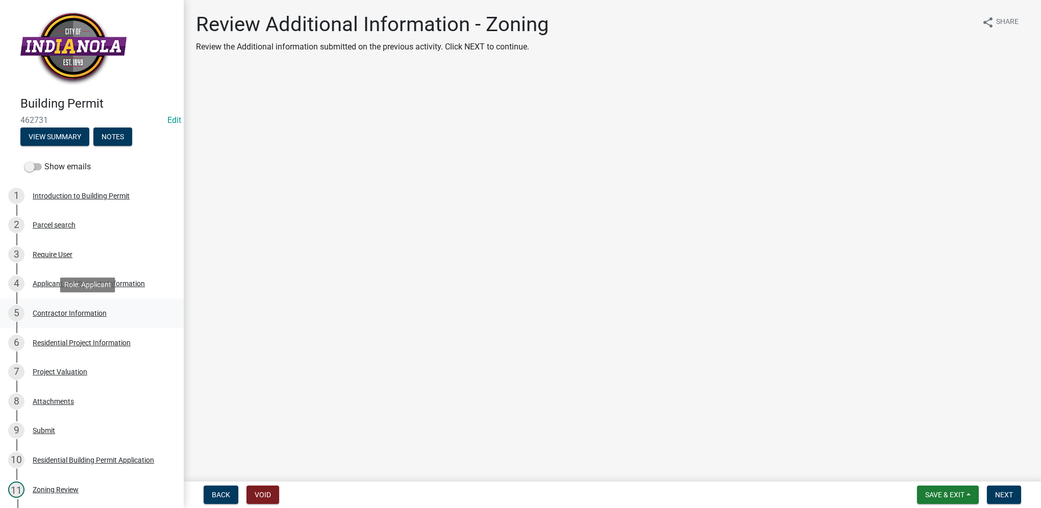
click at [82, 315] on div "Contractor Information" at bounding box center [70, 313] width 74 height 7
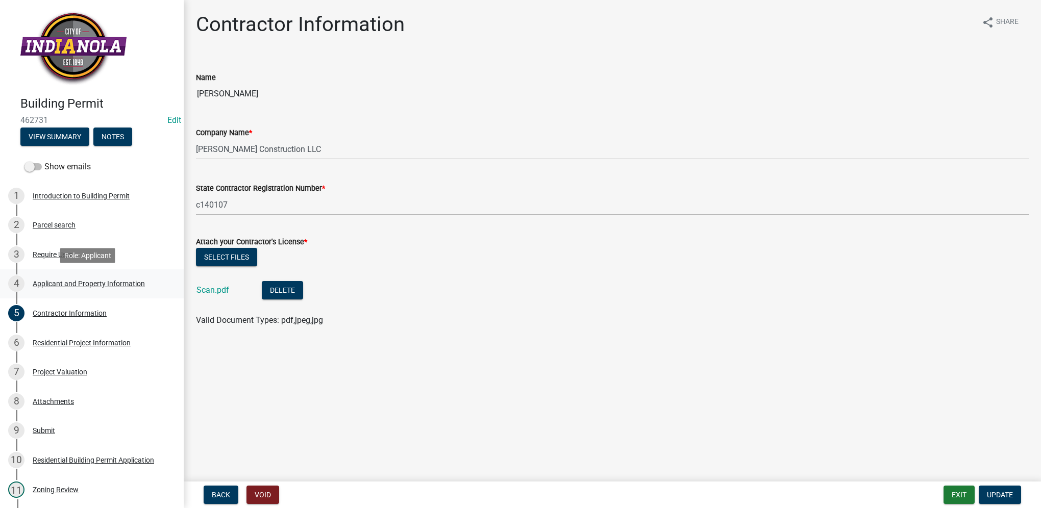
click at [35, 274] on link "4 Applicant and Property Information" at bounding box center [92, 284] width 184 height 30
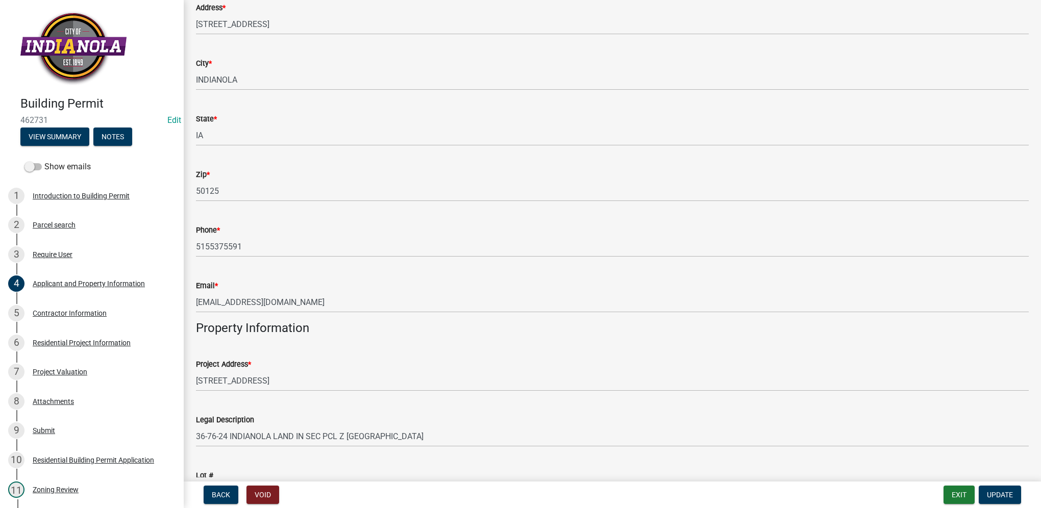
scroll to position [408, 0]
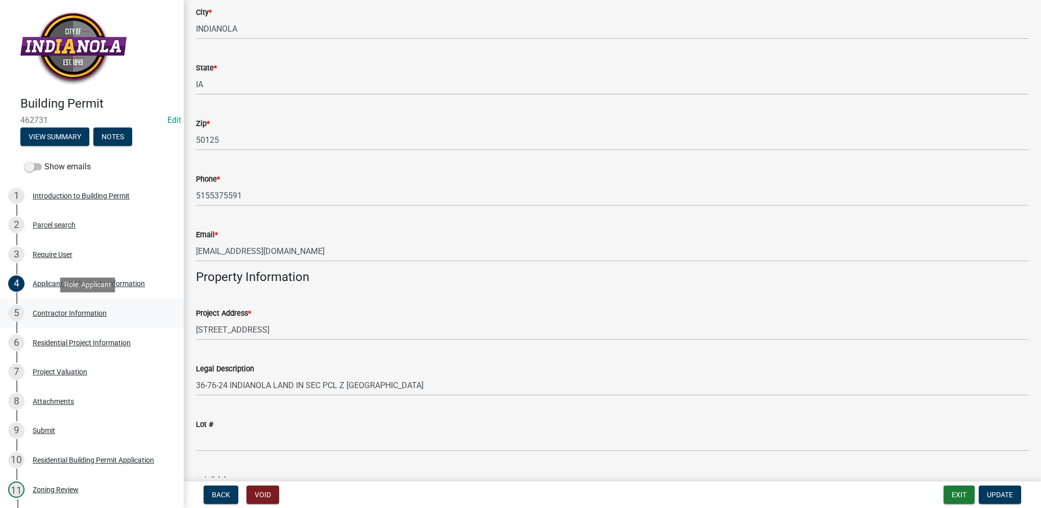
click at [49, 311] on div "Contractor Information" at bounding box center [70, 313] width 74 height 7
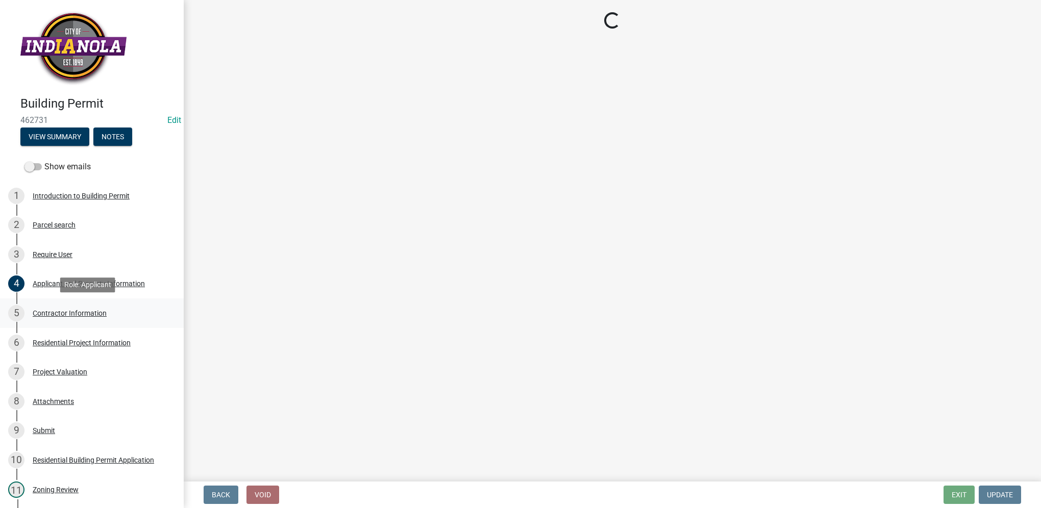
scroll to position [0, 0]
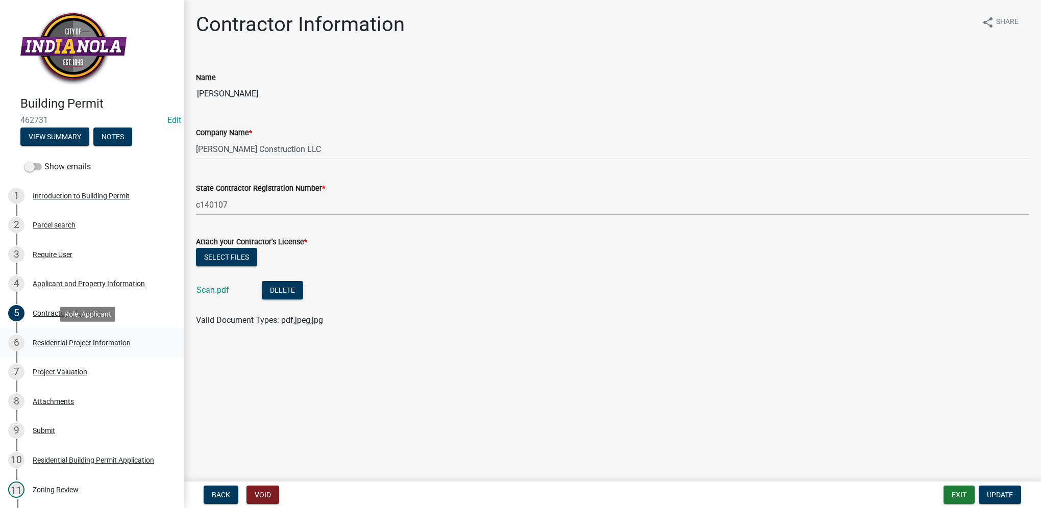
click at [124, 341] on div "Residential Project Information" at bounding box center [82, 342] width 98 height 7
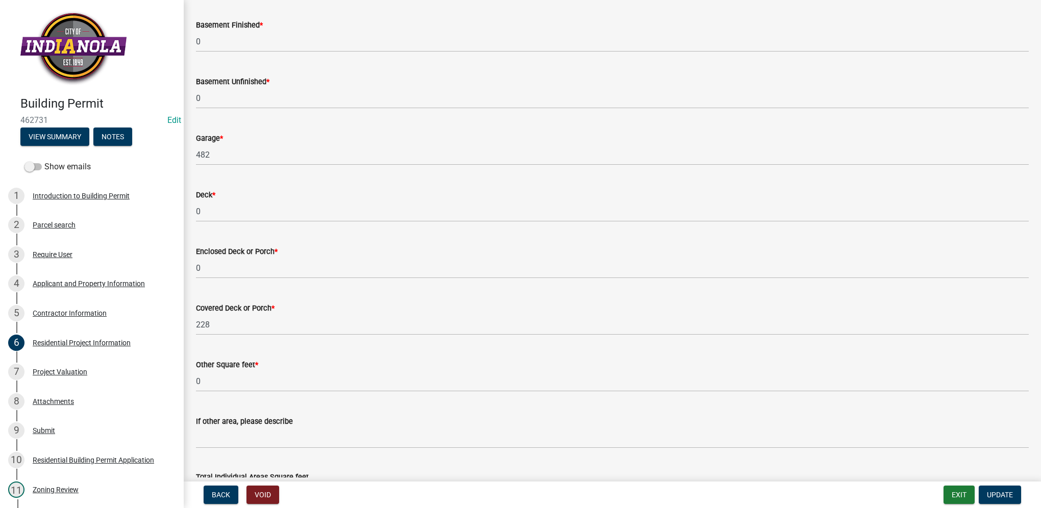
scroll to position [714, 0]
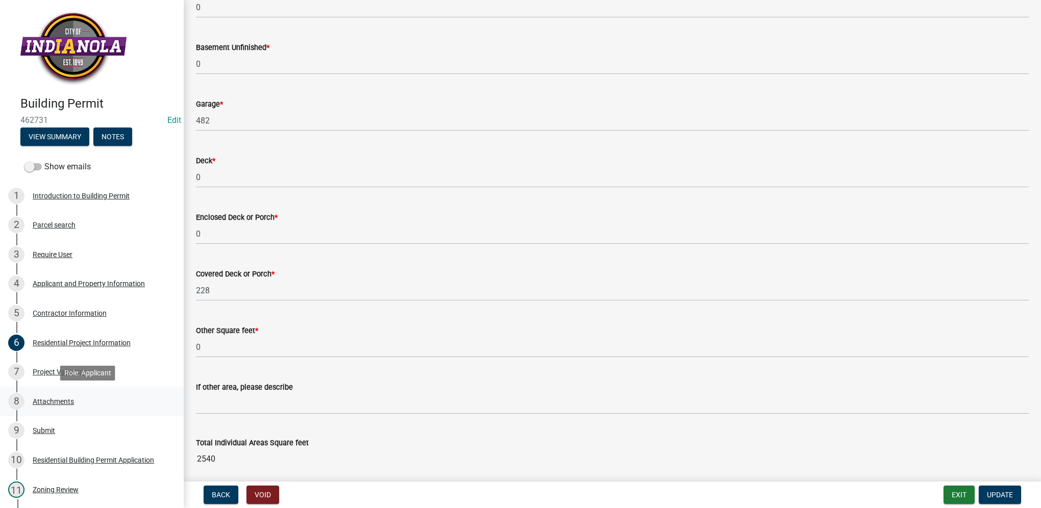
click at [62, 398] on div "Attachments" at bounding box center [53, 401] width 41 height 7
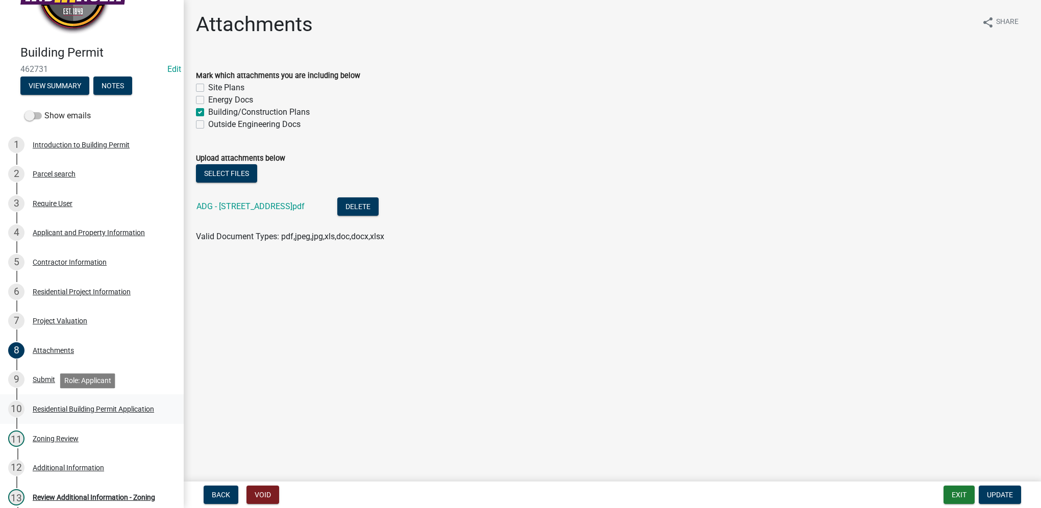
scroll to position [102, 0]
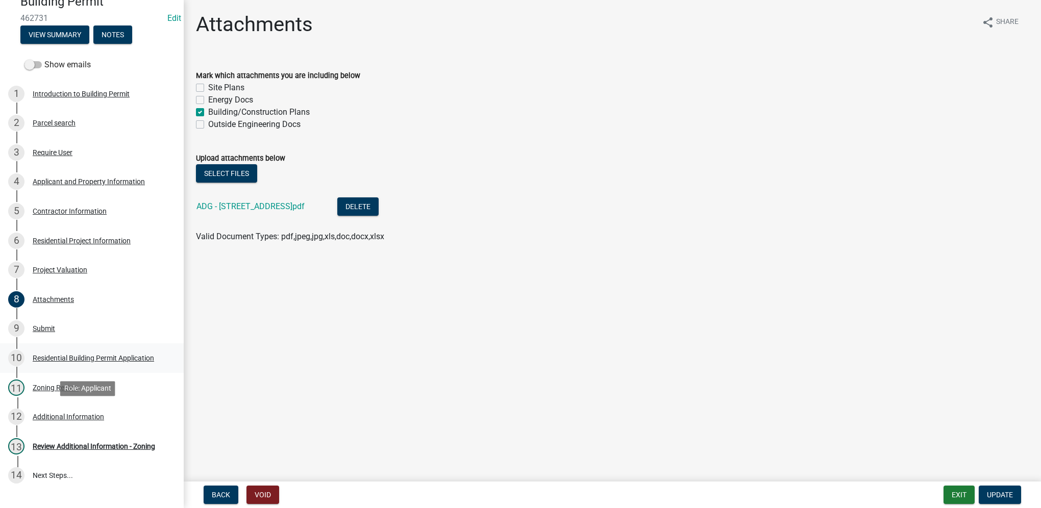
click at [70, 414] on div "Additional Information" at bounding box center [68, 416] width 71 height 7
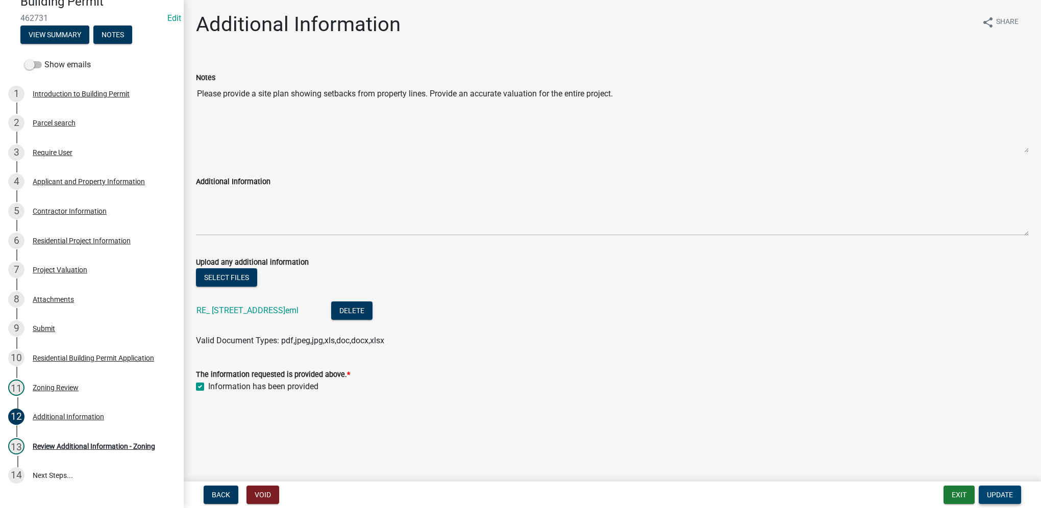
click at [987, 496] on span "Update" at bounding box center [1000, 495] width 26 height 8
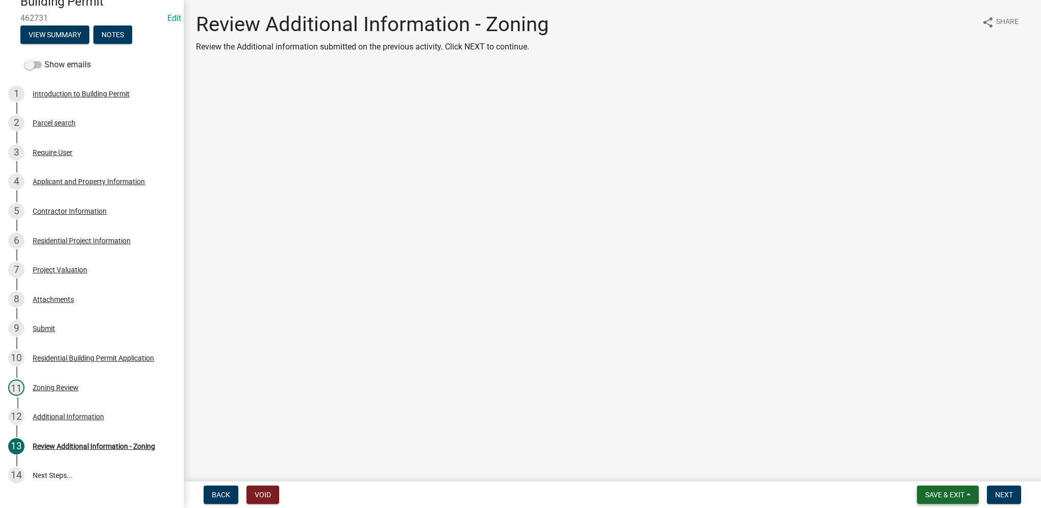
click at [947, 496] on span "Save & Exit" at bounding box center [944, 495] width 39 height 8
click at [951, 477] on button "Save & Exit" at bounding box center [938, 468] width 82 height 24
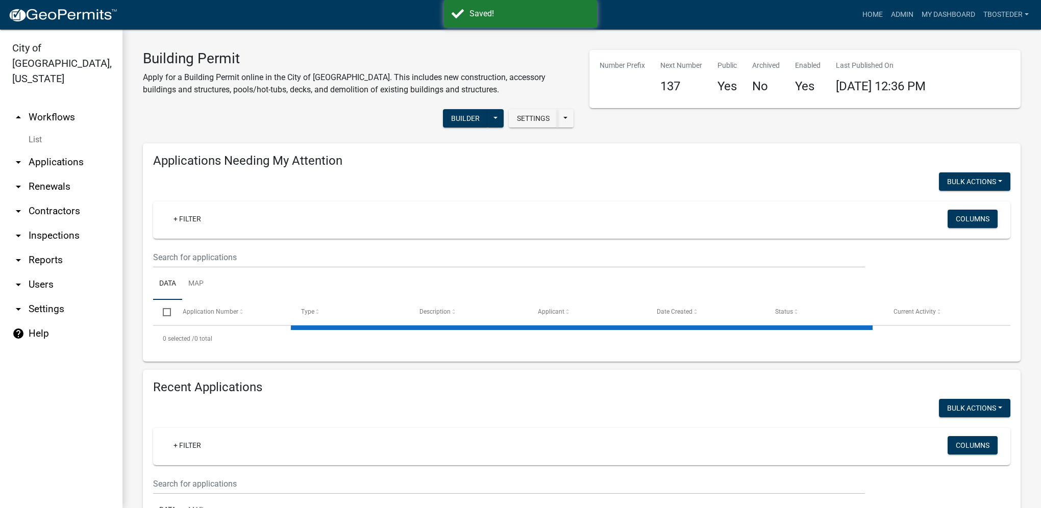
select select "1: 25"
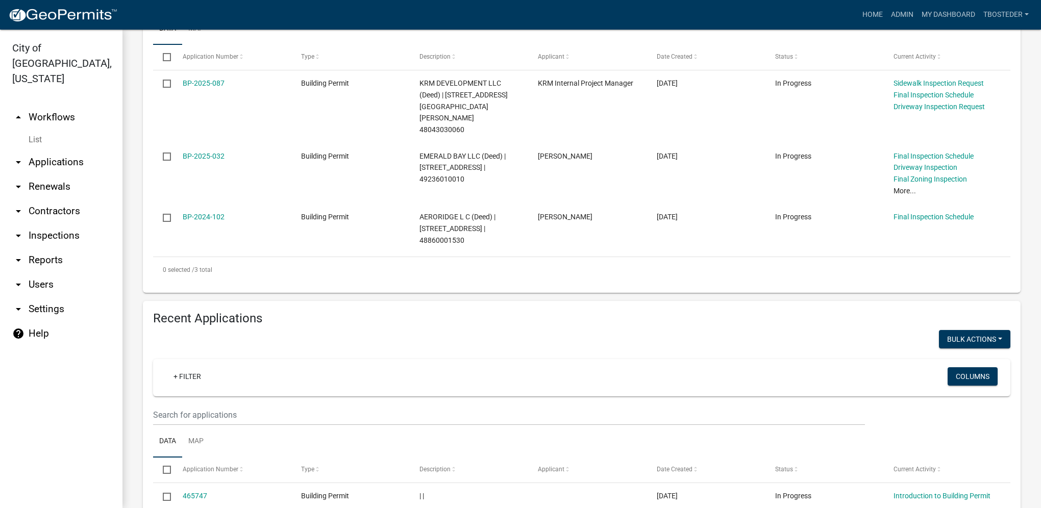
scroll to position [306, 0]
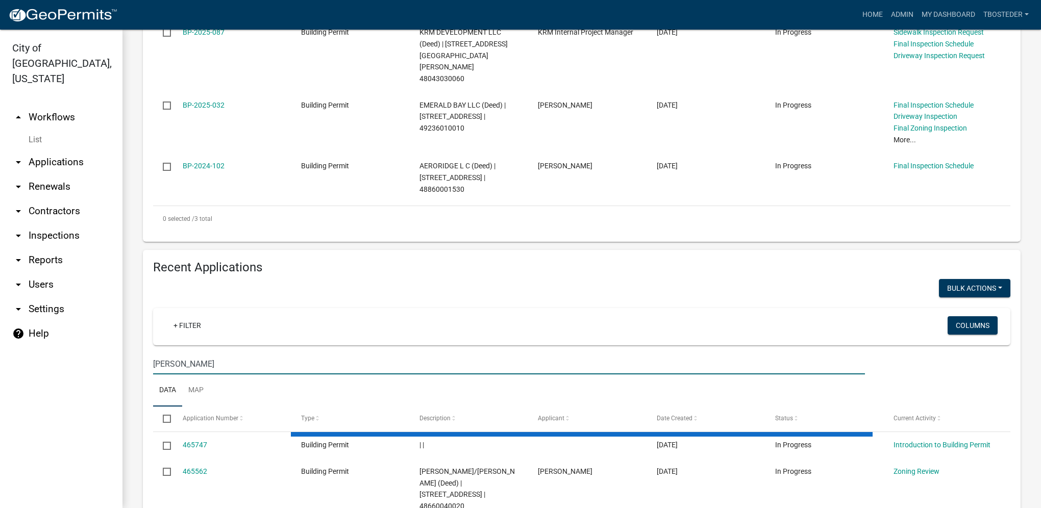
scroll to position [304, 0]
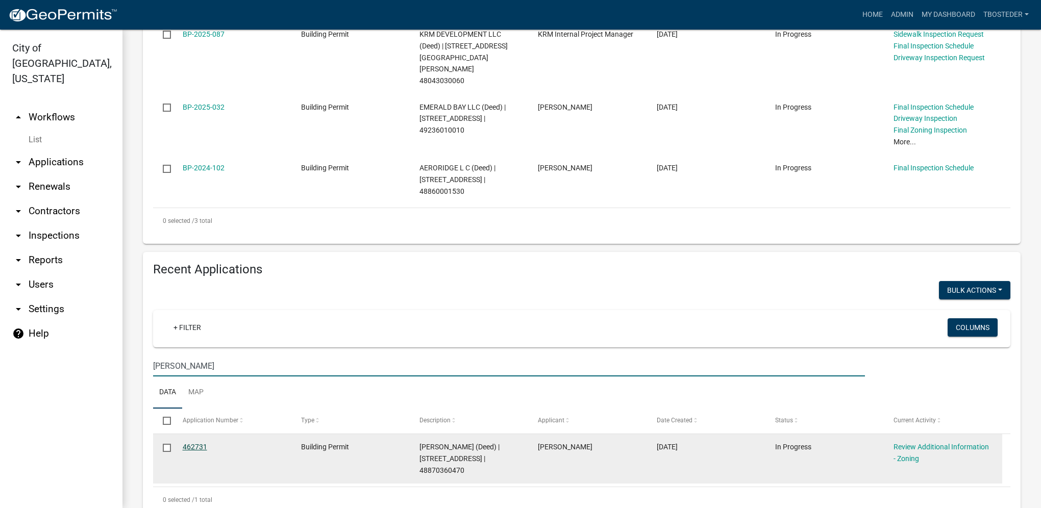
type input "chad amos"
click at [186, 443] on link "462731" at bounding box center [195, 447] width 24 height 8
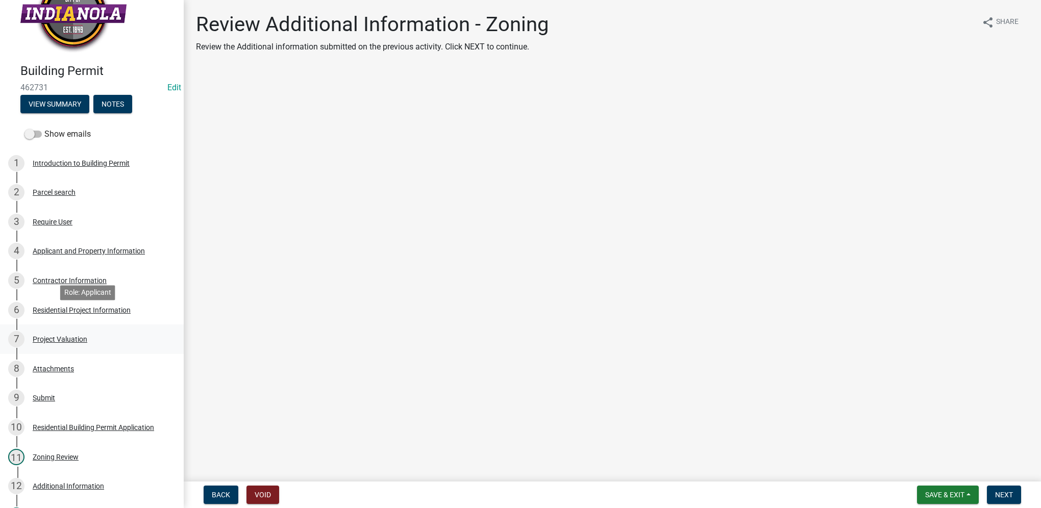
scroll to position [51, 0]
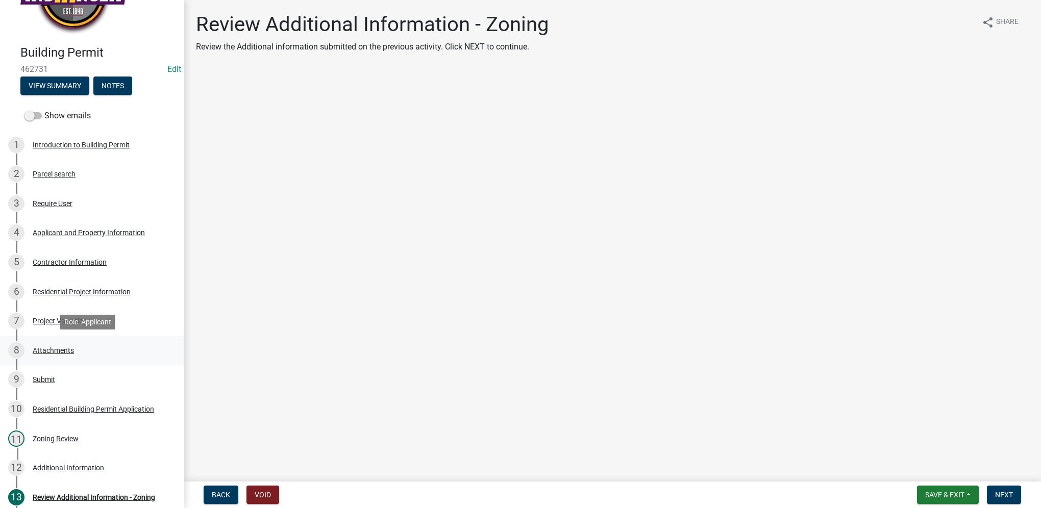
click at [64, 347] on div "Attachments" at bounding box center [53, 350] width 41 height 7
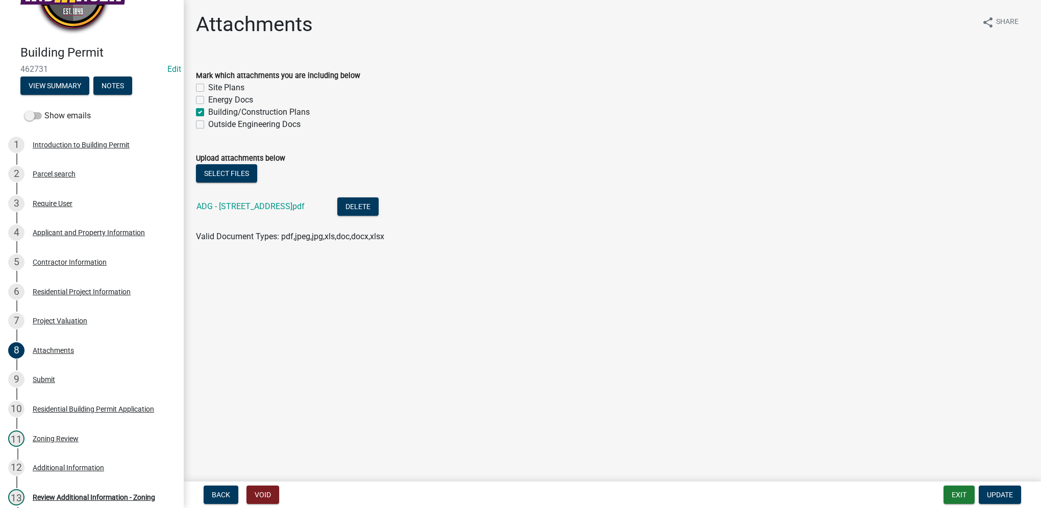
click at [208, 91] on label "Site Plans" at bounding box center [226, 88] width 36 height 12
click at [208, 88] on input "Site Plans" at bounding box center [211, 85] width 7 height 7
checkbox input "true"
checkbox input "false"
checkbox input "true"
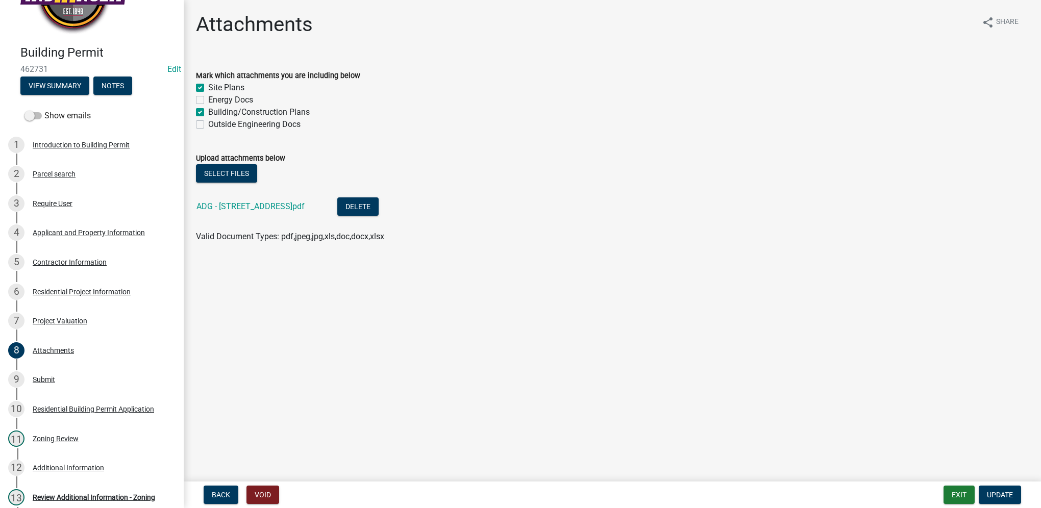
checkbox input "false"
click at [239, 172] on button "Select files" at bounding box center [226, 173] width 61 height 18
click at [248, 169] on button "Select files" at bounding box center [226, 173] width 61 height 18
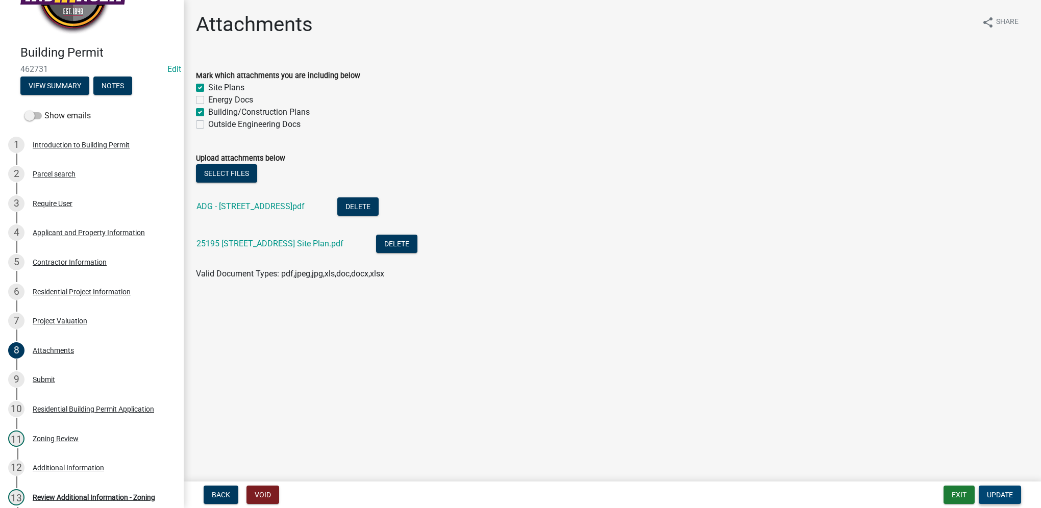
click at [1018, 497] on button "Update" at bounding box center [1000, 495] width 42 height 18
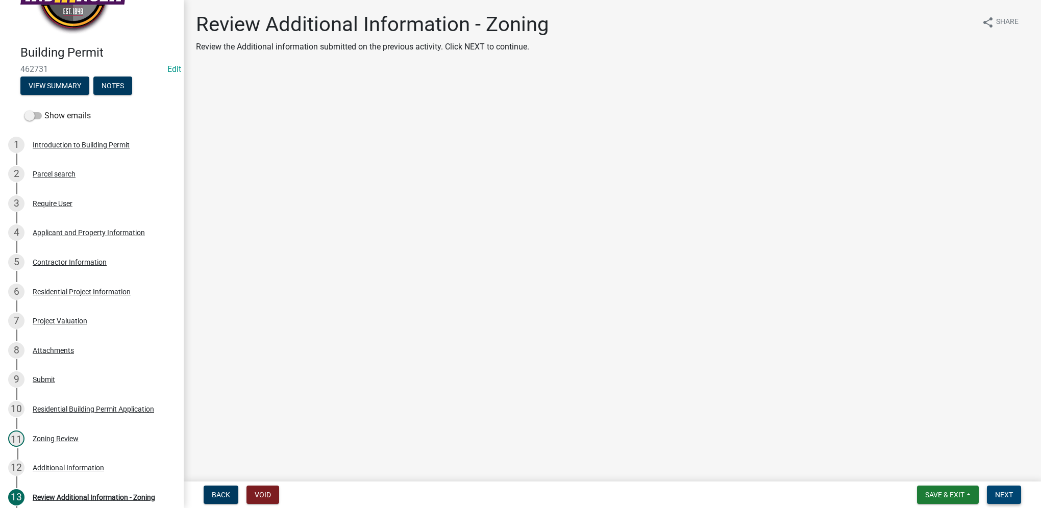
click at [1000, 493] on span "Next" at bounding box center [1004, 495] width 18 height 8
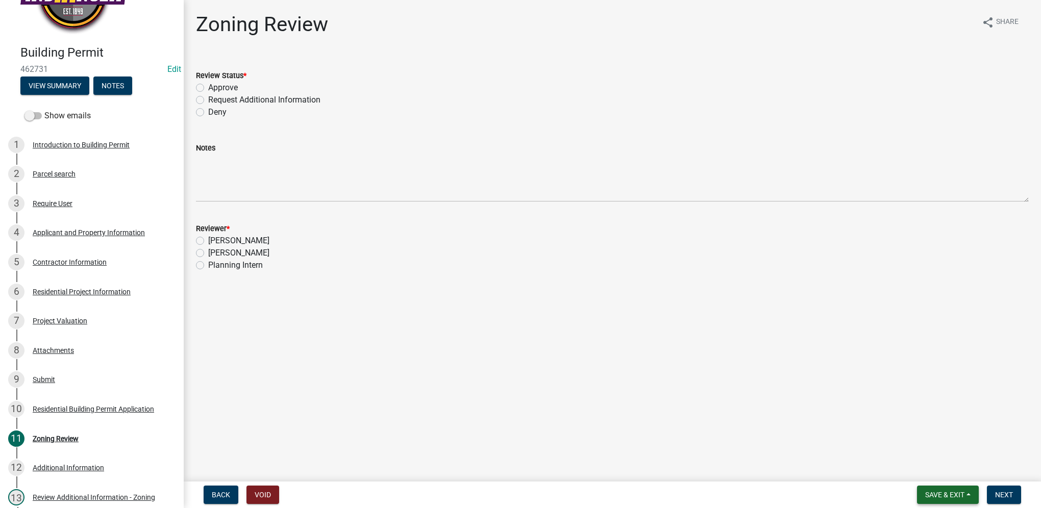
click at [957, 494] on span "Save & Exit" at bounding box center [944, 495] width 39 height 8
click at [954, 462] on button "Save & Exit" at bounding box center [938, 468] width 82 height 24
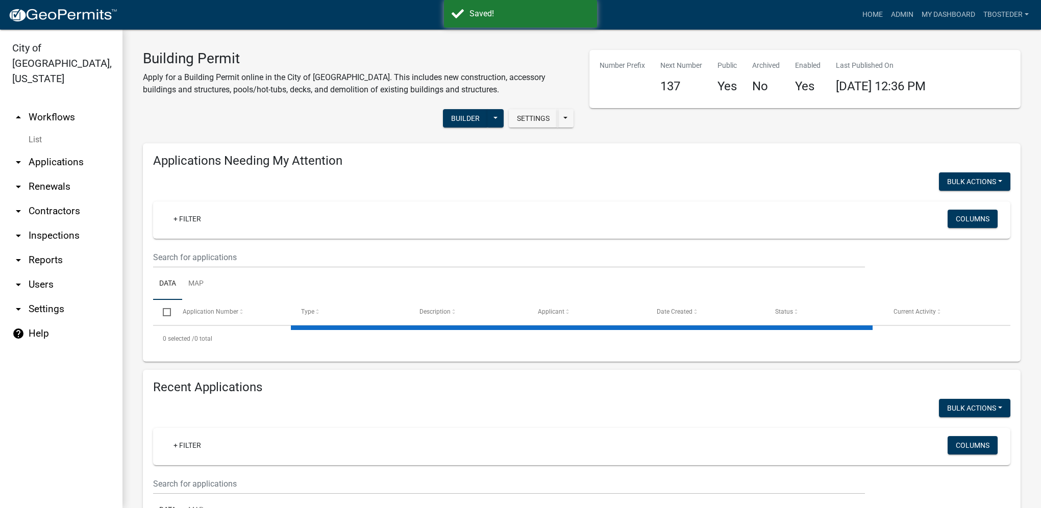
select select "1: 25"
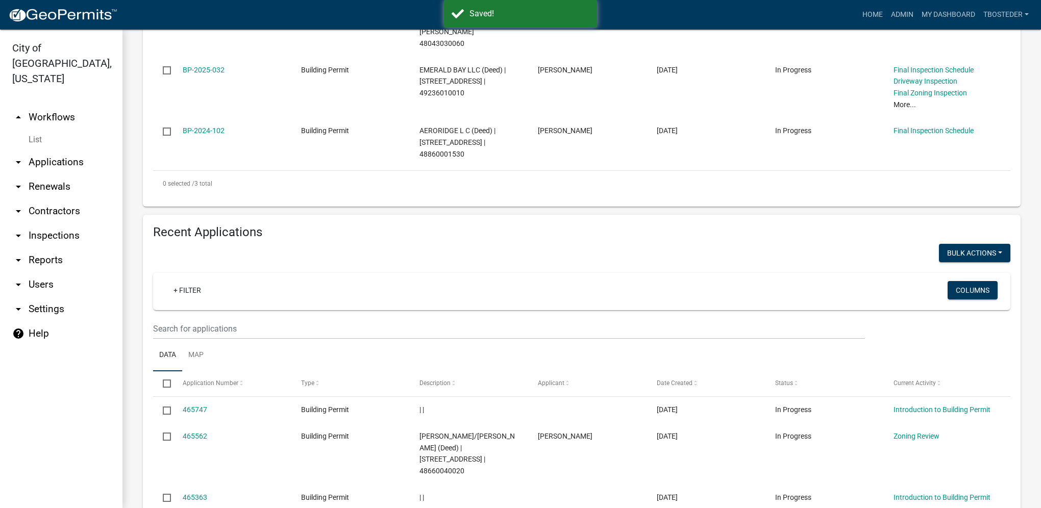
scroll to position [357, 0]
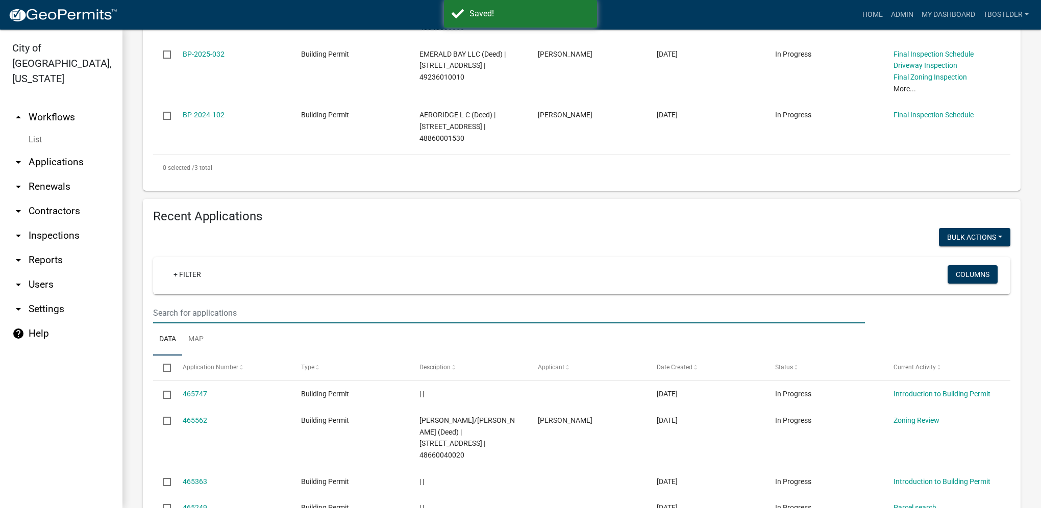
click at [282, 303] on input "text" at bounding box center [509, 313] width 712 height 21
type input "amos"
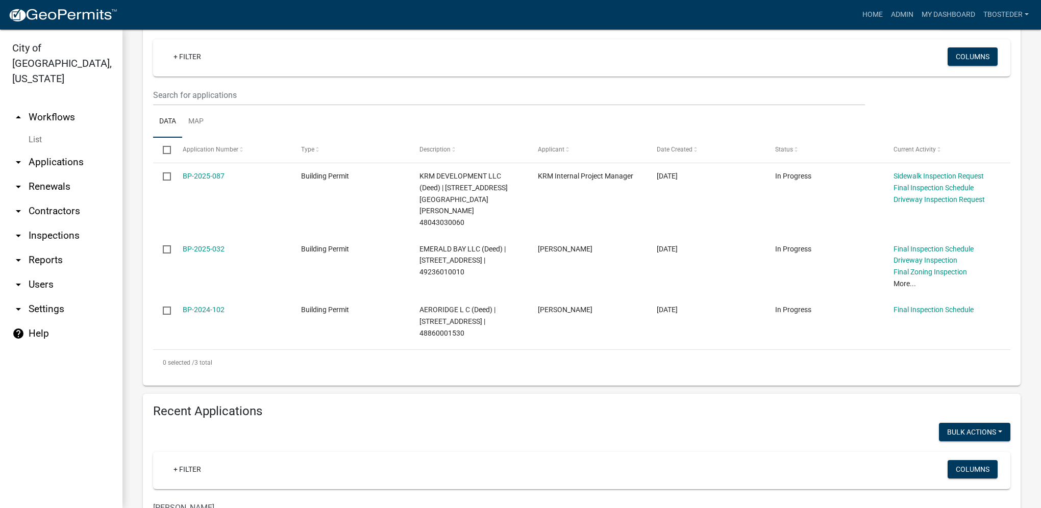
scroll to position [151, 0]
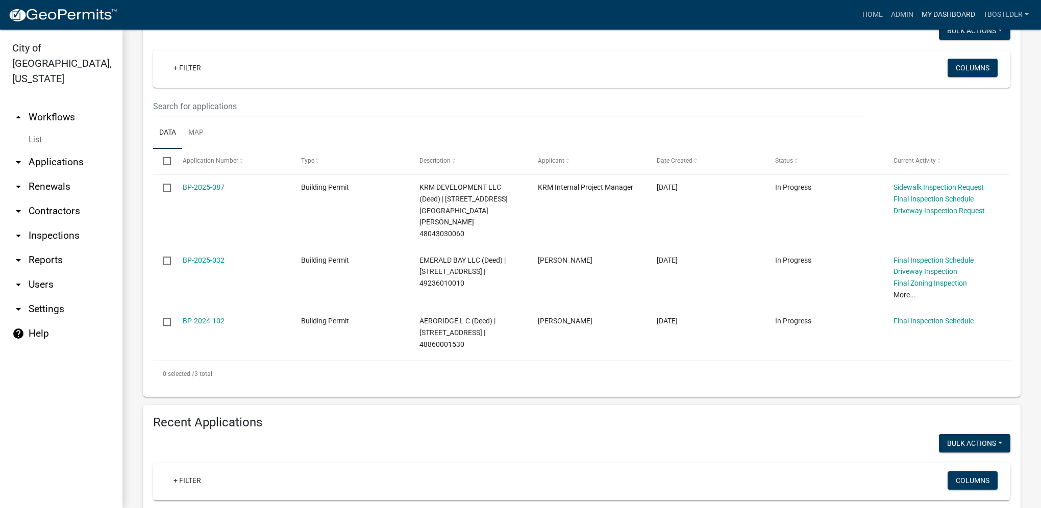
click at [952, 12] on link "My Dashboard" at bounding box center [948, 14] width 62 height 19
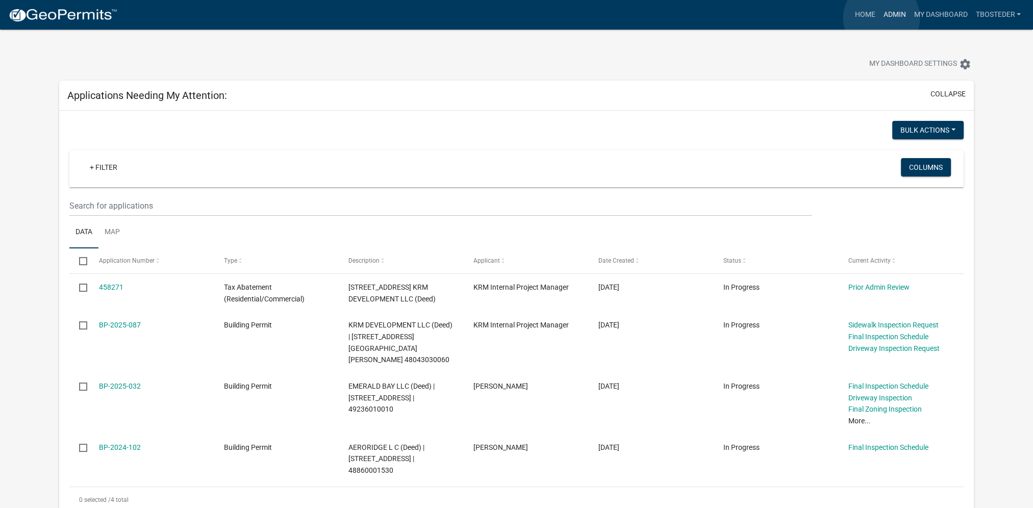
click at [882, 18] on link "Admin" at bounding box center [894, 14] width 31 height 19
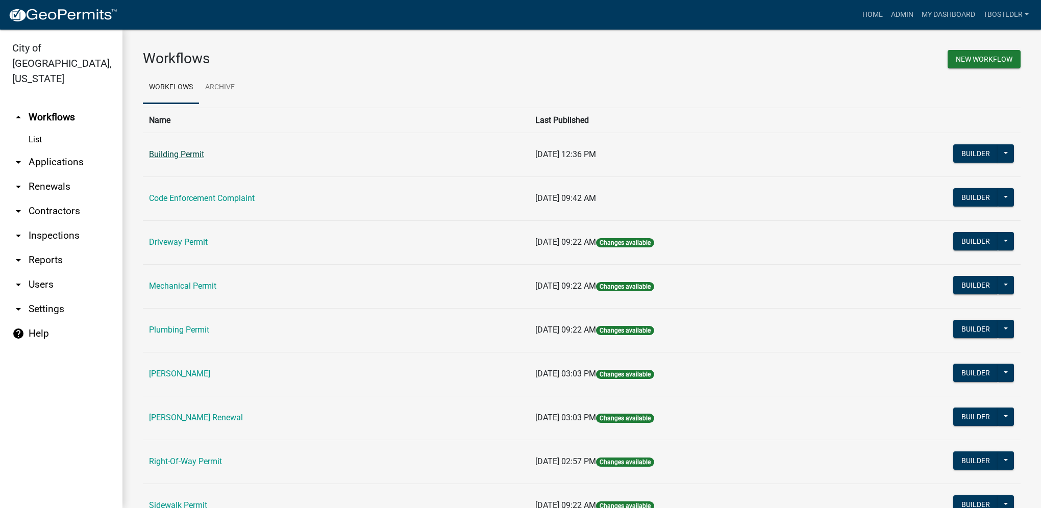
click at [191, 151] on link "Building Permit" at bounding box center [176, 155] width 55 height 10
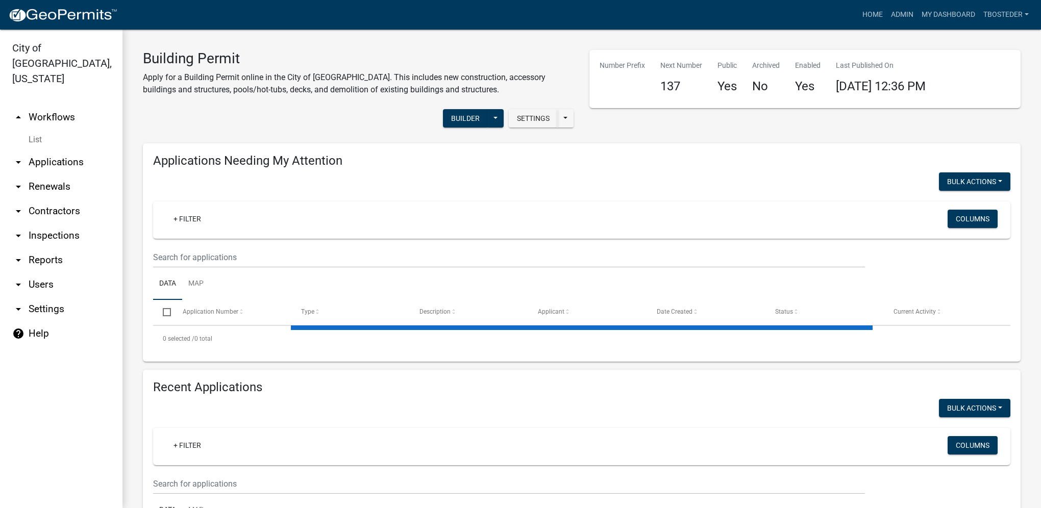
select select "1: 25"
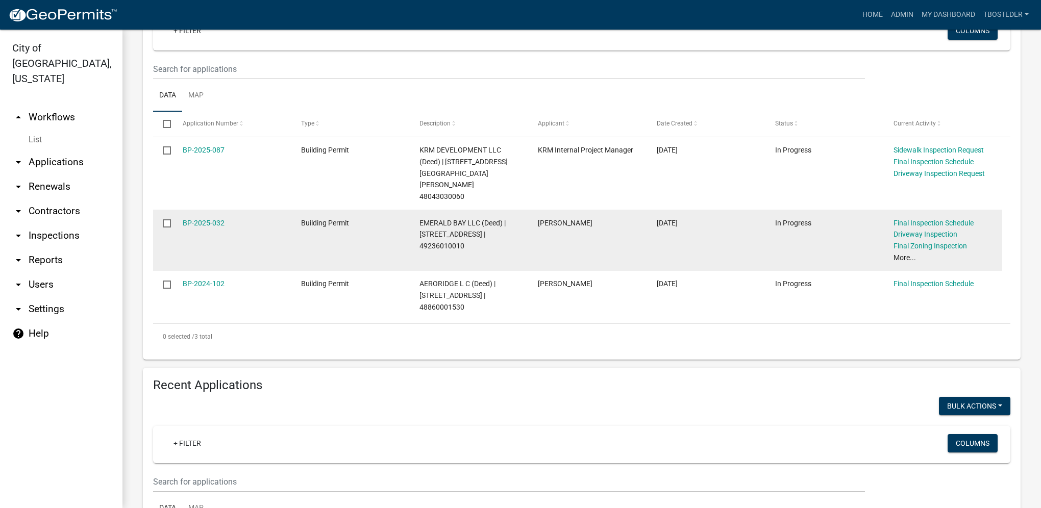
scroll to position [204, 0]
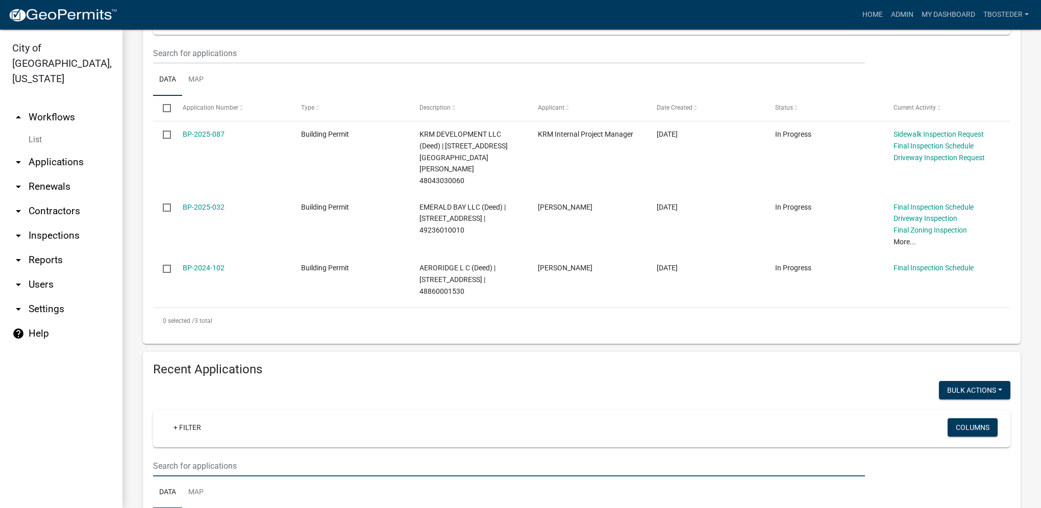
click at [254, 456] on input "text" at bounding box center [509, 466] width 712 height 21
type input "1309 w 2nd"
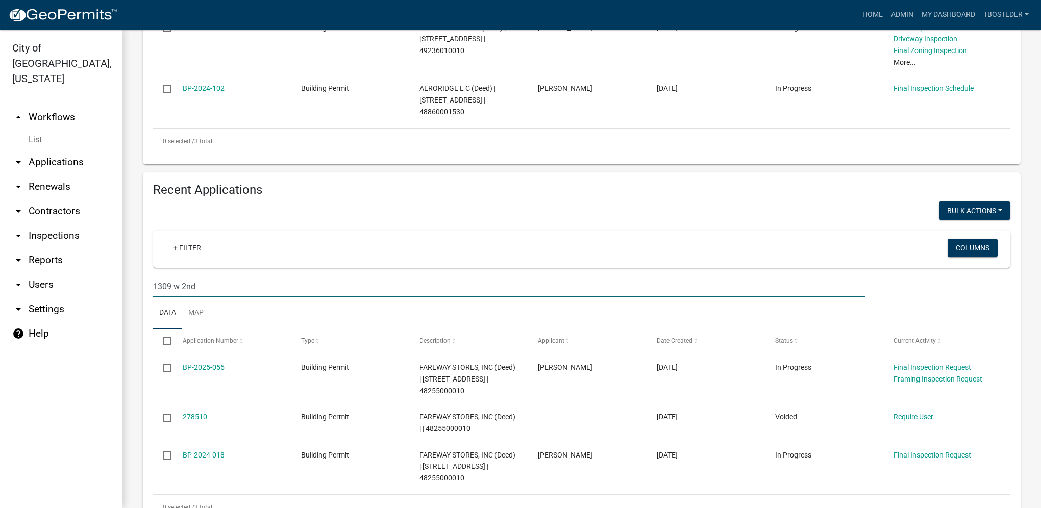
scroll to position [403, 0]
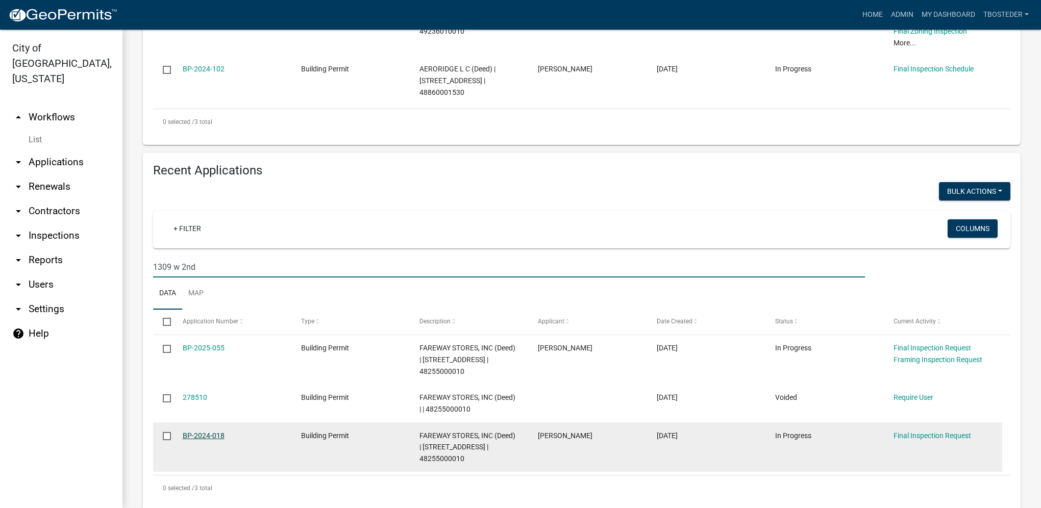
click at [204, 432] on link "BP-2024-018" at bounding box center [204, 436] width 42 height 8
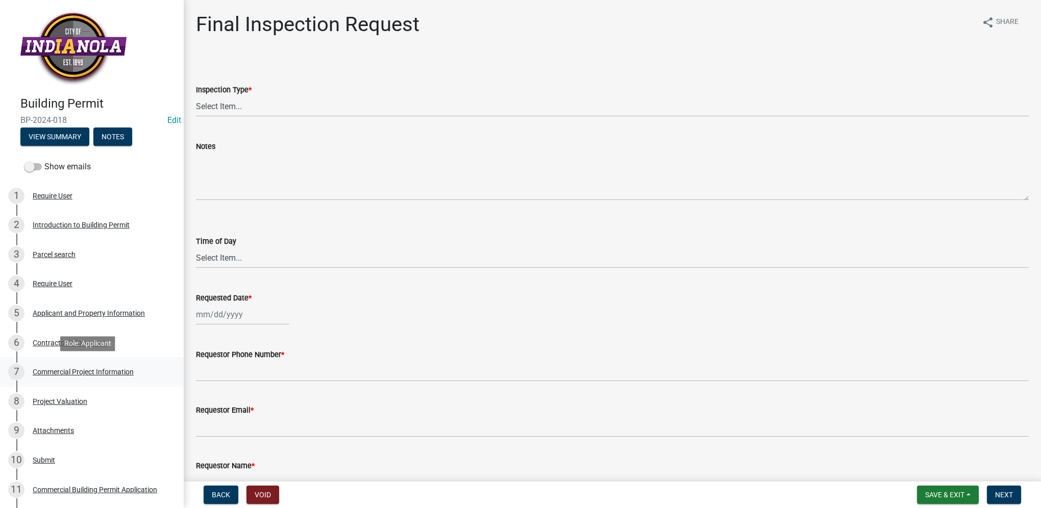
click at [110, 370] on div "Commercial Project Information" at bounding box center [83, 371] width 101 height 7
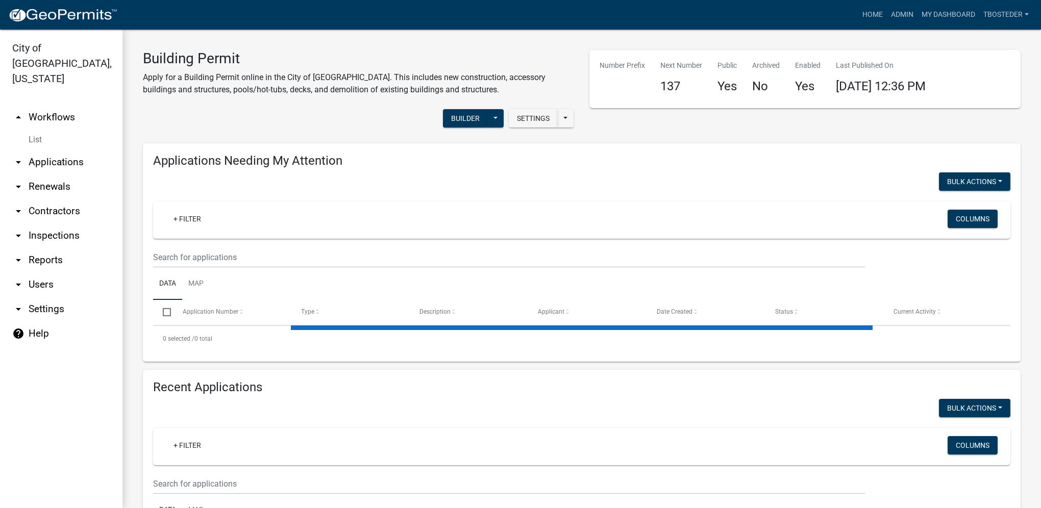
select select "1: 25"
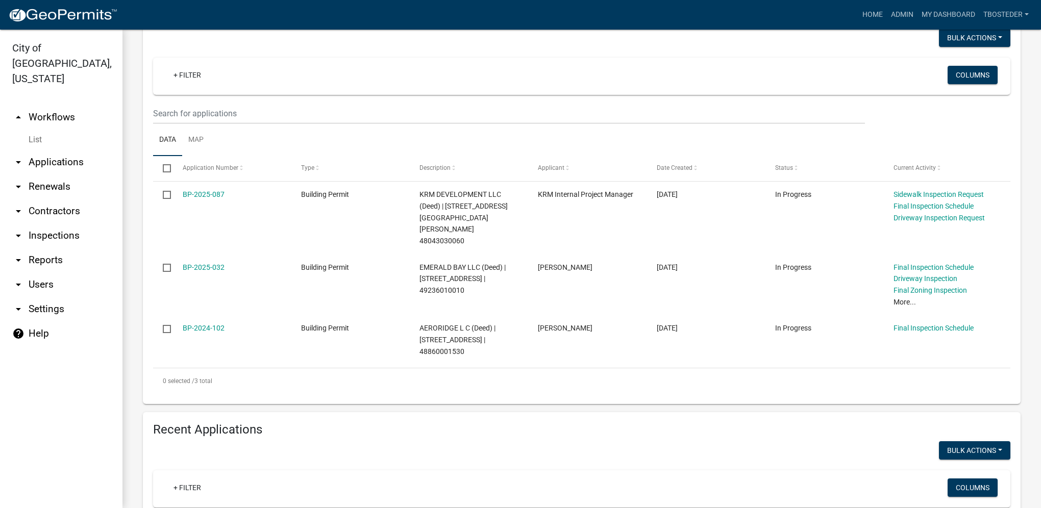
scroll to position [204, 0]
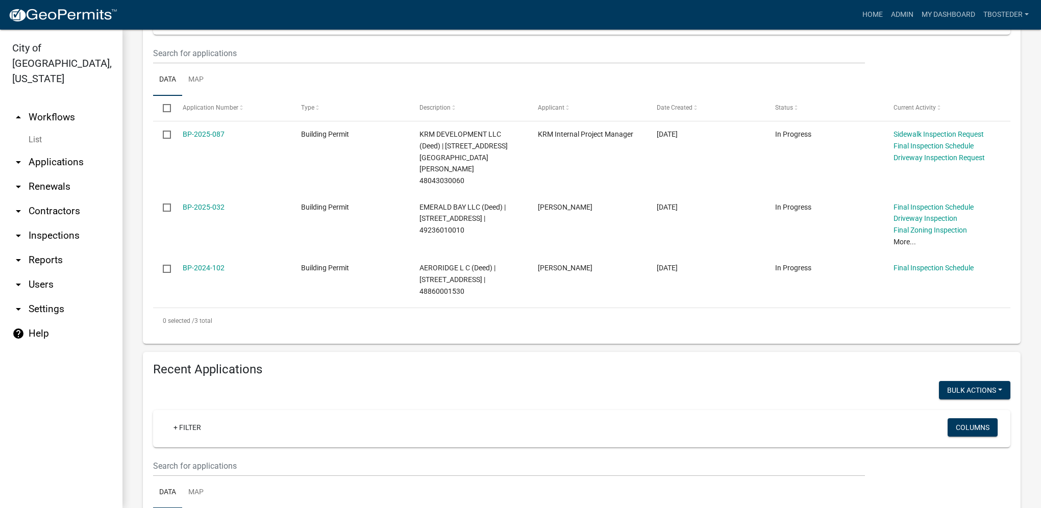
click at [225, 427] on wm-filter-builder "+ Filter Columns" at bounding box center [581, 443] width 857 height 66
click at [241, 64] on input "text" at bounding box center [509, 53] width 712 height 21
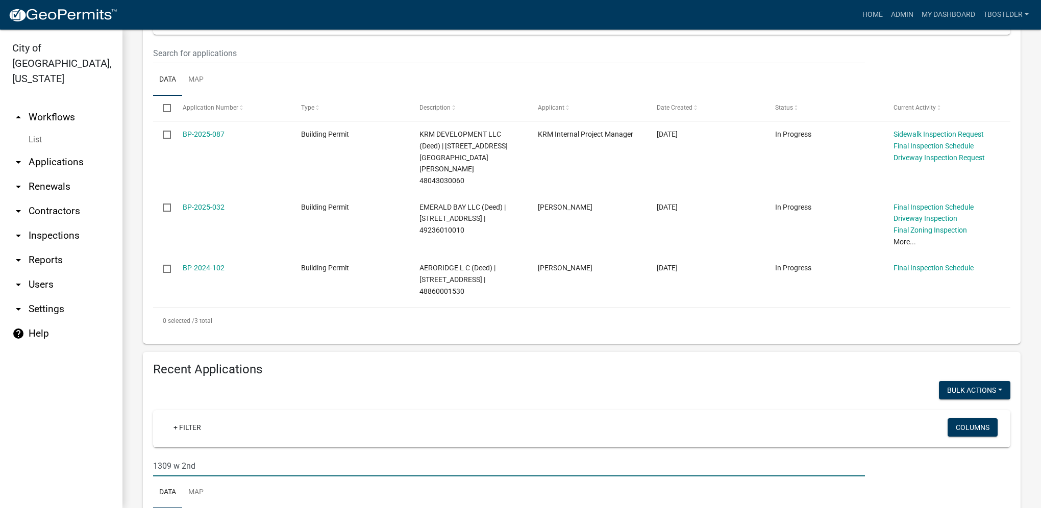
type input "1309 w 2nd"
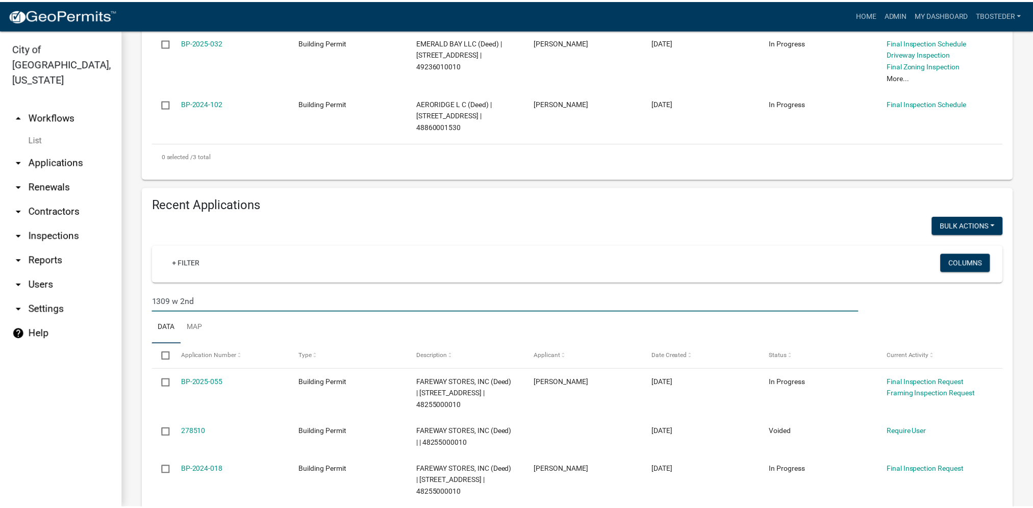
scroll to position [403, 0]
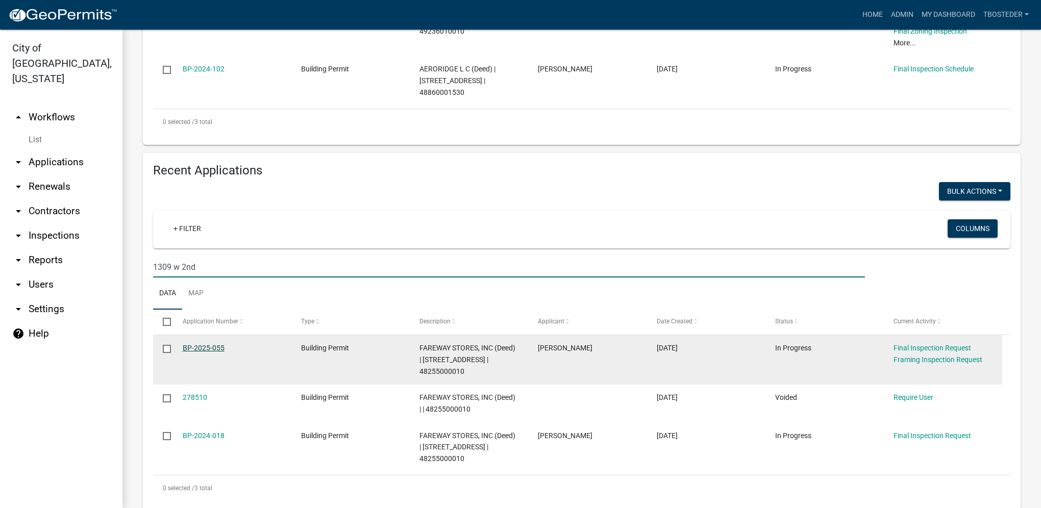
click at [220, 344] on link "BP-2025-055" at bounding box center [204, 348] width 42 height 8
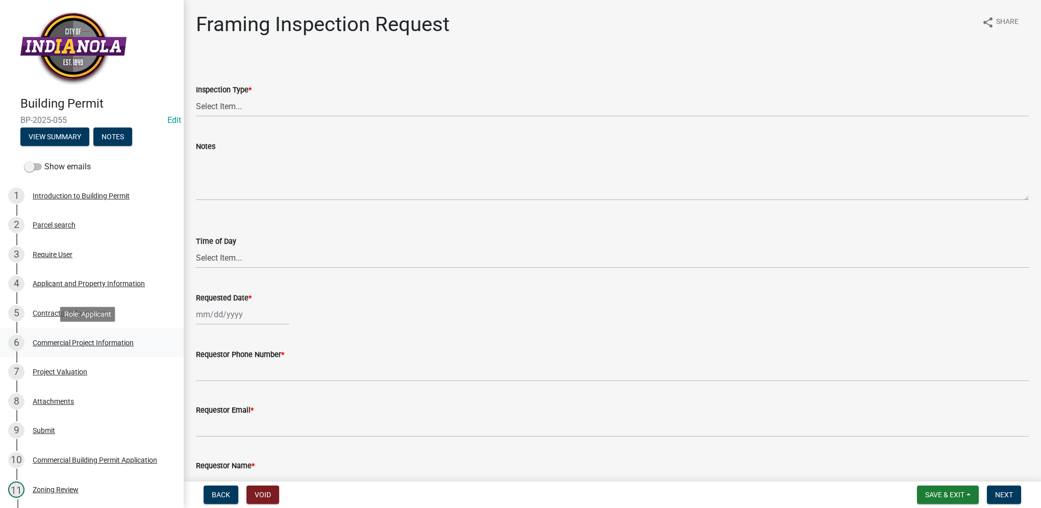
click at [131, 339] on div "Commercial Project Information" at bounding box center [83, 342] width 101 height 7
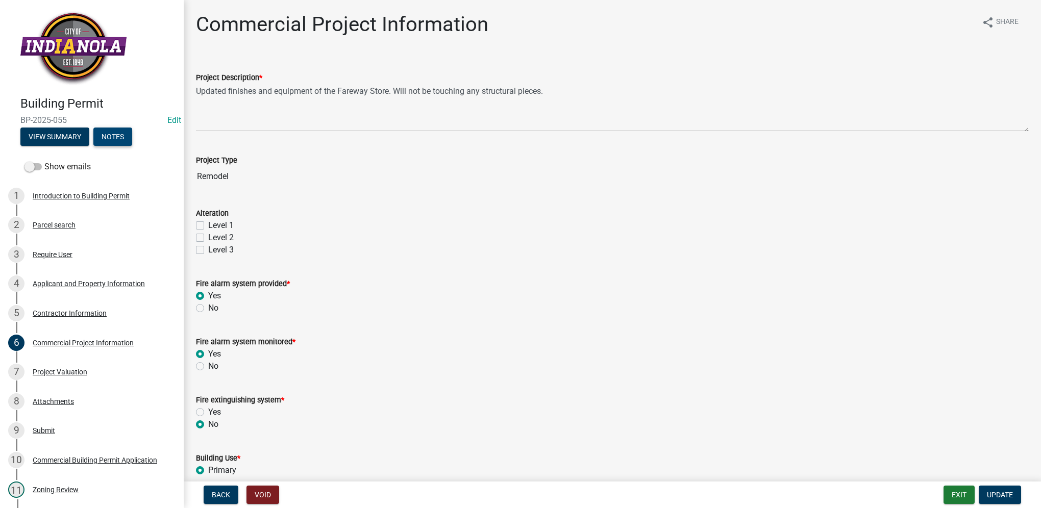
click at [116, 137] on button "Notes" at bounding box center [112, 137] width 39 height 18
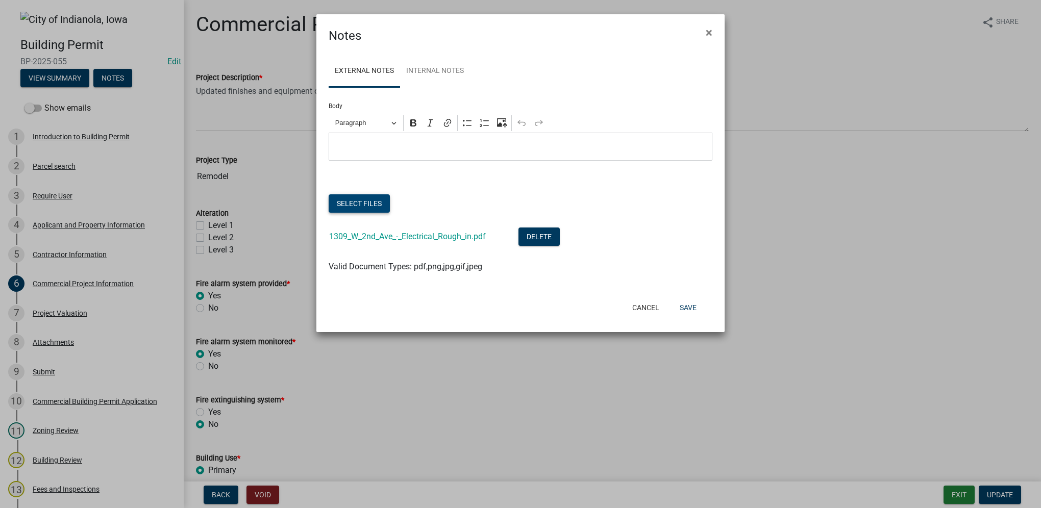
click at [382, 200] on button "Select files" at bounding box center [359, 203] width 61 height 18
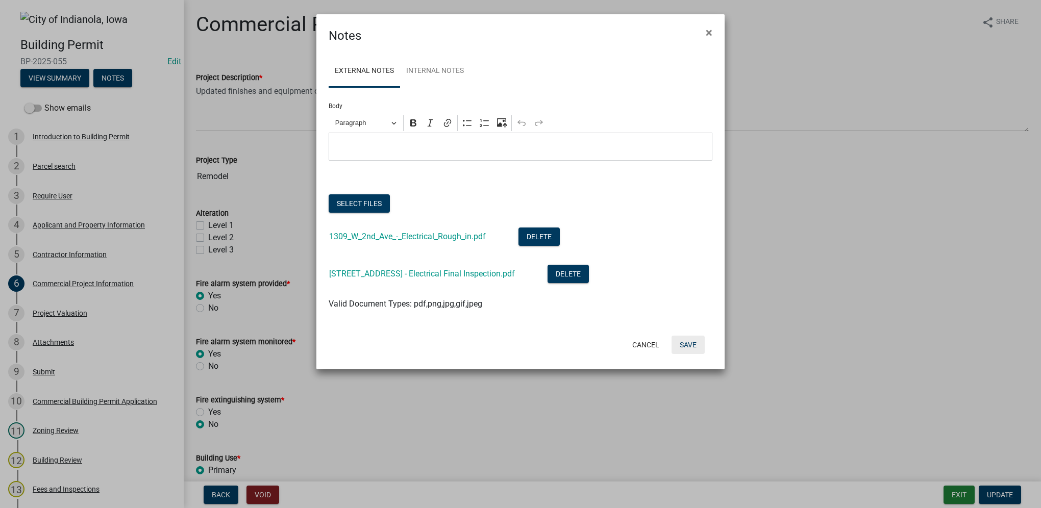
click at [684, 345] on button "Save" at bounding box center [687, 345] width 33 height 18
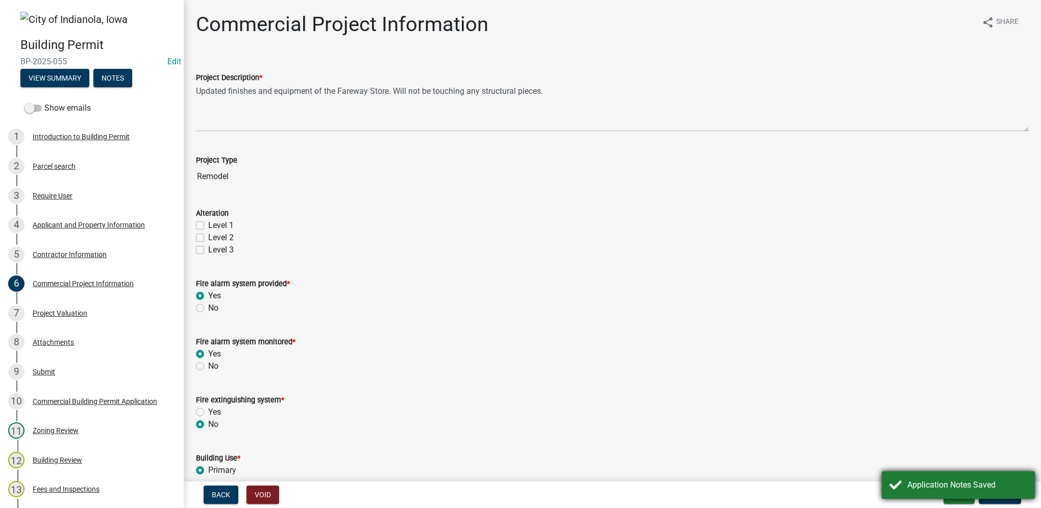
click at [1000, 488] on div "Application Notes Saved" at bounding box center [967, 485] width 120 height 12
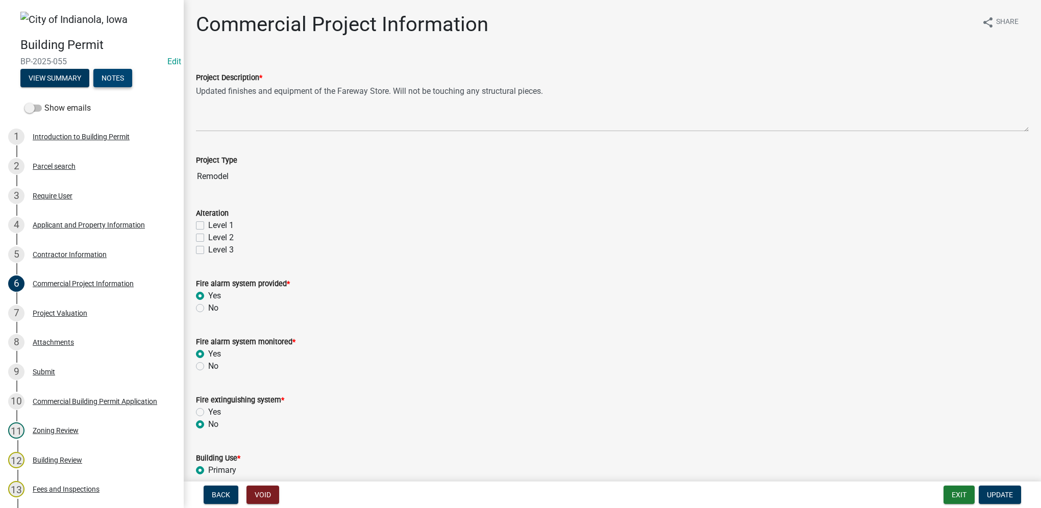
click at [97, 70] on button "Notes" at bounding box center [112, 78] width 39 height 18
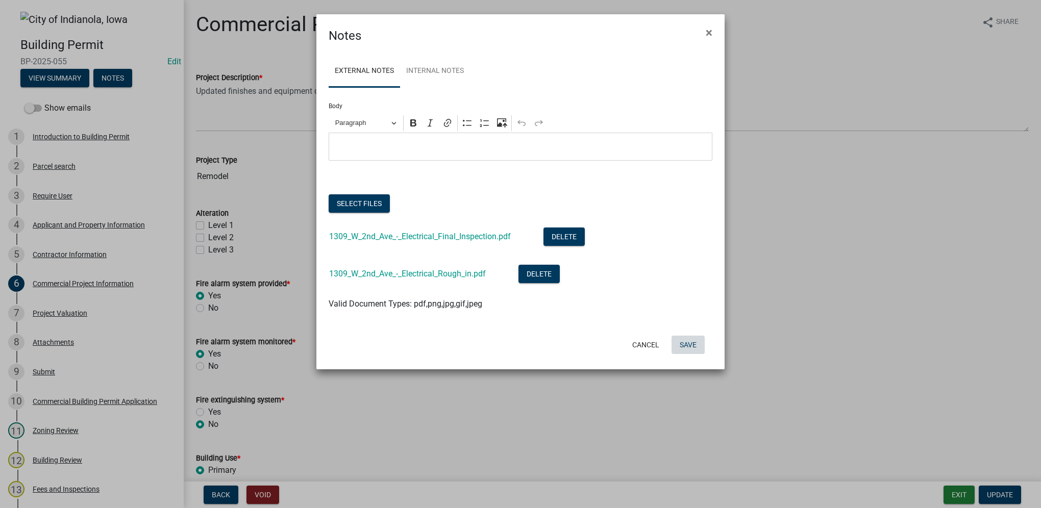
click at [674, 341] on button "Save" at bounding box center [687, 345] width 33 height 18
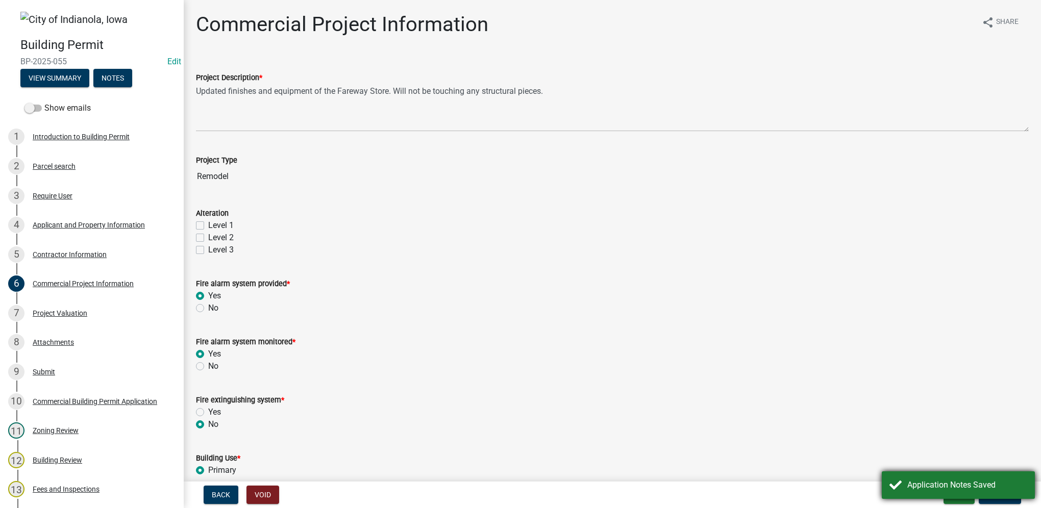
click at [918, 480] on div "Application Notes Saved" at bounding box center [967, 485] width 120 height 12
click at [948, 488] on button "Exit" at bounding box center [958, 495] width 31 height 18
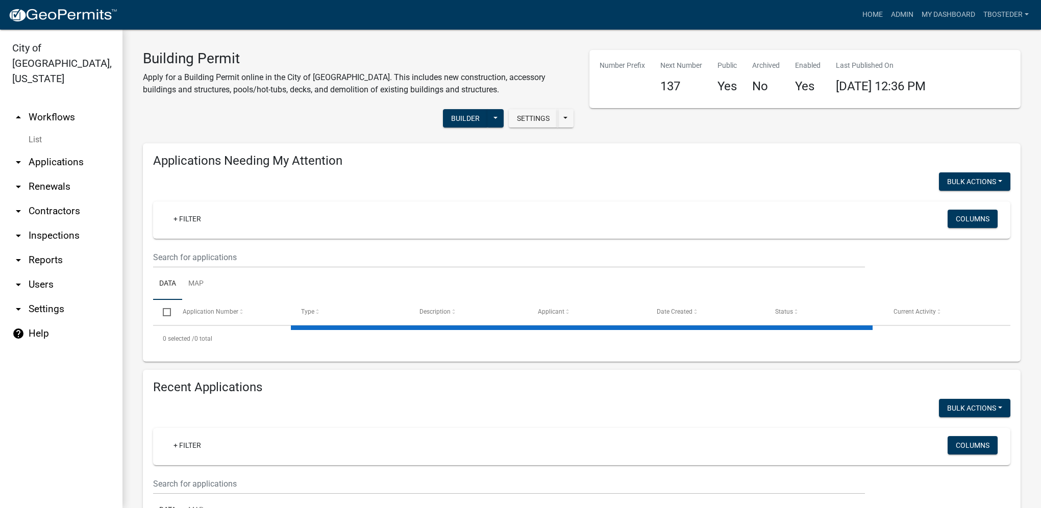
select select "1: 25"
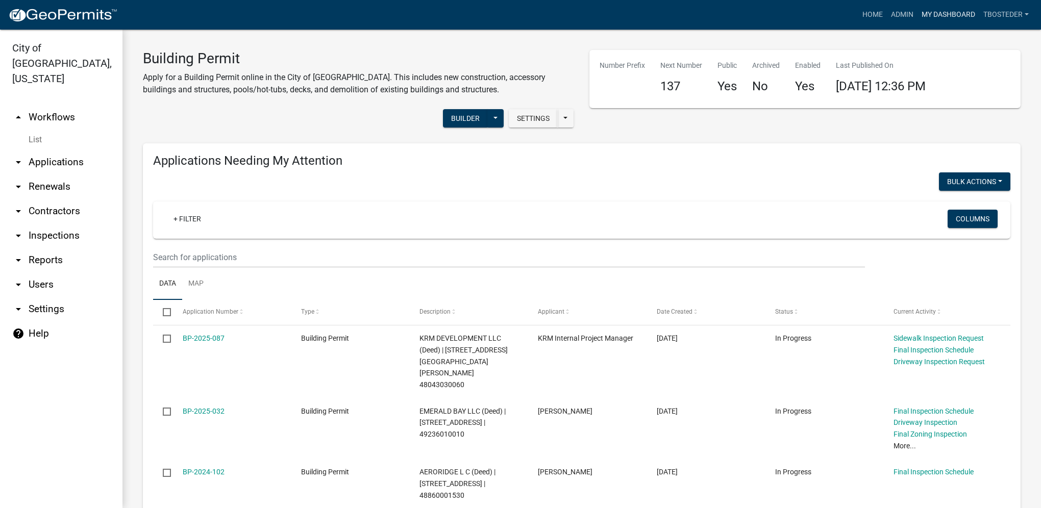
click at [942, 17] on link "My Dashboard" at bounding box center [948, 14] width 62 height 19
